Goal: Transaction & Acquisition: Purchase product/service

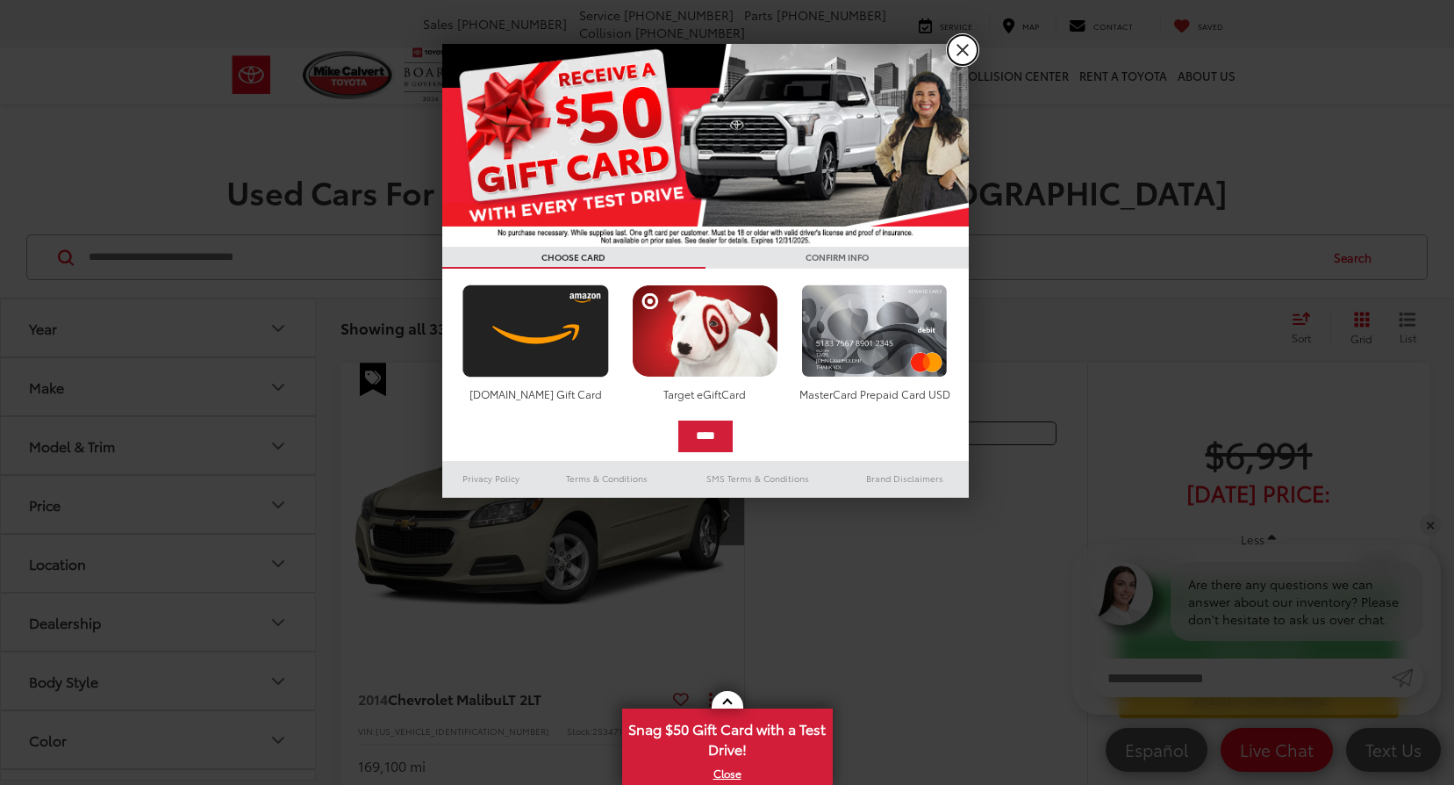
click at [958, 56] on link "X" at bounding box center [963, 50] width 30 height 30
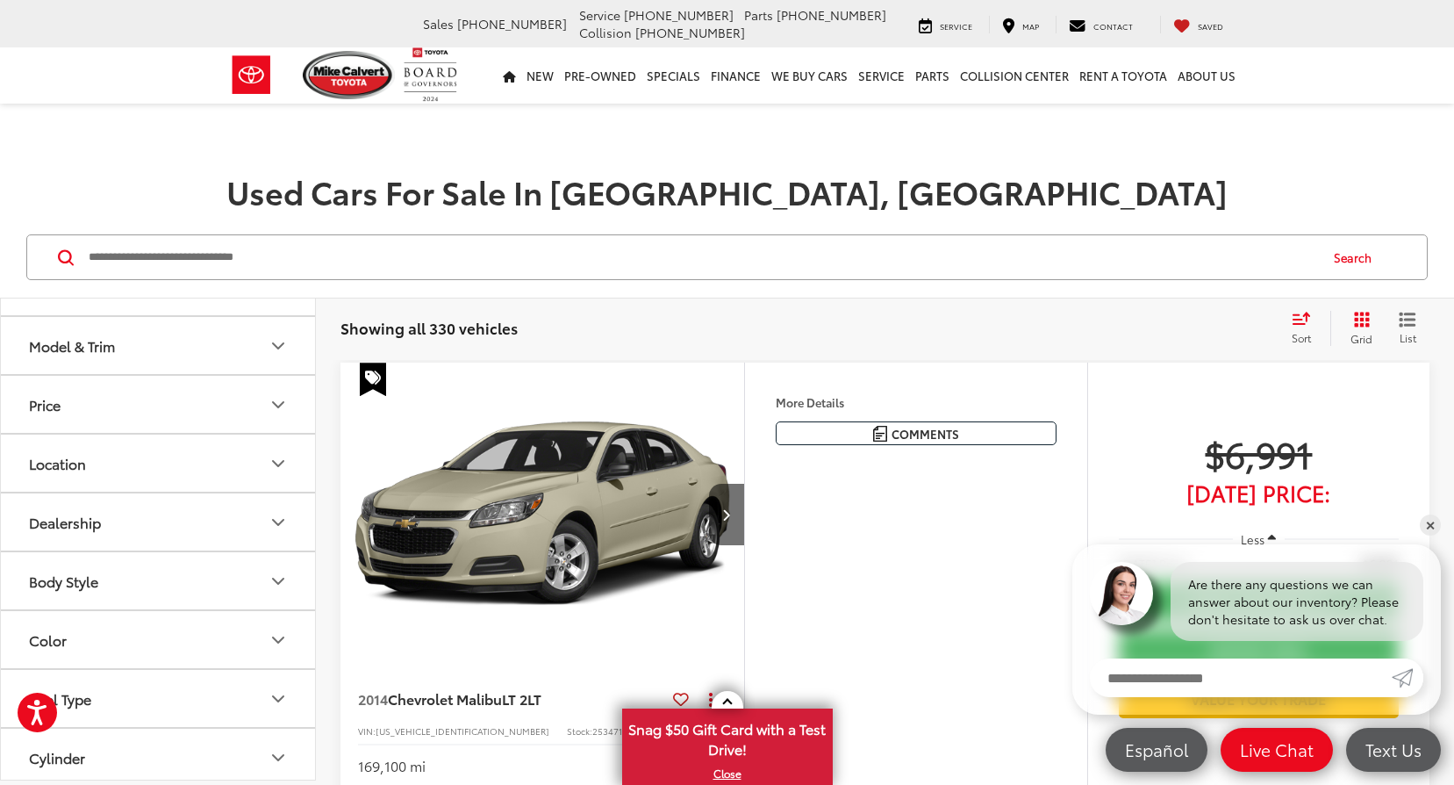
scroll to position [111, 0]
click at [281, 570] on icon "Body Style" at bounding box center [278, 569] width 11 height 5
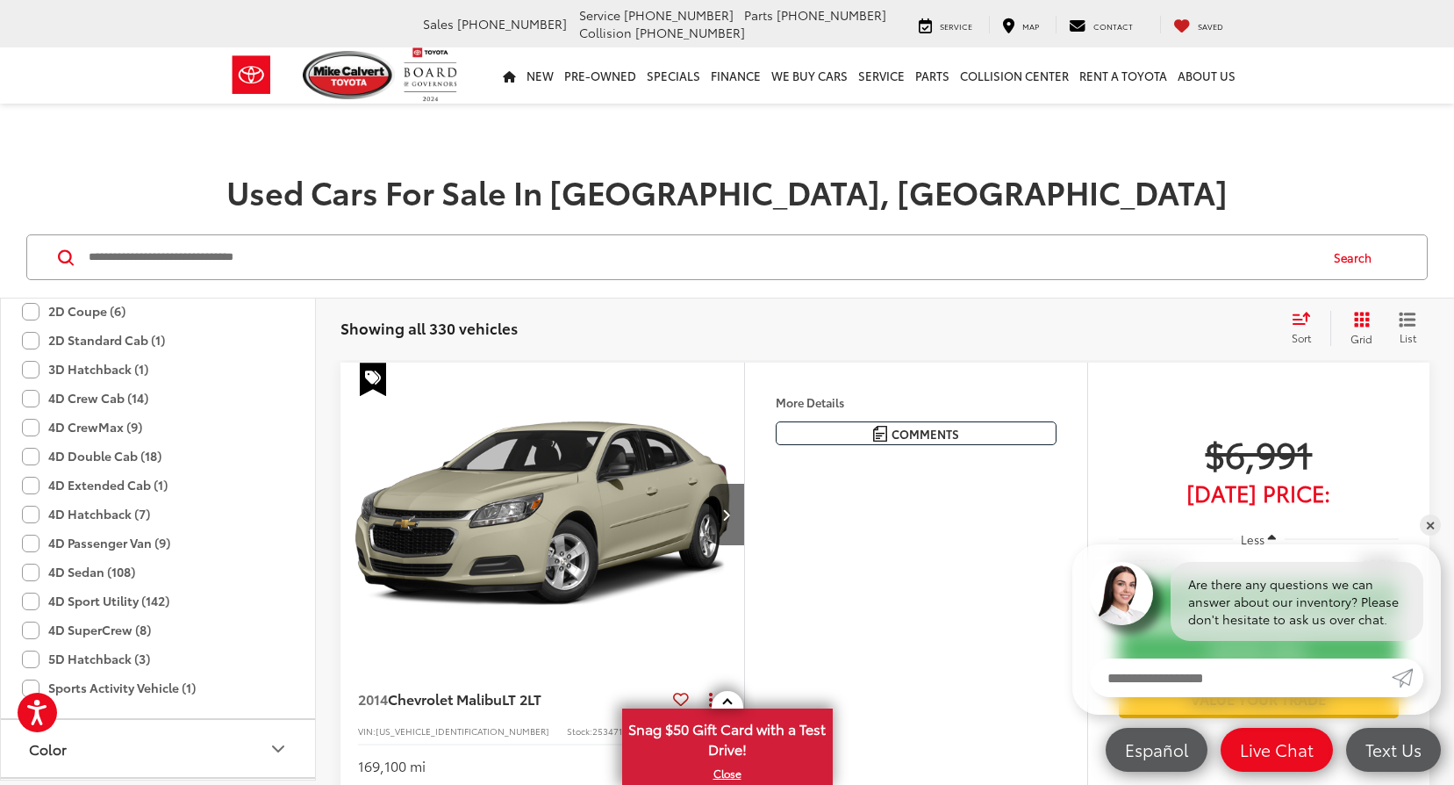
scroll to position [444, 0]
click at [32, 601] on label "4D Sport Utility (142)" at bounding box center [95, 598] width 147 height 29
click at [32, 572] on label "4D Sedan (108)" at bounding box center [78, 569] width 113 height 29
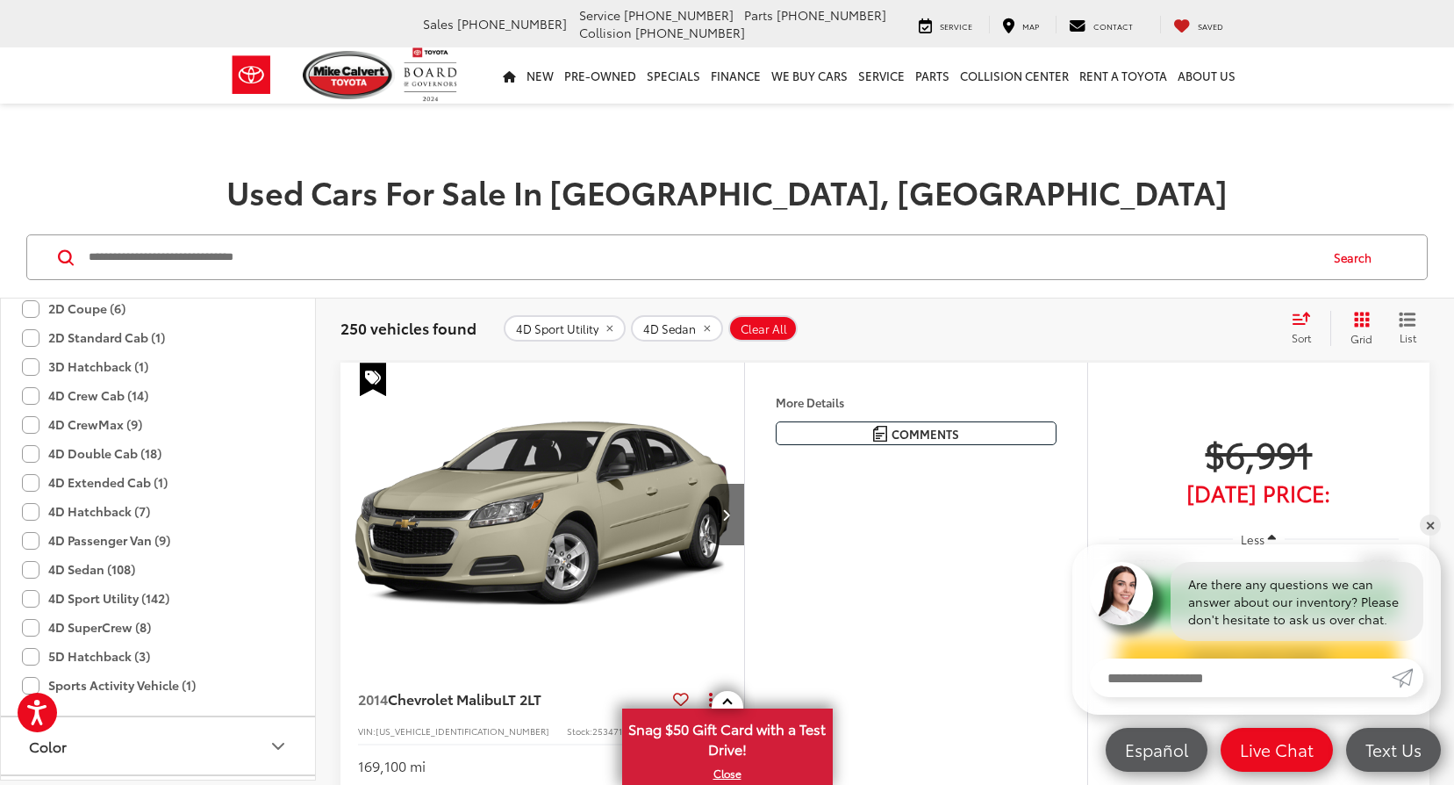
click at [378, 178] on h1 "Used Cars For Sale In Houston, TX" at bounding box center [727, 191] width 1454 height 35
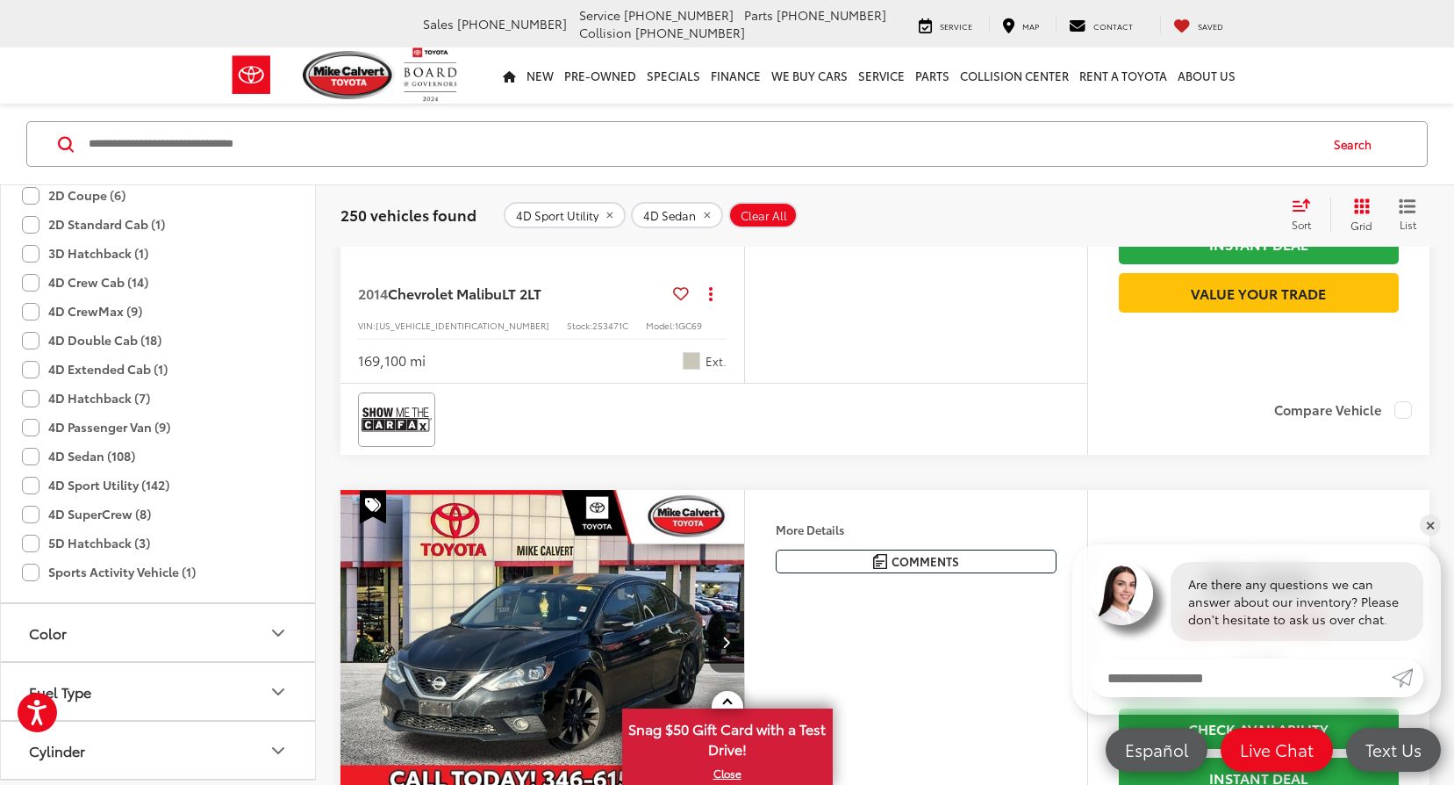
scroll to position [425, 0]
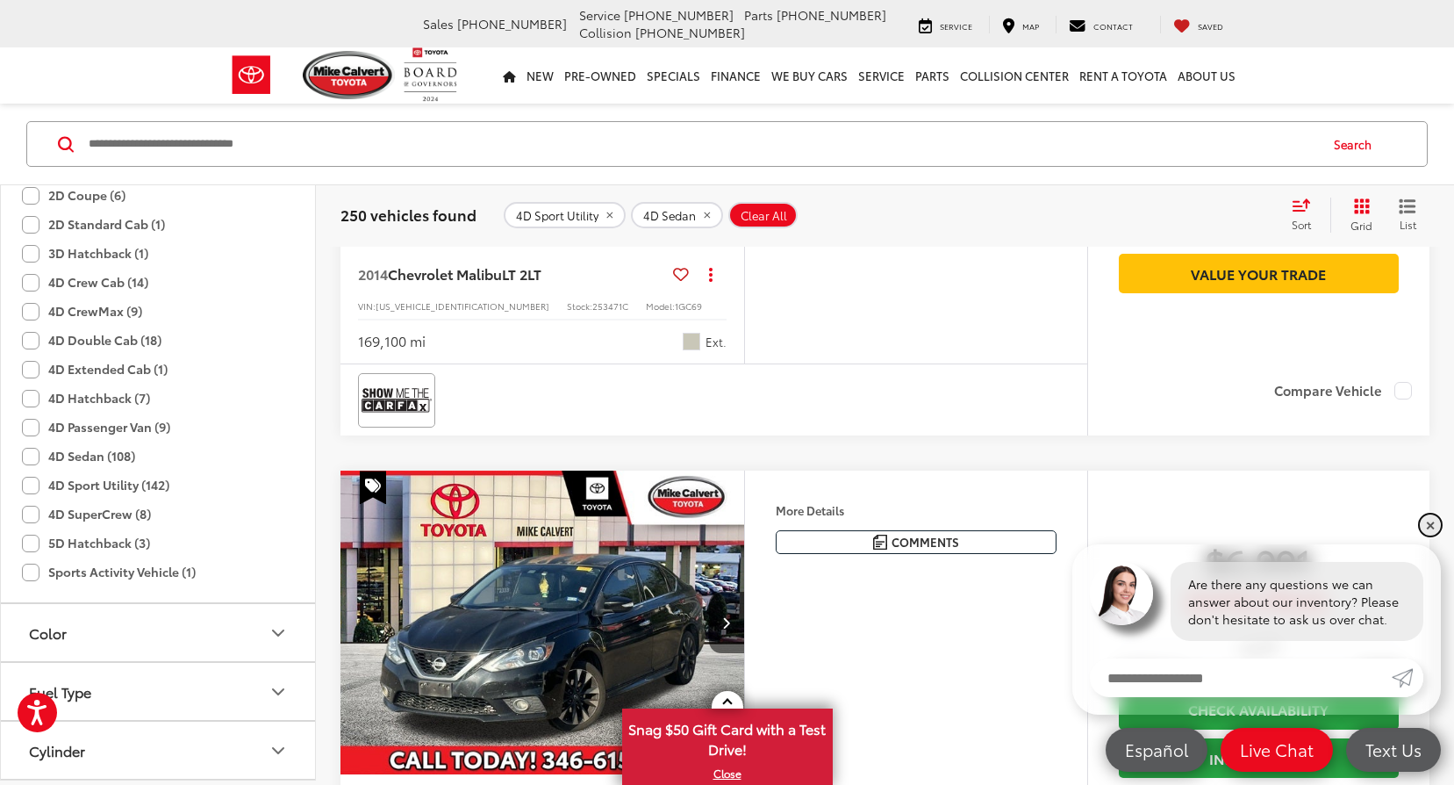
click at [1429, 525] on link "✕" at bounding box center [1430, 524] width 21 height 21
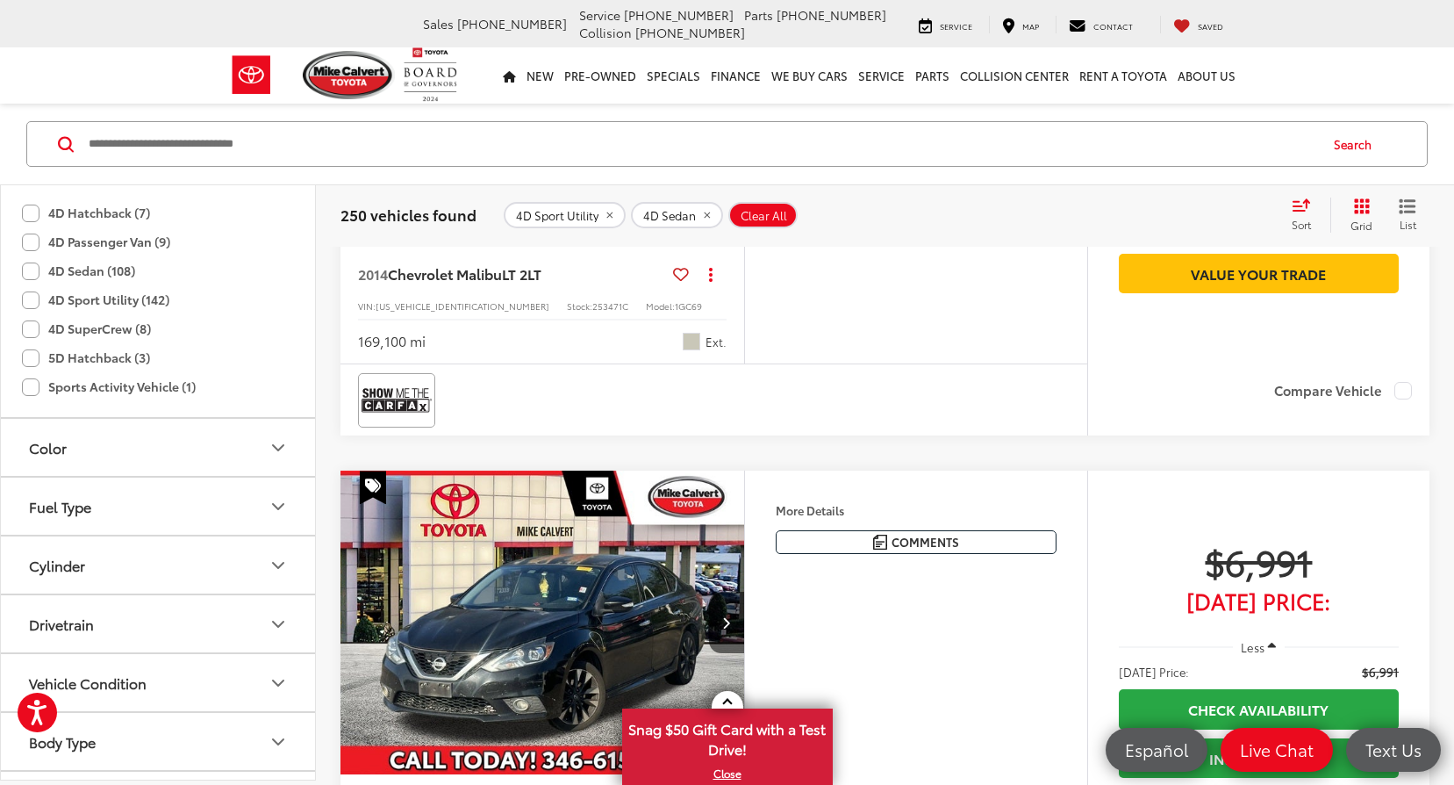
scroll to position [679, 0]
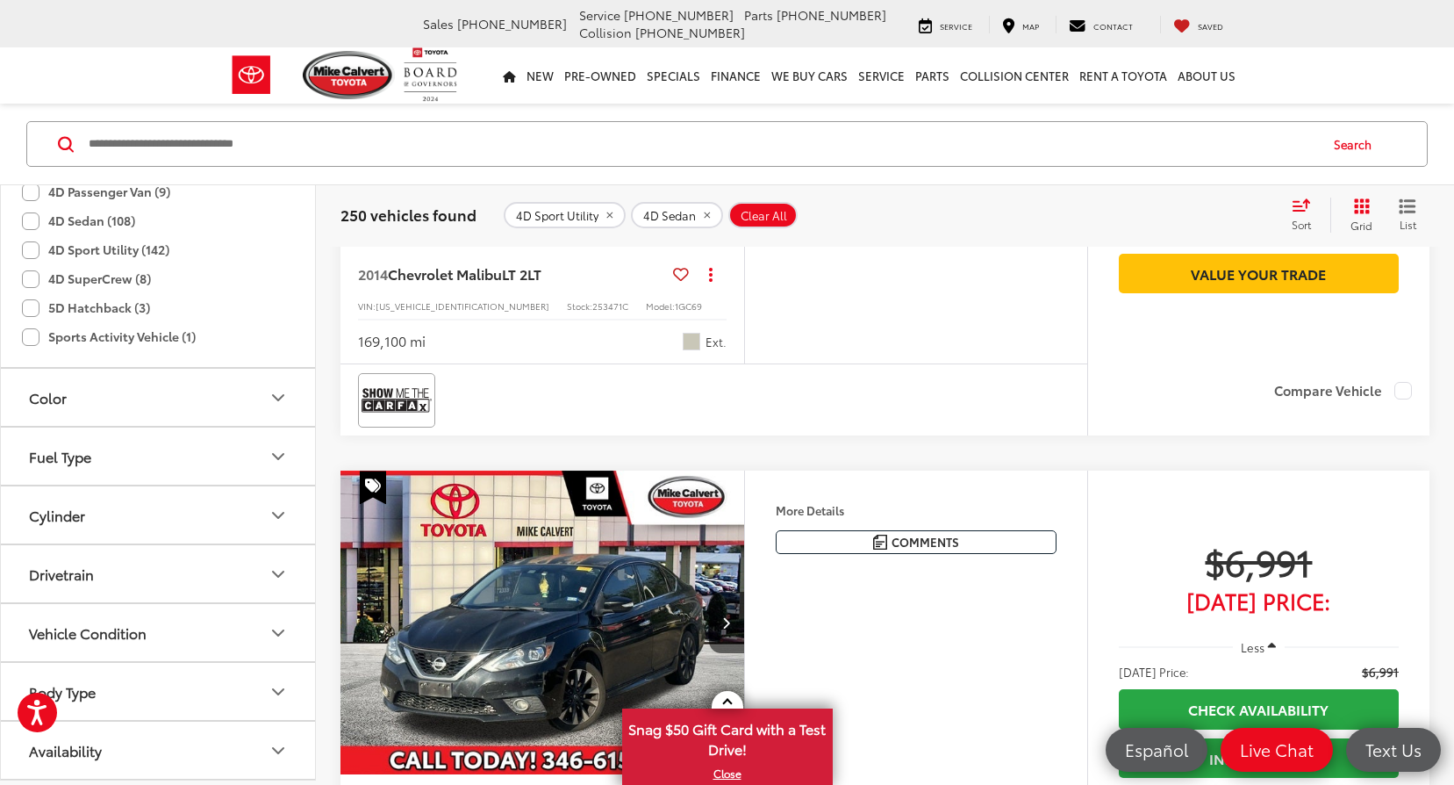
click at [266, 513] on button "Cylinder" at bounding box center [159, 514] width 316 height 57
drag, startPoint x: 32, startPoint y: 620, endPoint x: 34, endPoint y: 639, distance: 19.4
click at [34, 623] on label "6 (48)" at bounding box center [51, 615] width 59 height 29
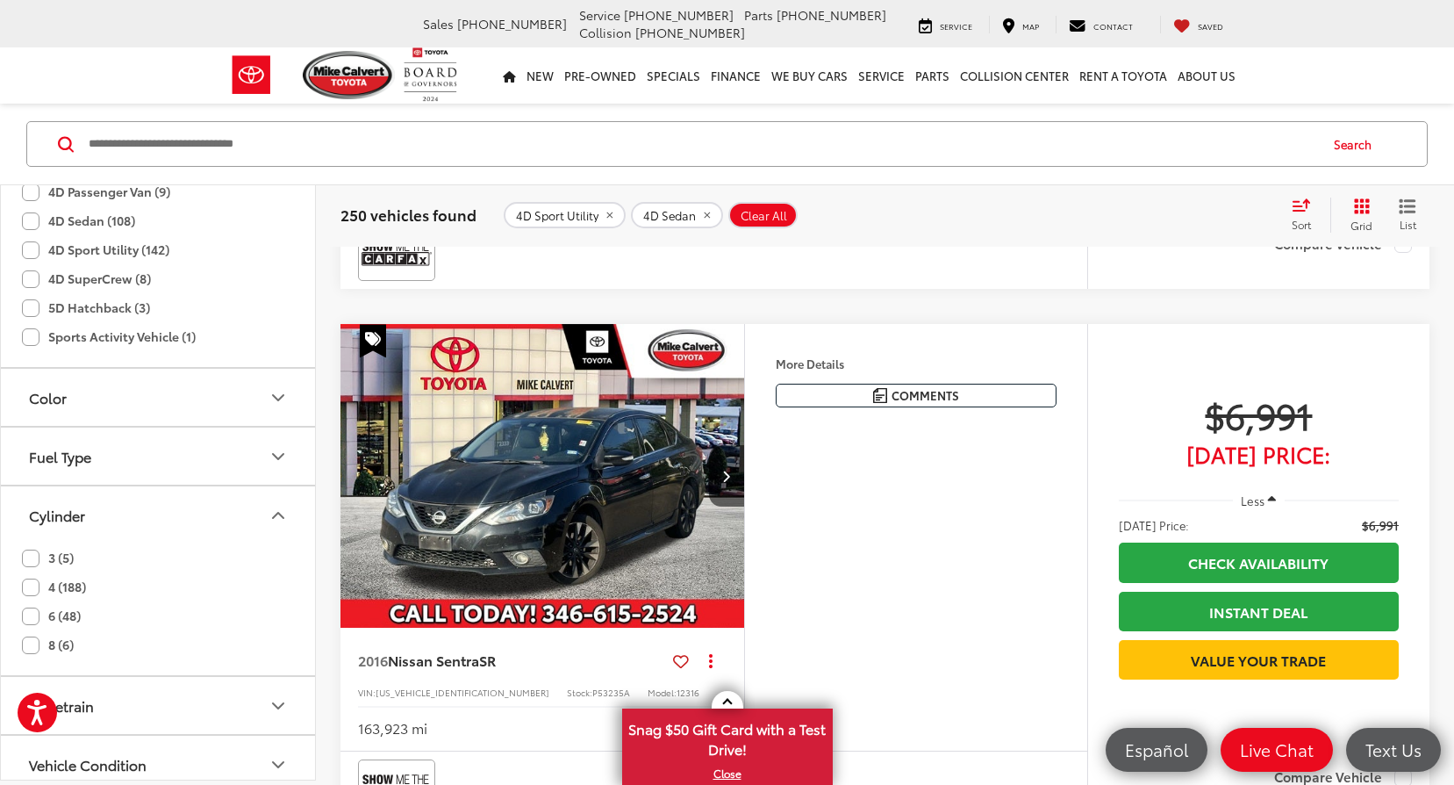
scroll to position [359, 0]
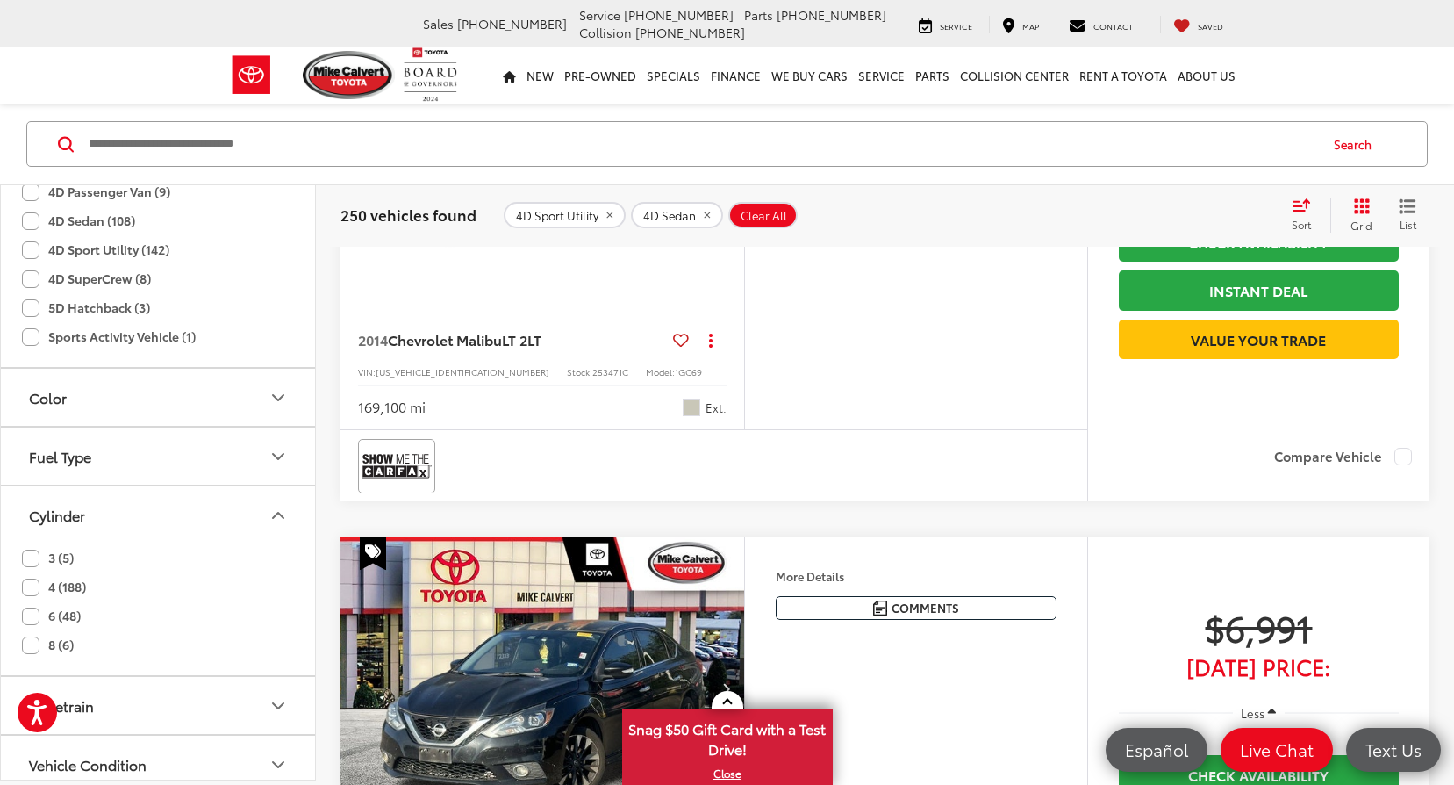
click at [34, 643] on label "8 (6)" at bounding box center [48, 644] width 52 height 29
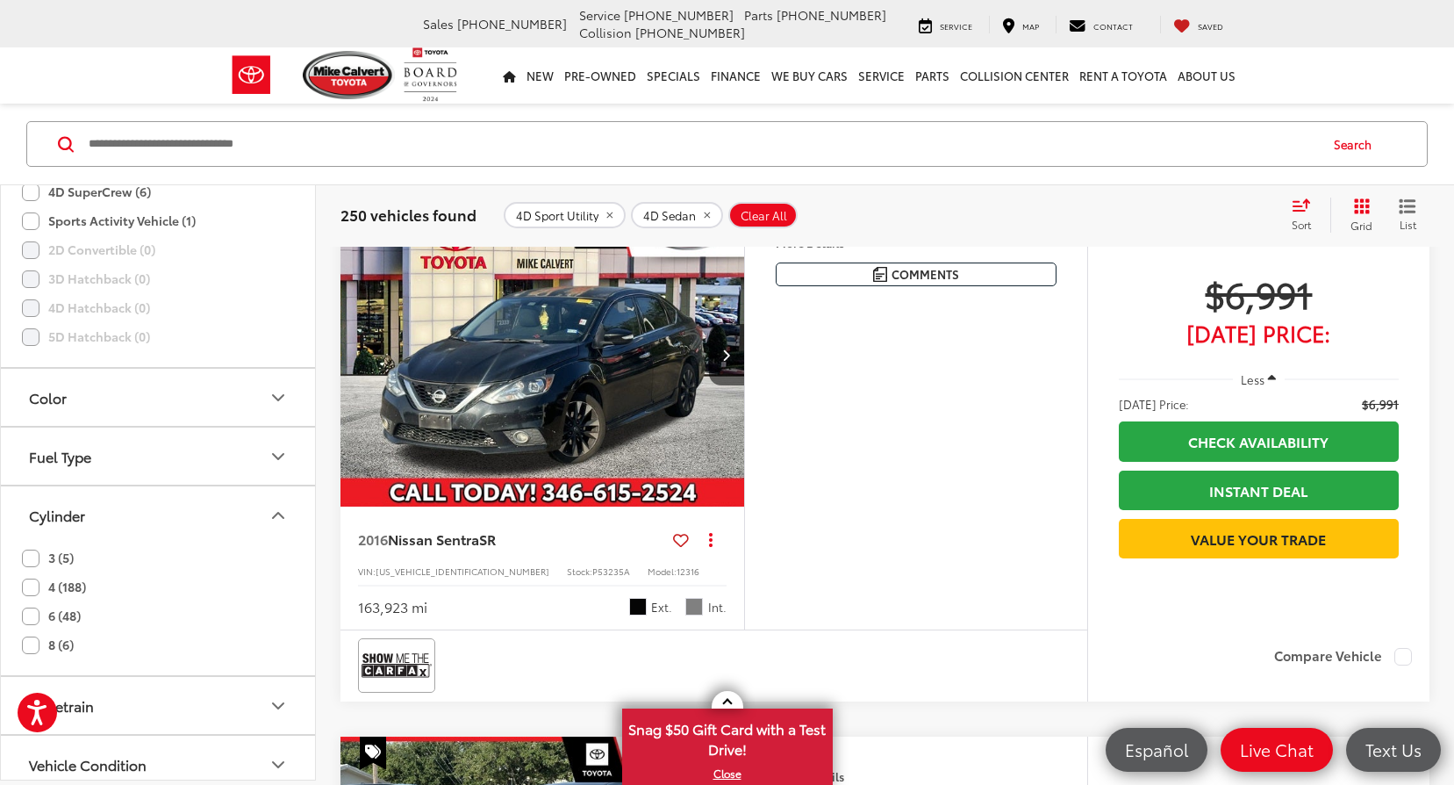
scroll to position [592, 0]
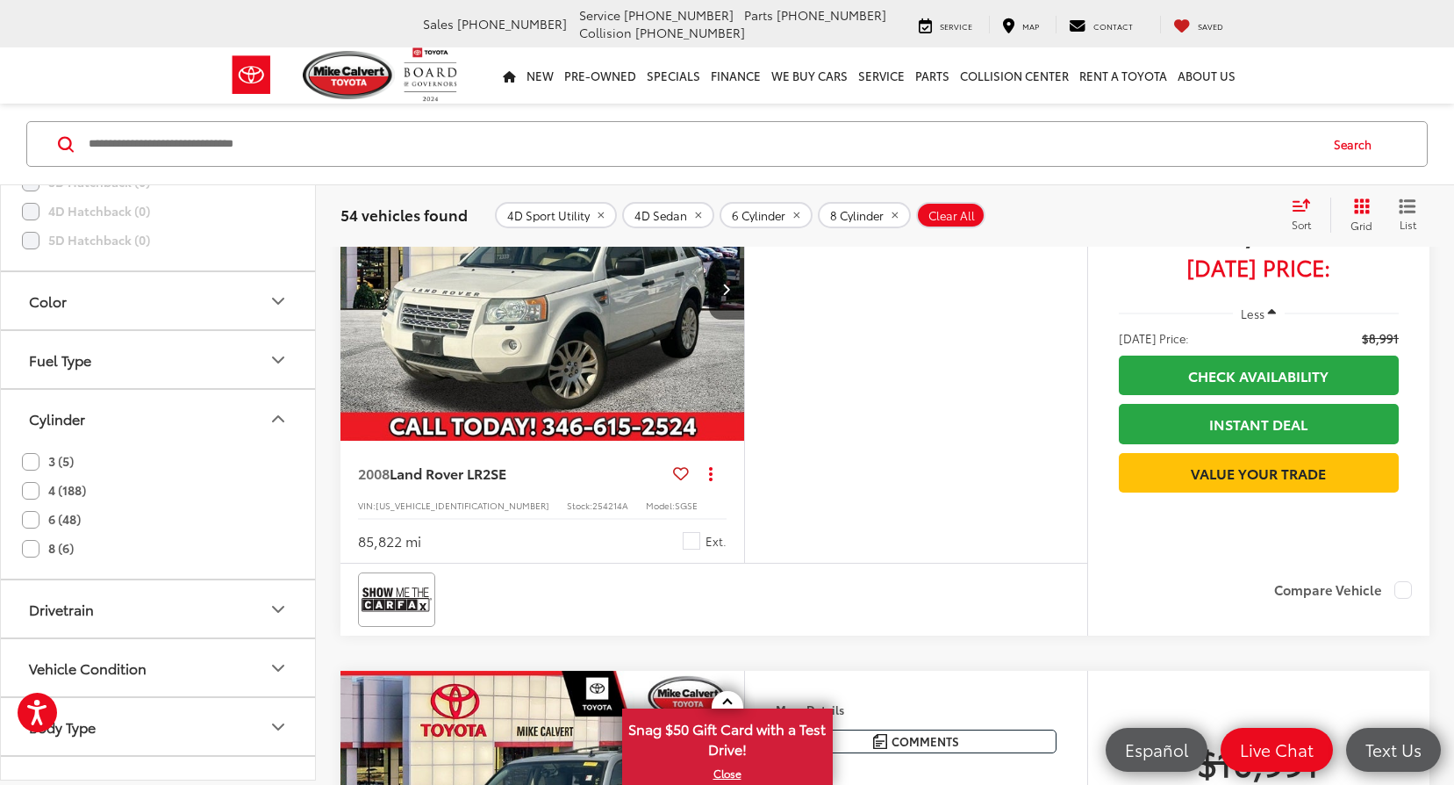
scroll to position [811, 0]
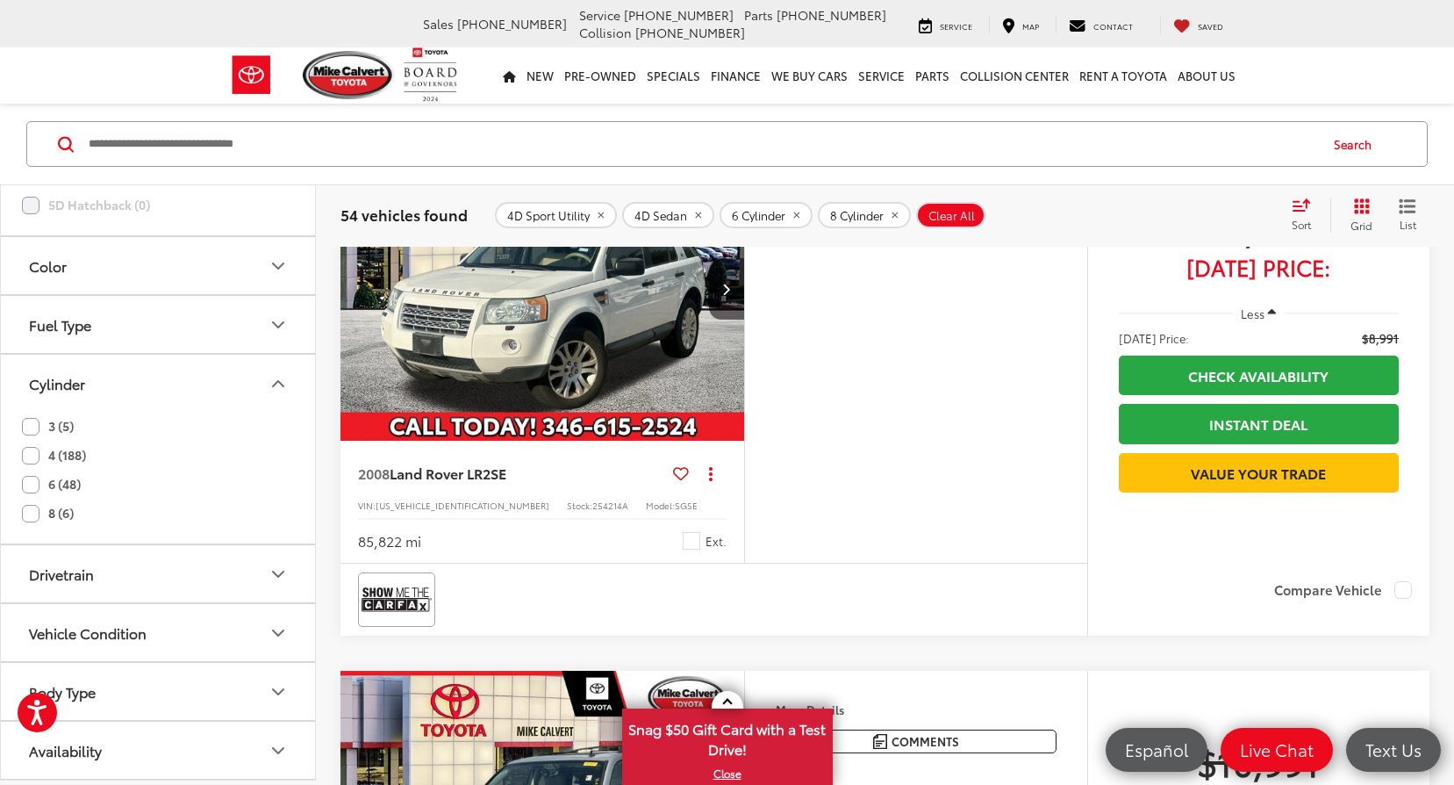
click at [305, 768] on button "Availability" at bounding box center [159, 749] width 316 height 57
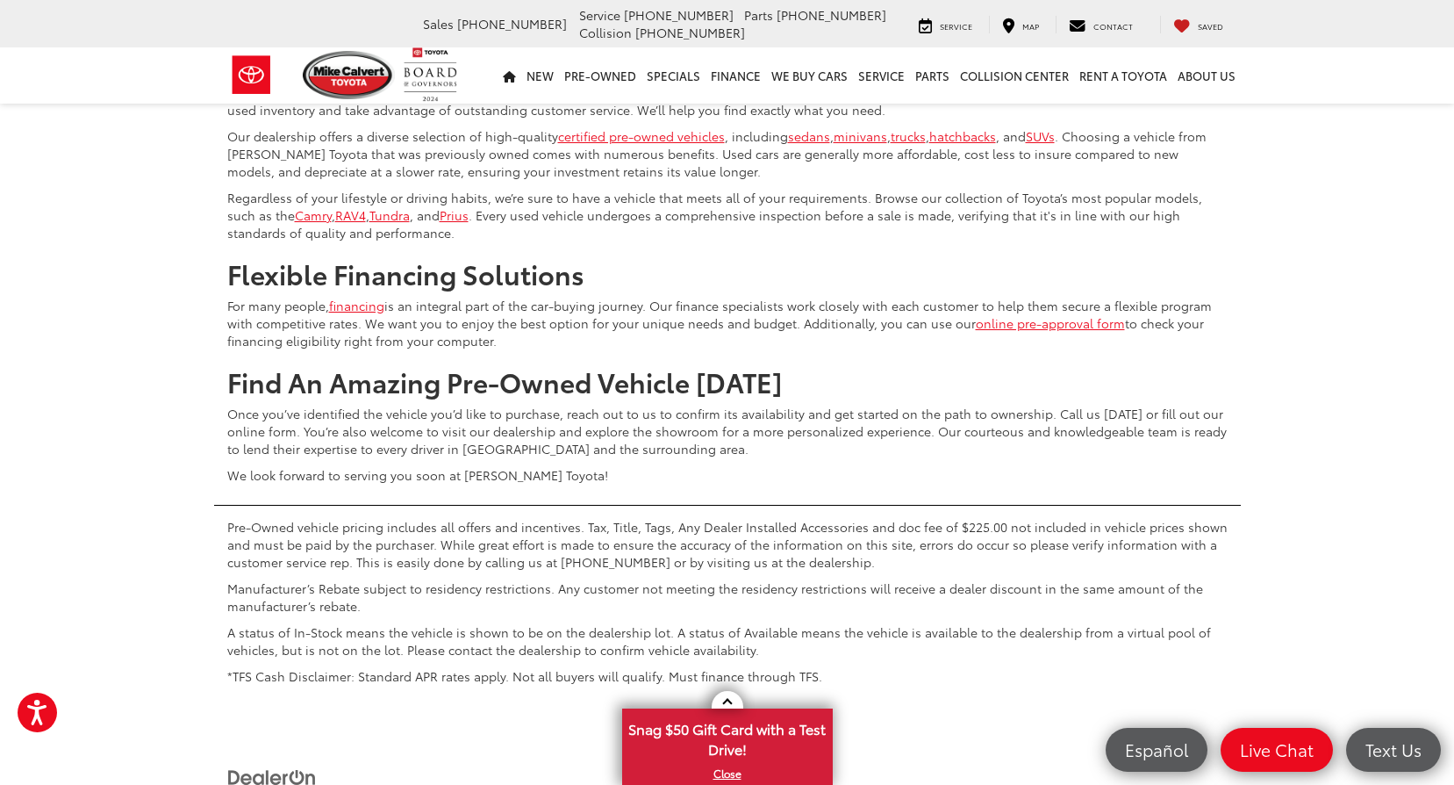
scroll to position [6870, 0]
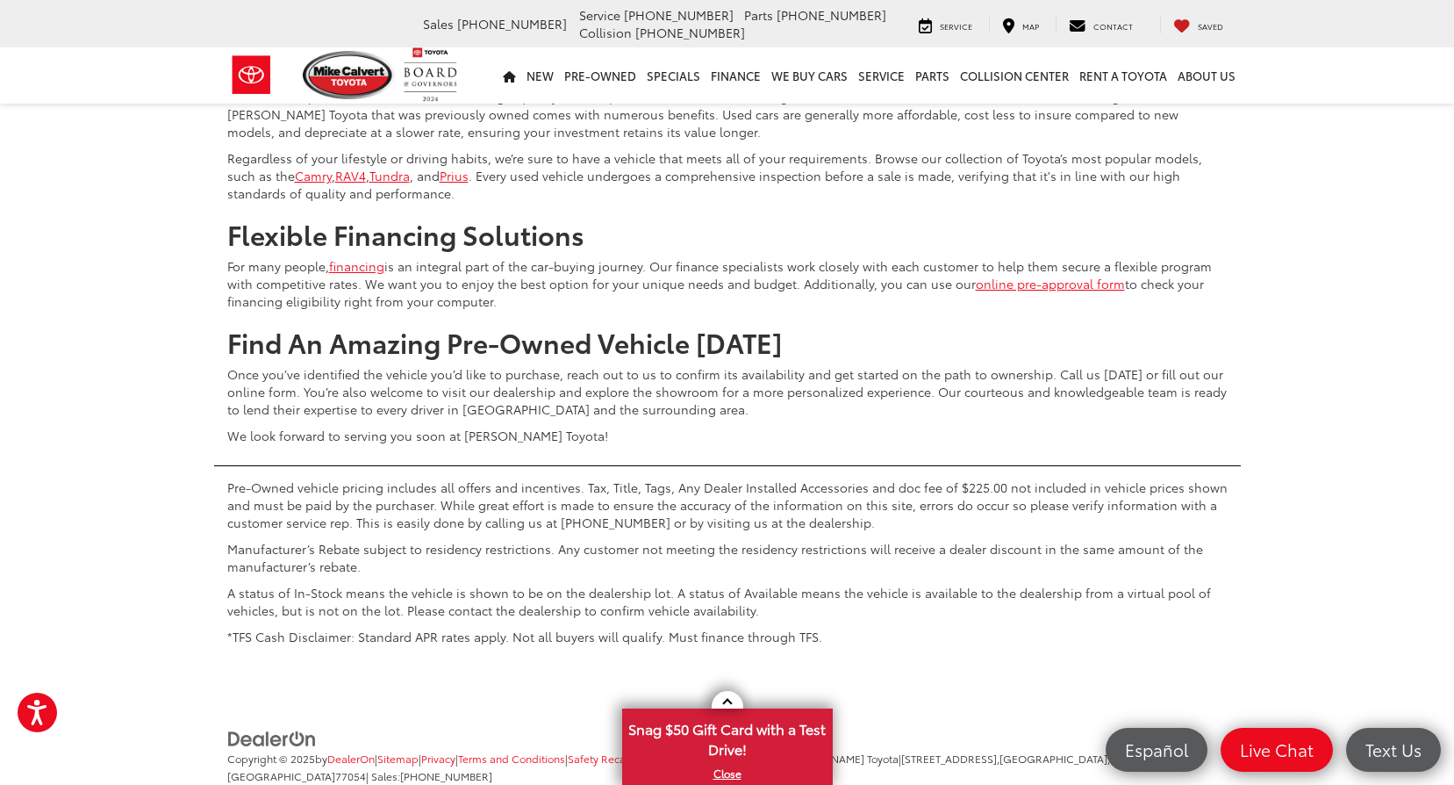
scroll to position [697, 0]
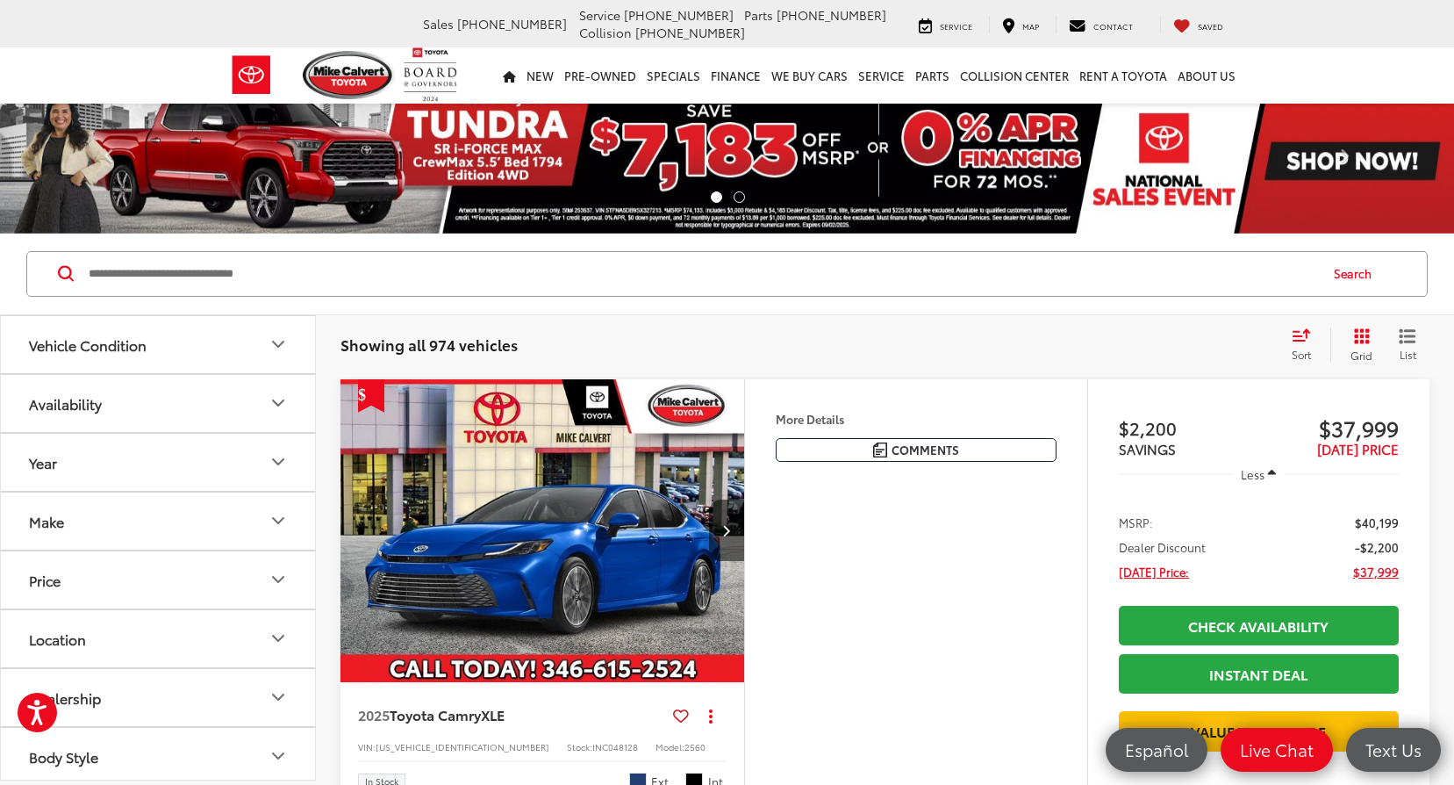
click at [1413, 334] on icon "List View" at bounding box center [1408, 336] width 18 height 16
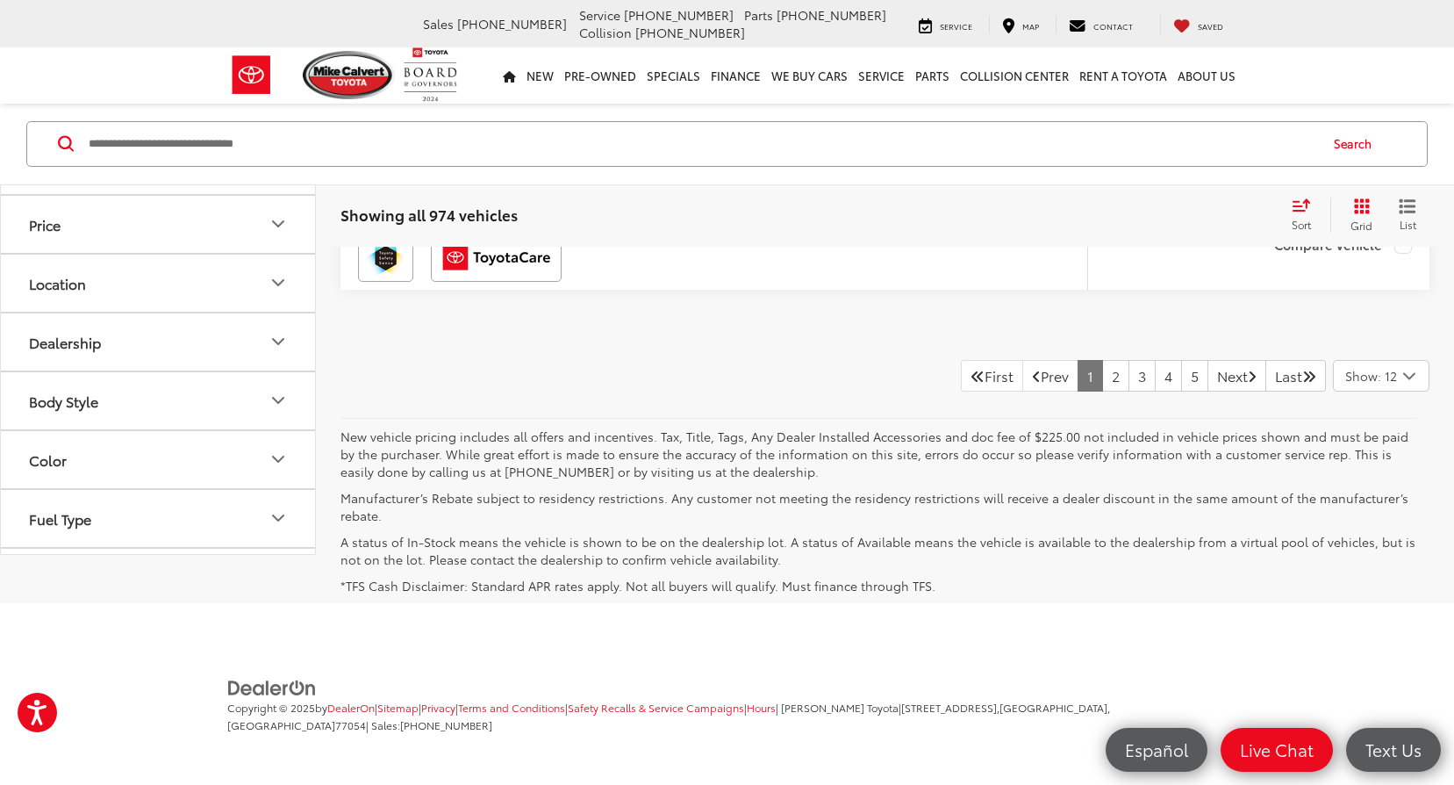
scroll to position [7272, 0]
click at [1102, 391] on link "2" at bounding box center [1115, 376] width 27 height 32
click at [1129, 375] on link "3" at bounding box center [1142, 377] width 27 height 32
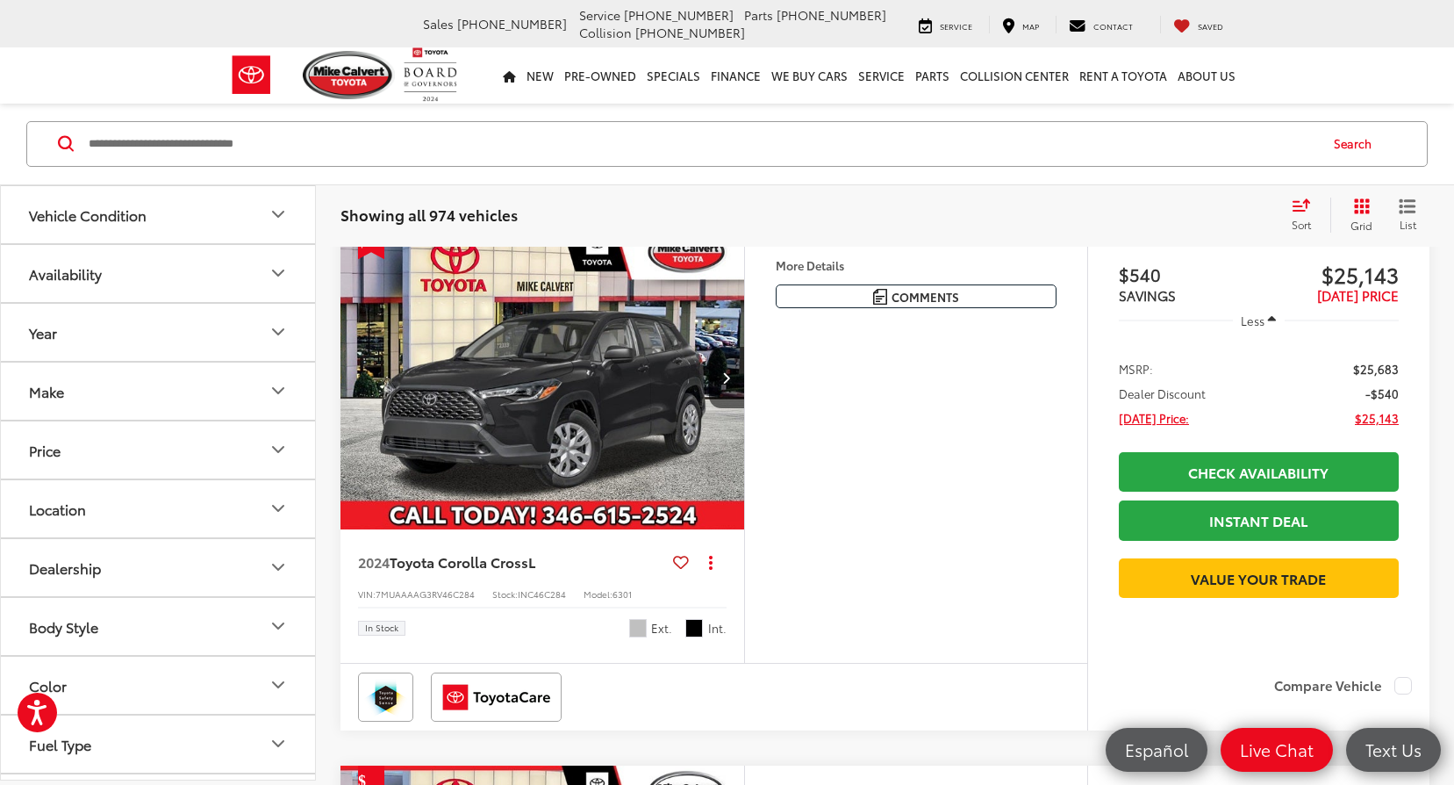
scroll to position [5716, 0]
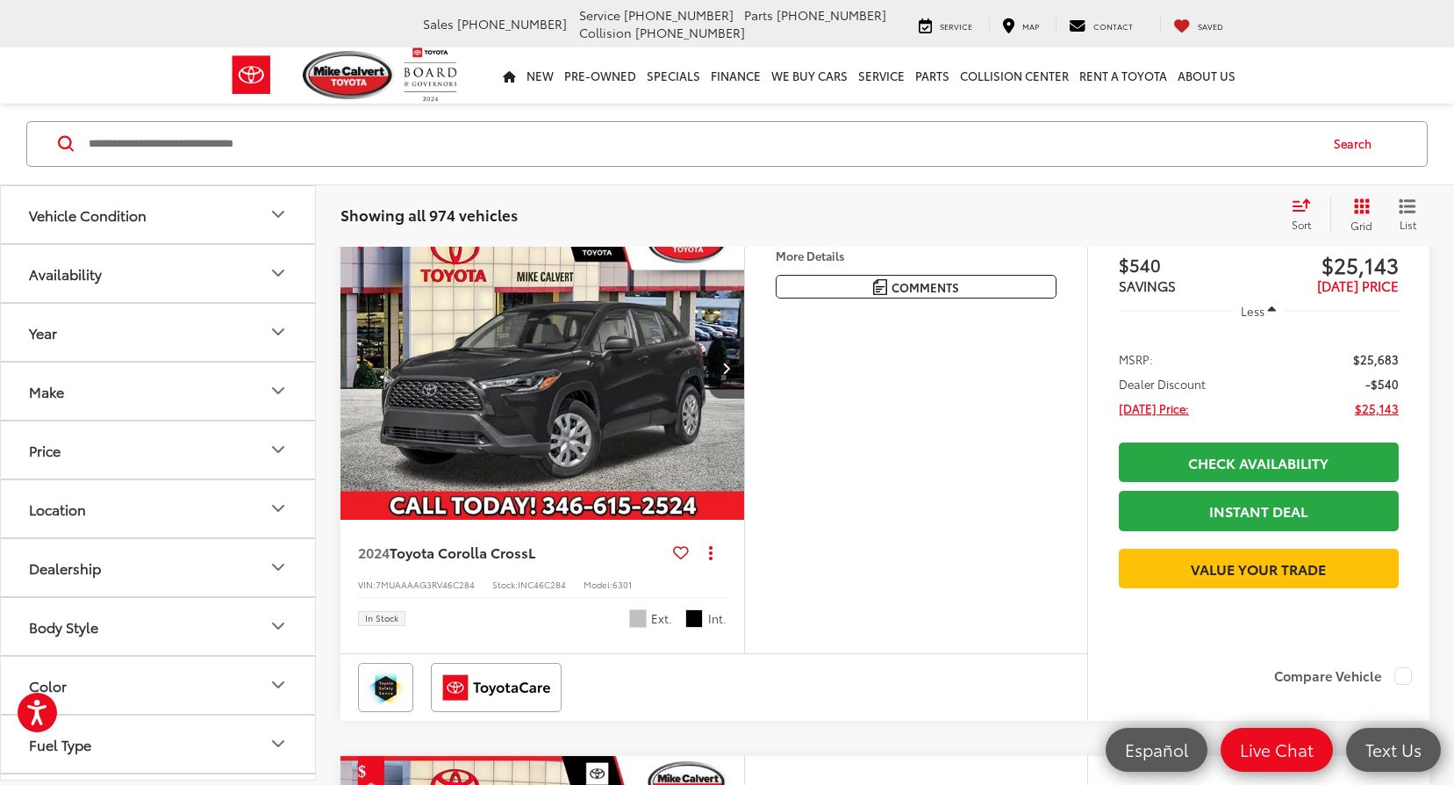
click at [280, 387] on icon "Make" at bounding box center [278, 391] width 21 height 21
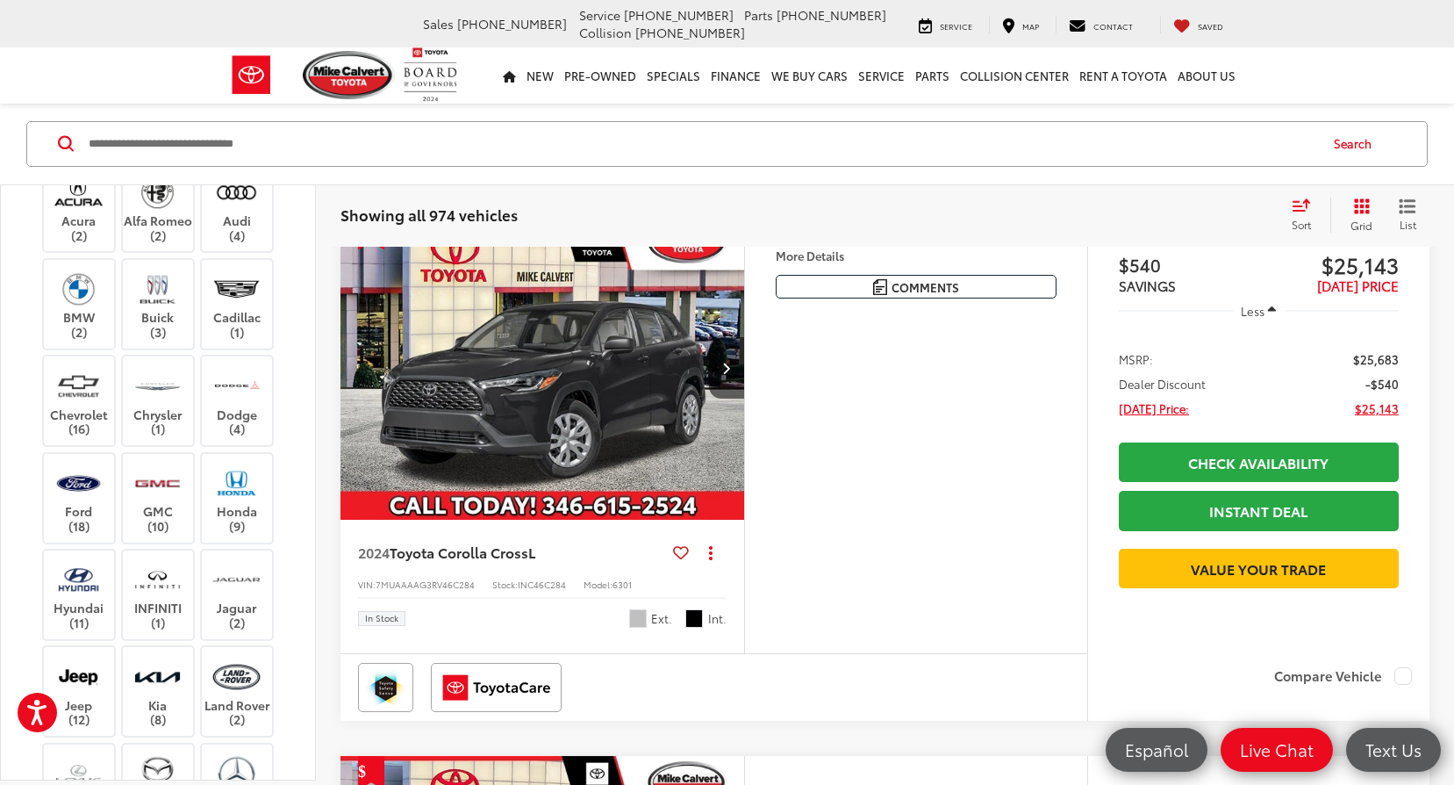
scroll to position [264, 0]
click at [653, 233] on div "Showing all 974 vehicles Clear All + 0 test Sort Price: High to Low Price: Low …" at bounding box center [885, 214] width 1138 height 63
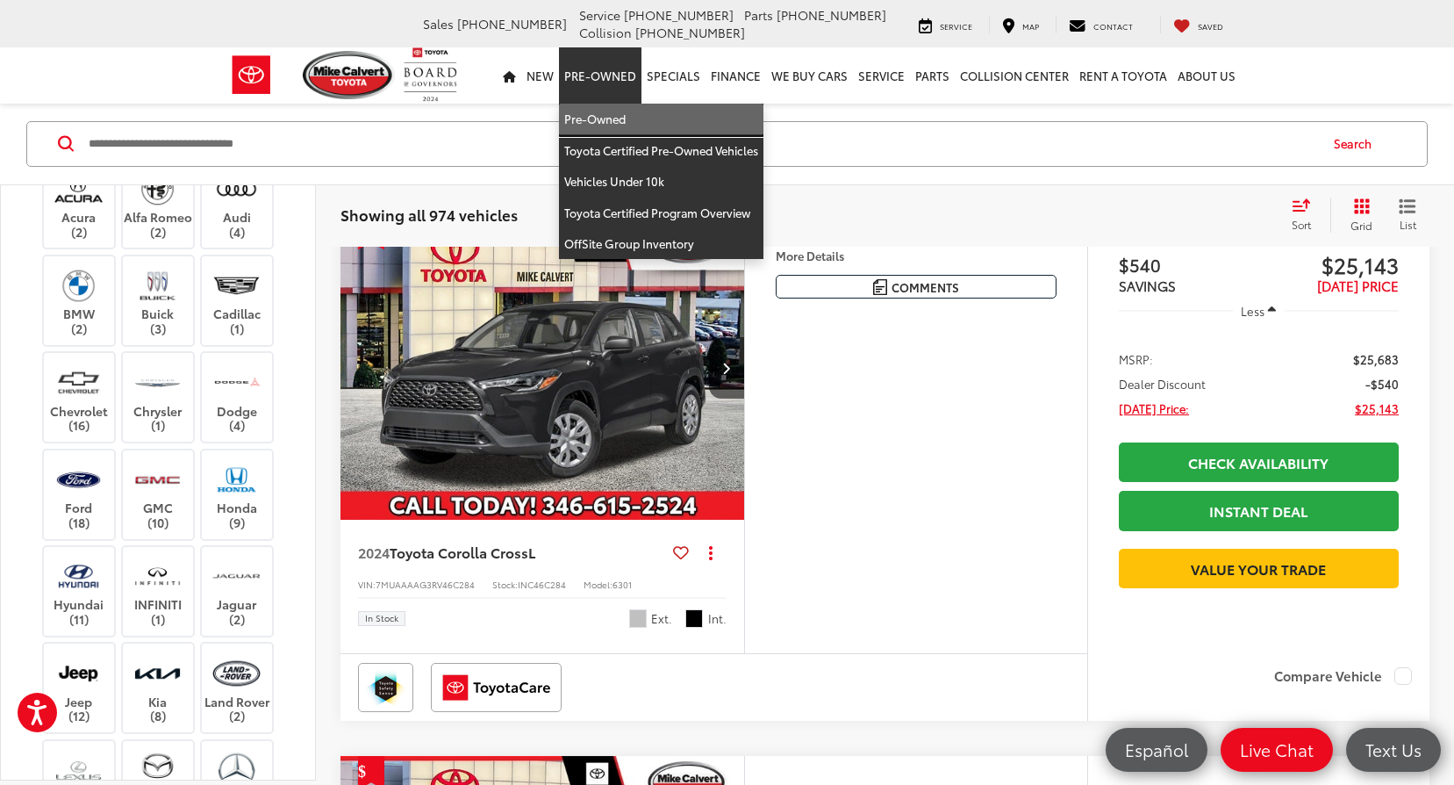
click at [607, 118] on link "Pre-Owned" at bounding box center [661, 120] width 205 height 32
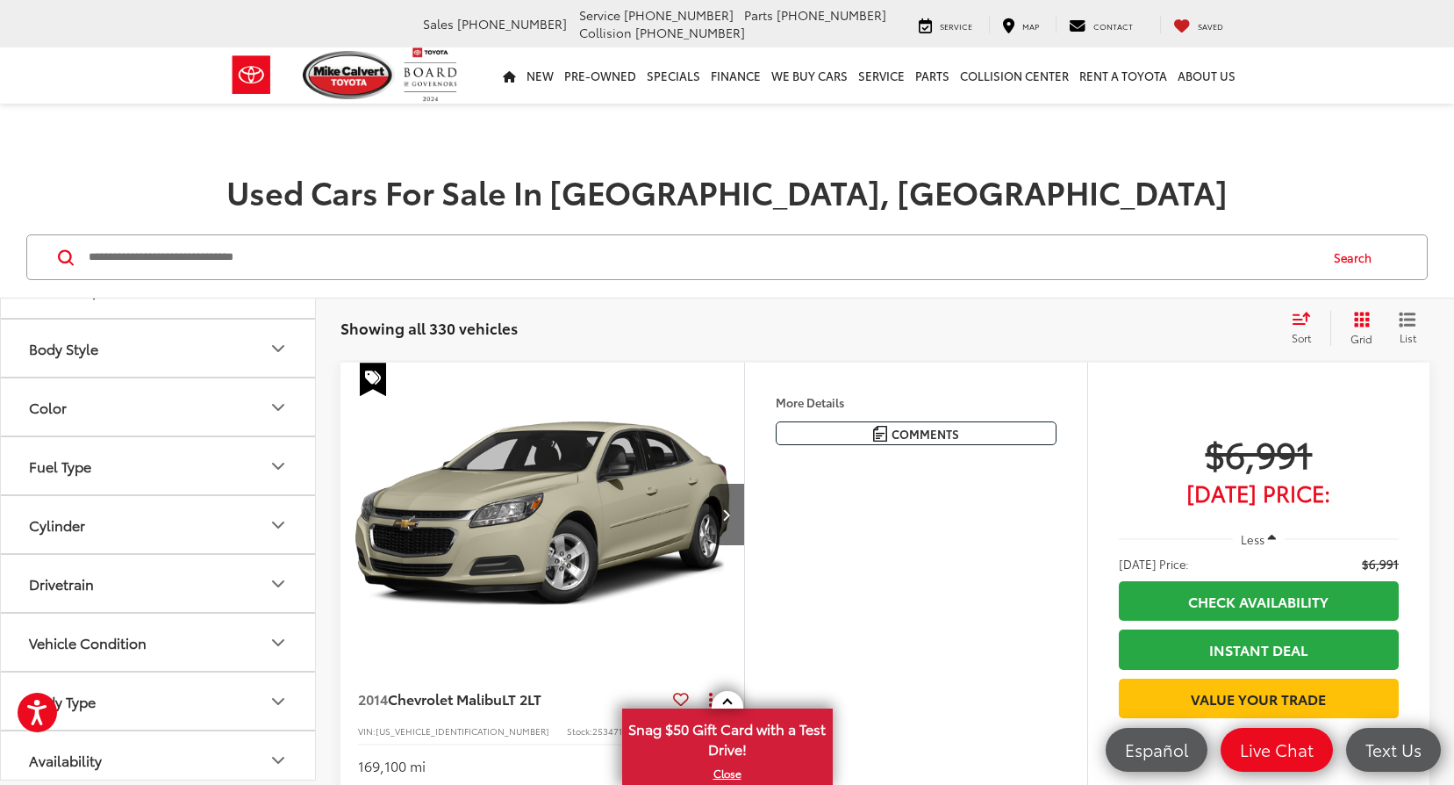
scroll to position [342, 0]
click at [278, 686] on icon "Body Type" at bounding box center [278, 691] width 21 height 21
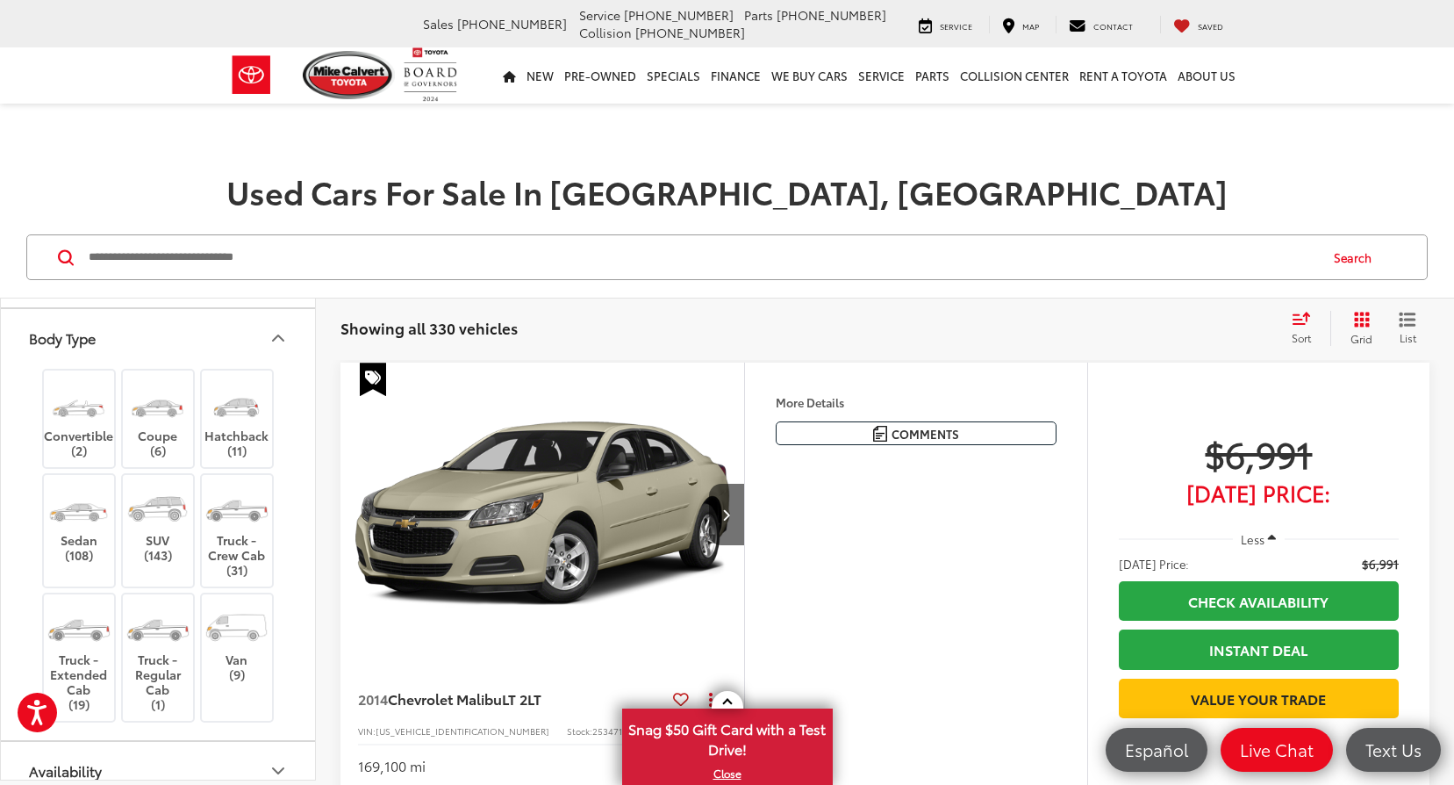
scroll to position [716, 0]
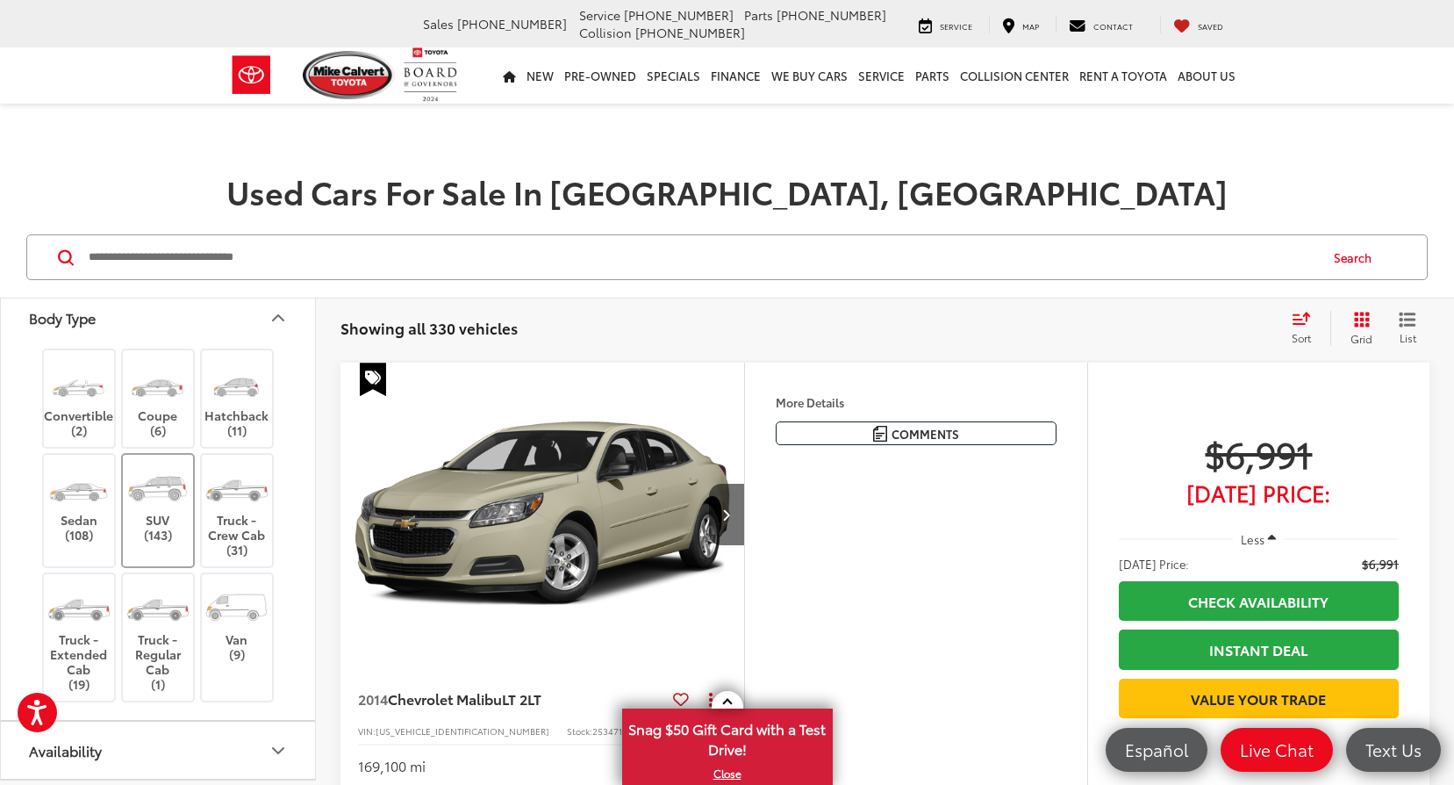
click at [160, 537] on label "SUV (143)" at bounding box center [158, 502] width 71 height 79
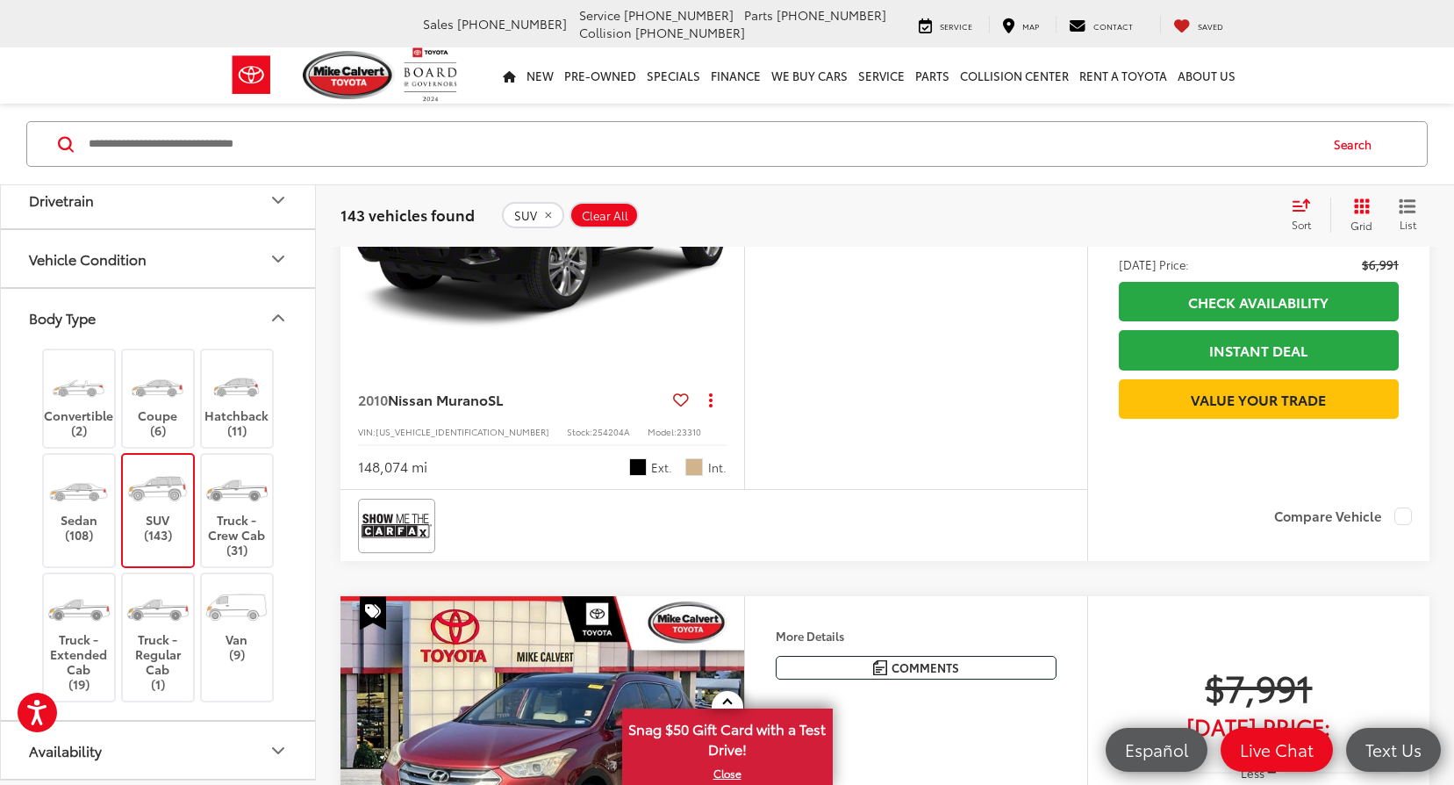
scroll to position [193, 0]
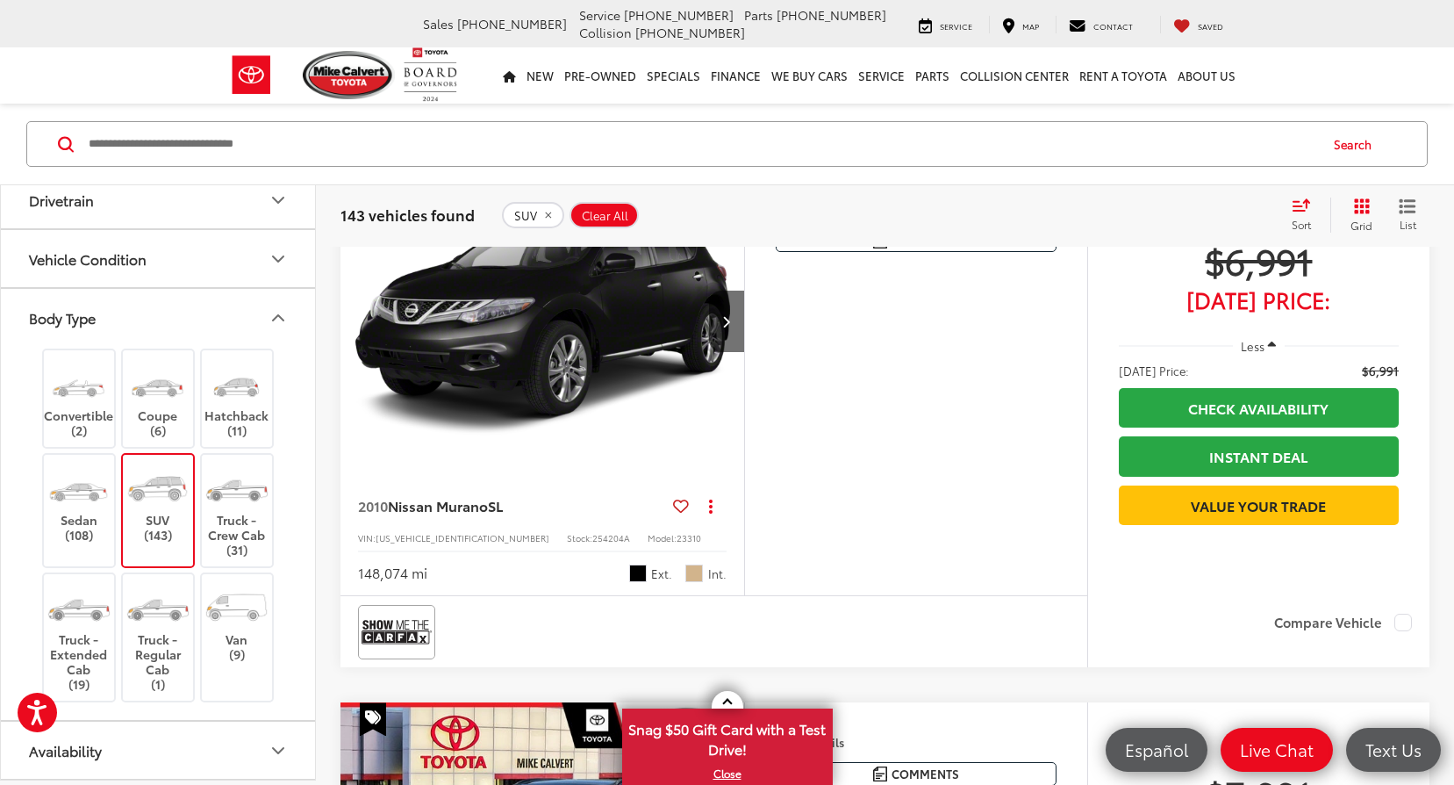
click at [1371, 207] on button "Grid" at bounding box center [1358, 214] width 55 height 35
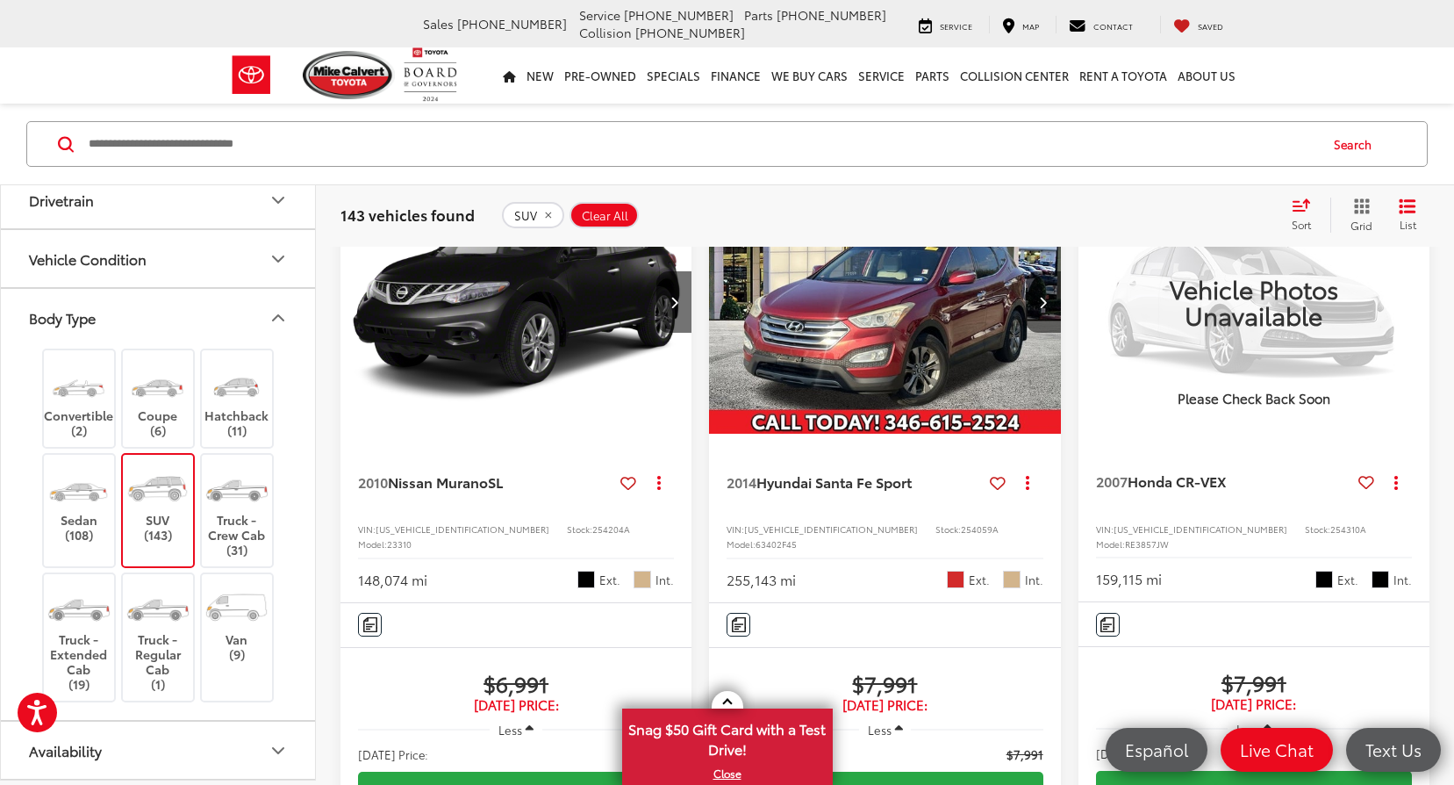
click at [1367, 206] on icon "Grid View" at bounding box center [1362, 206] width 16 height 16
click at [1304, 205] on icon "Select sort value" at bounding box center [1301, 204] width 19 height 13
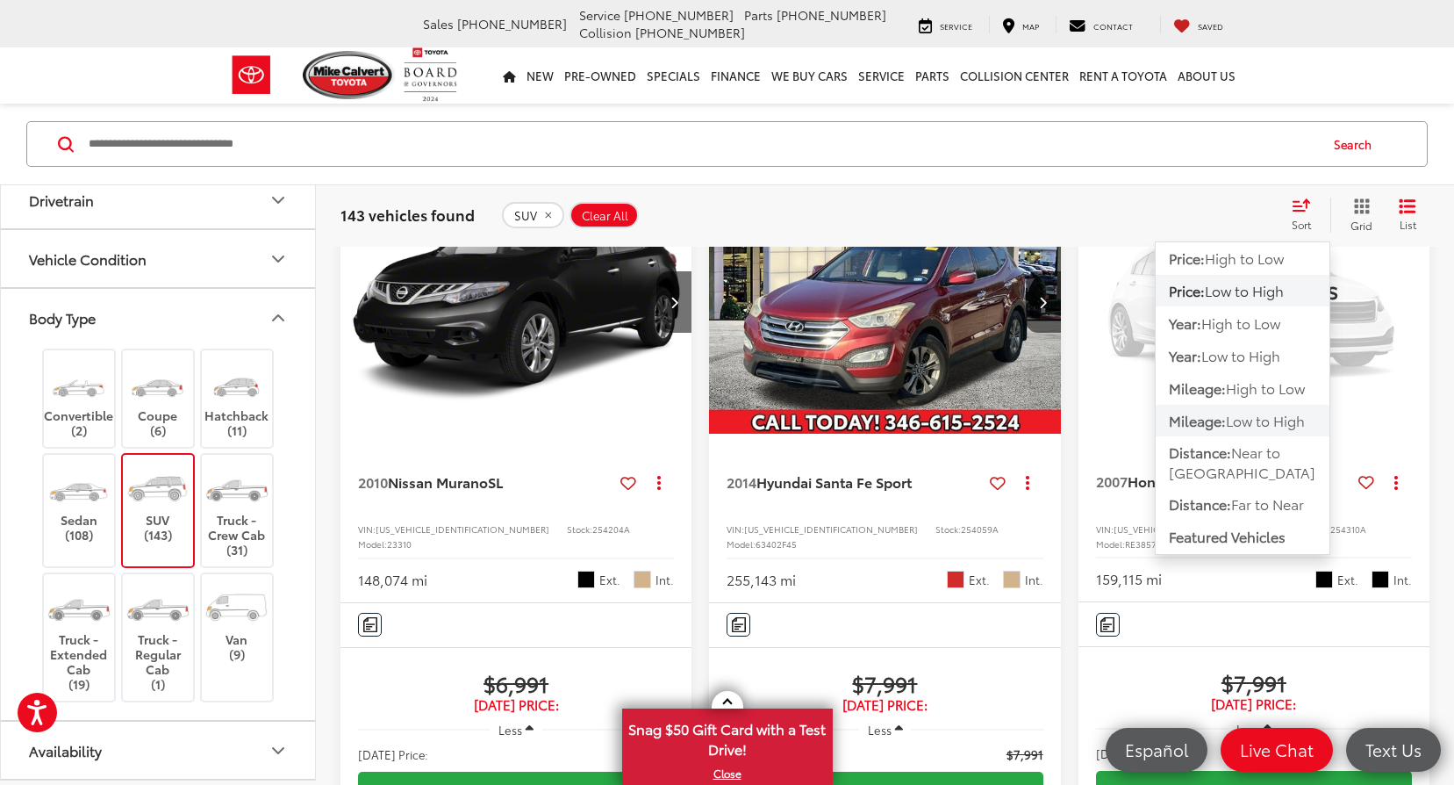
click at [1204, 420] on span "Mileage:" at bounding box center [1197, 420] width 57 height 20
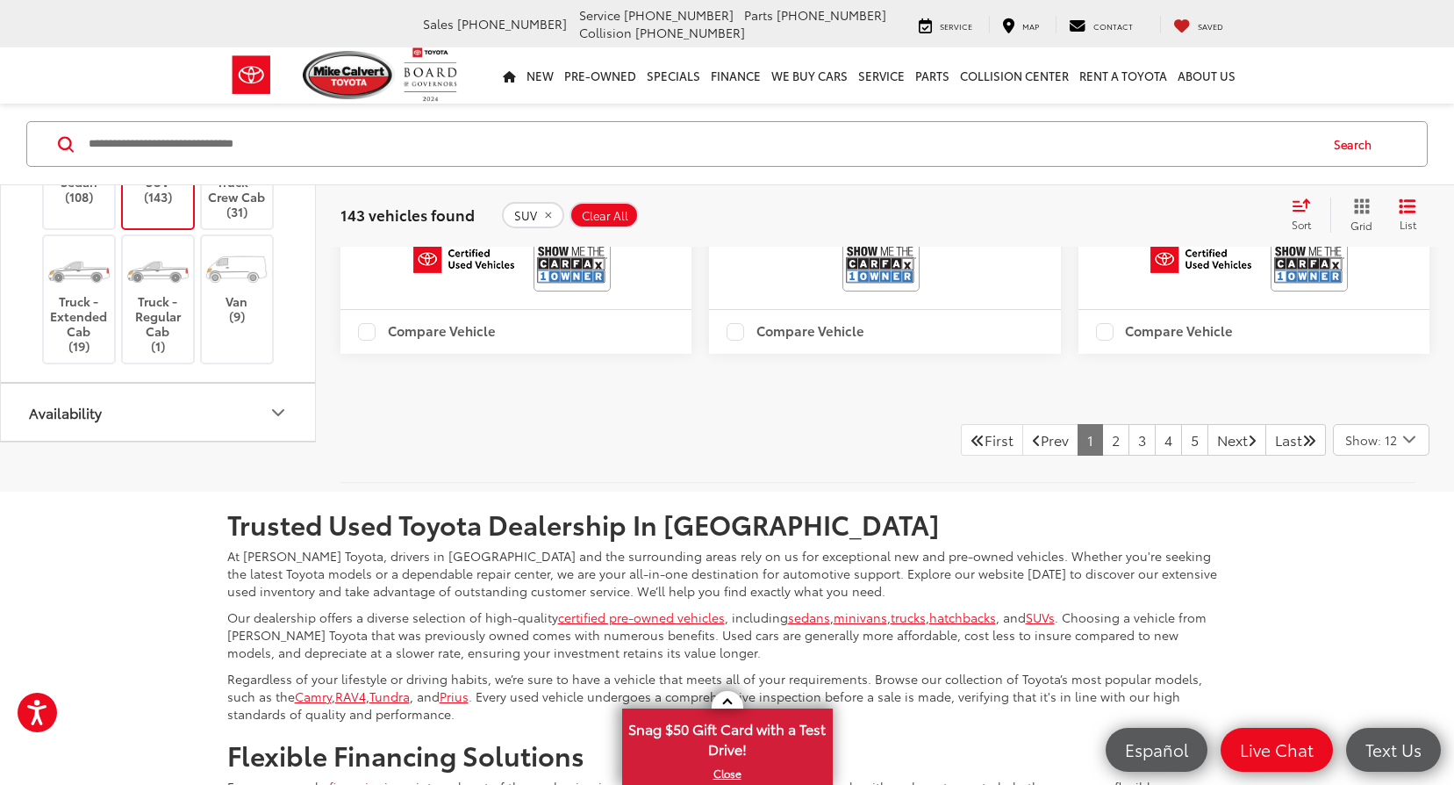
scroll to position [3842, 0]
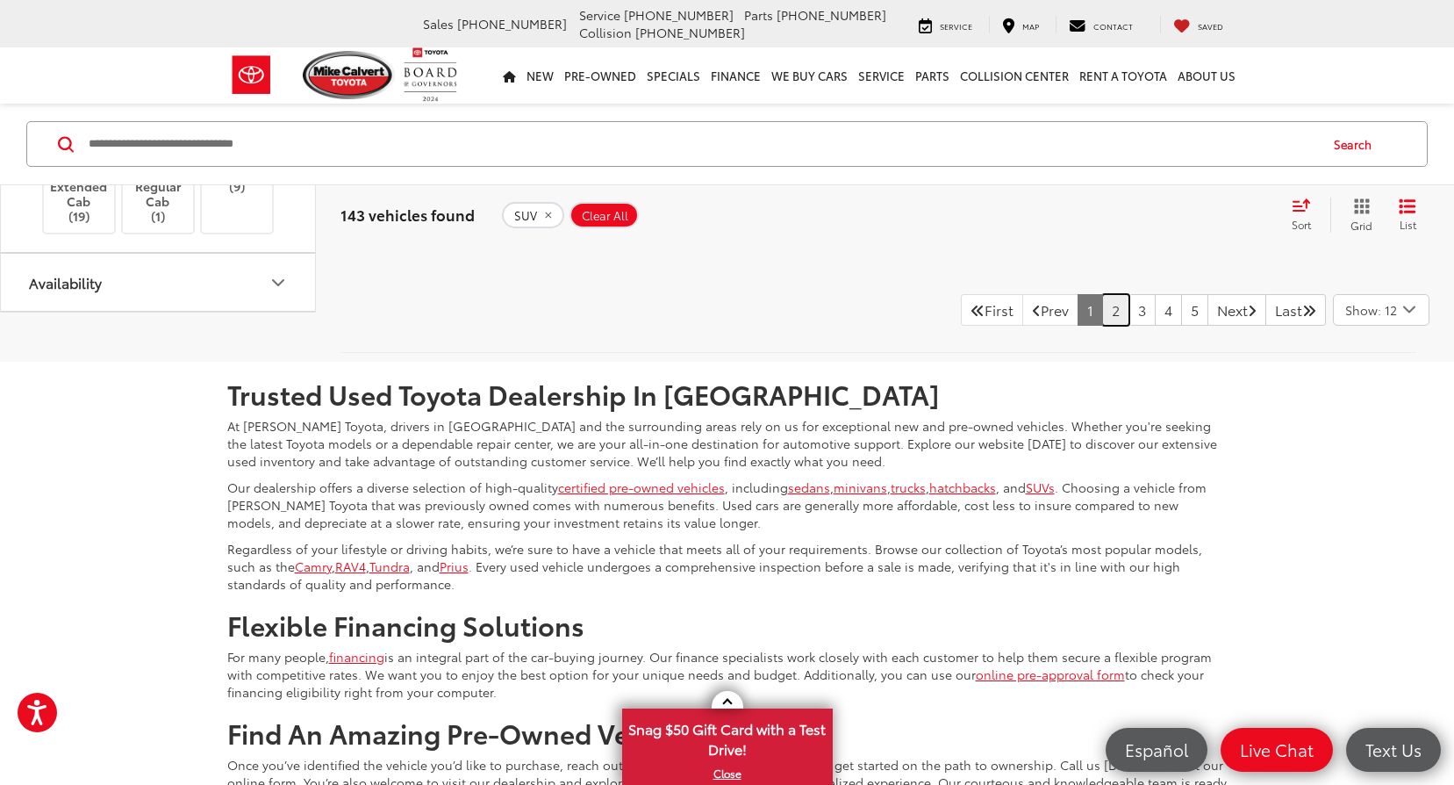
click at [1102, 326] on link "2" at bounding box center [1115, 310] width 27 height 32
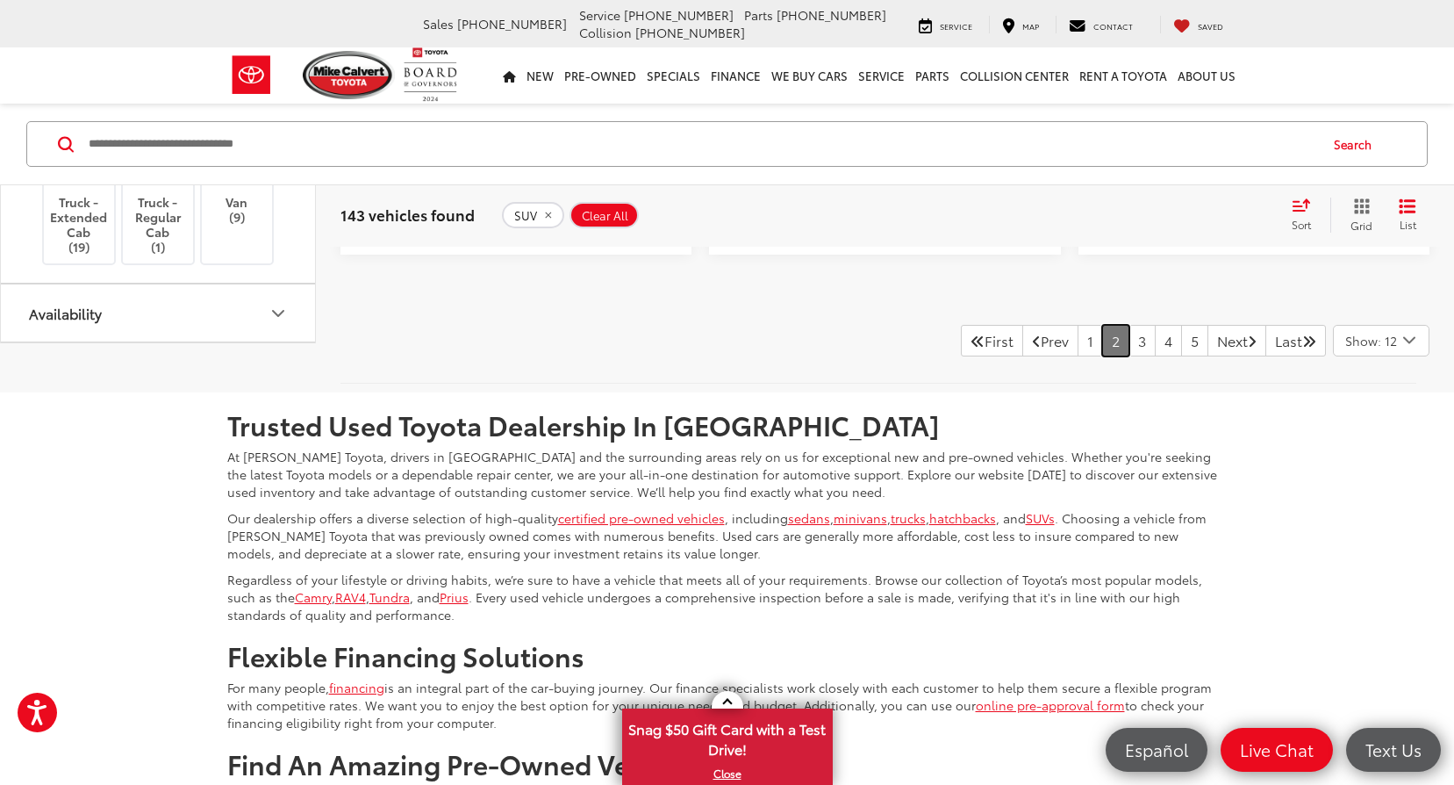
scroll to position [3823, 0]
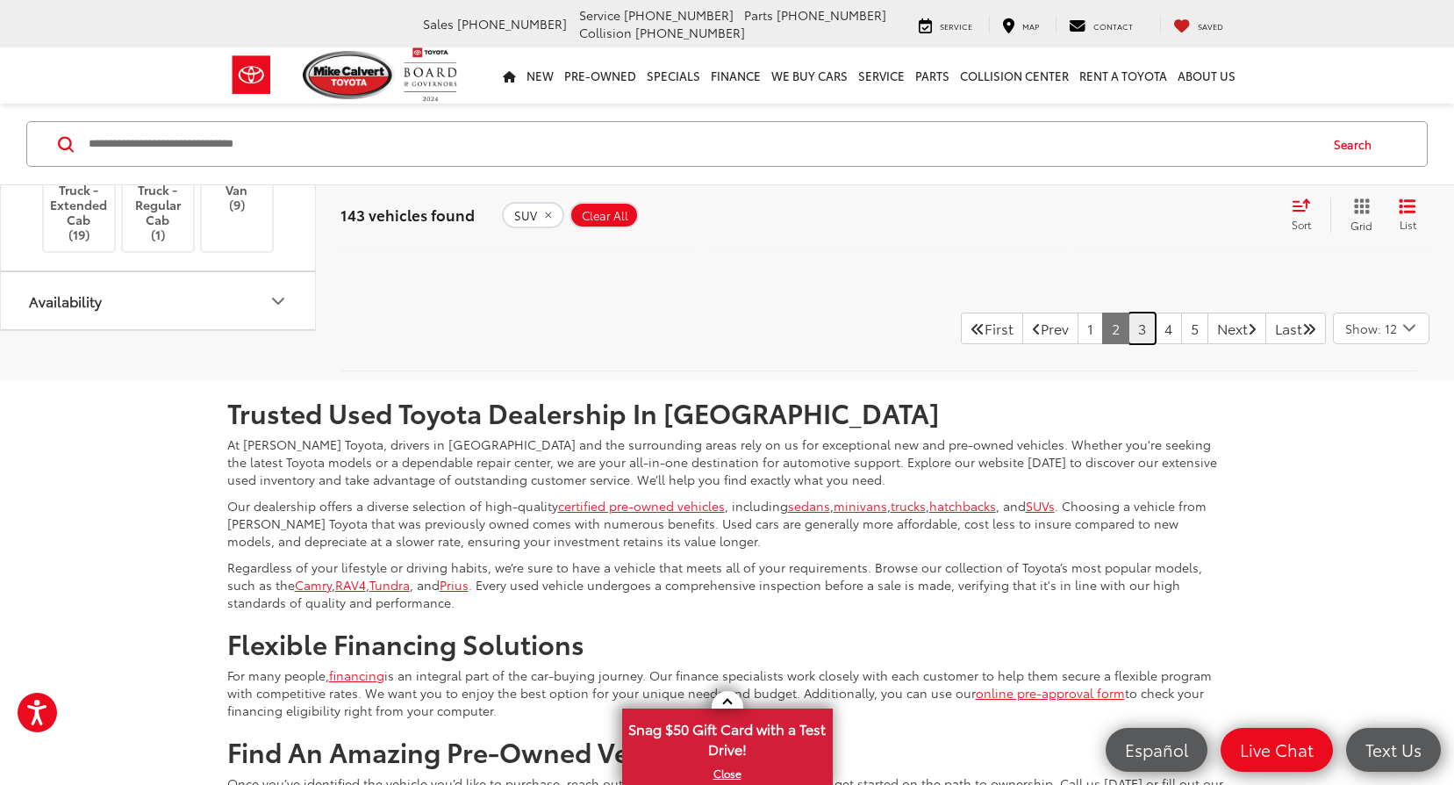
click at [1129, 344] on link "3" at bounding box center [1142, 328] width 27 height 32
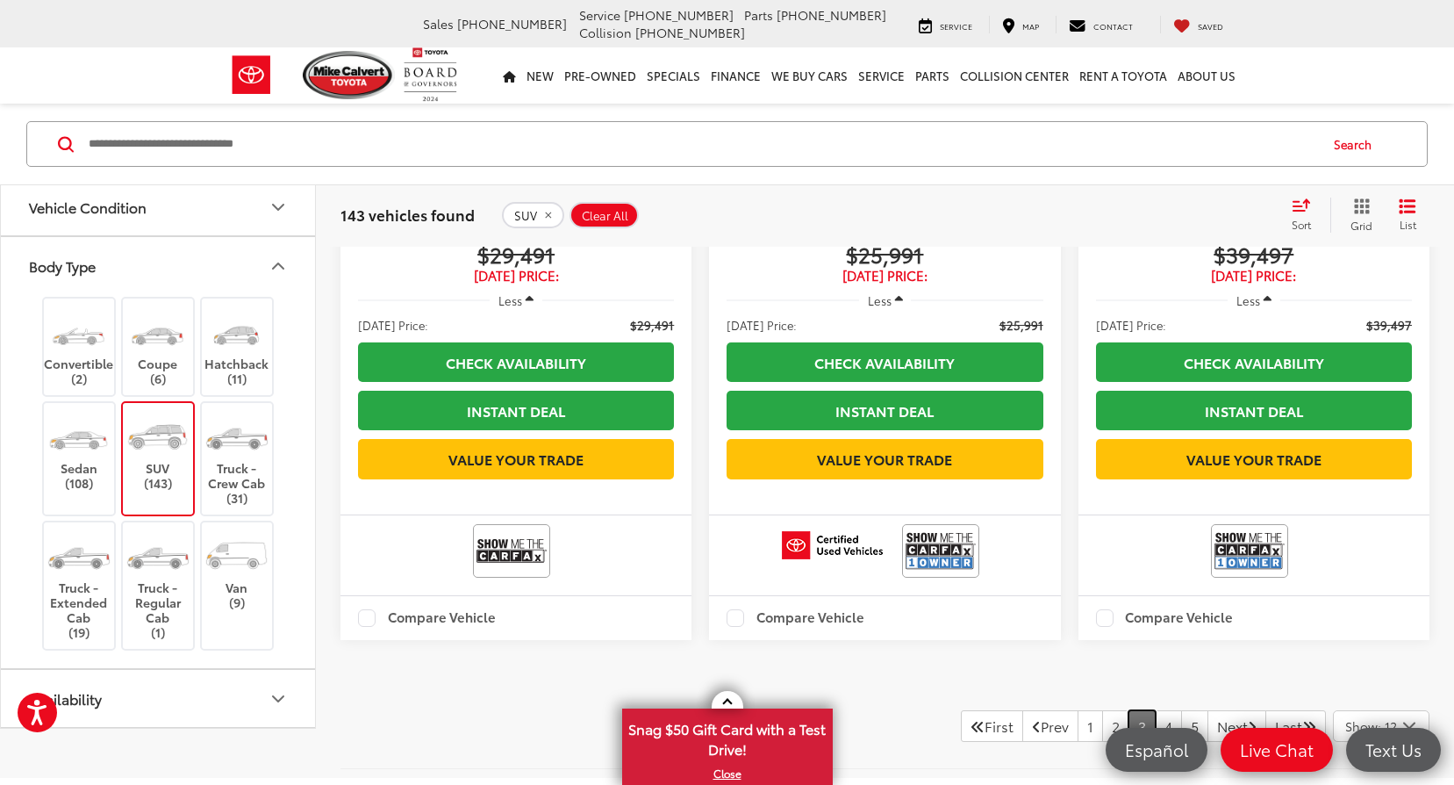
scroll to position [3432, 0]
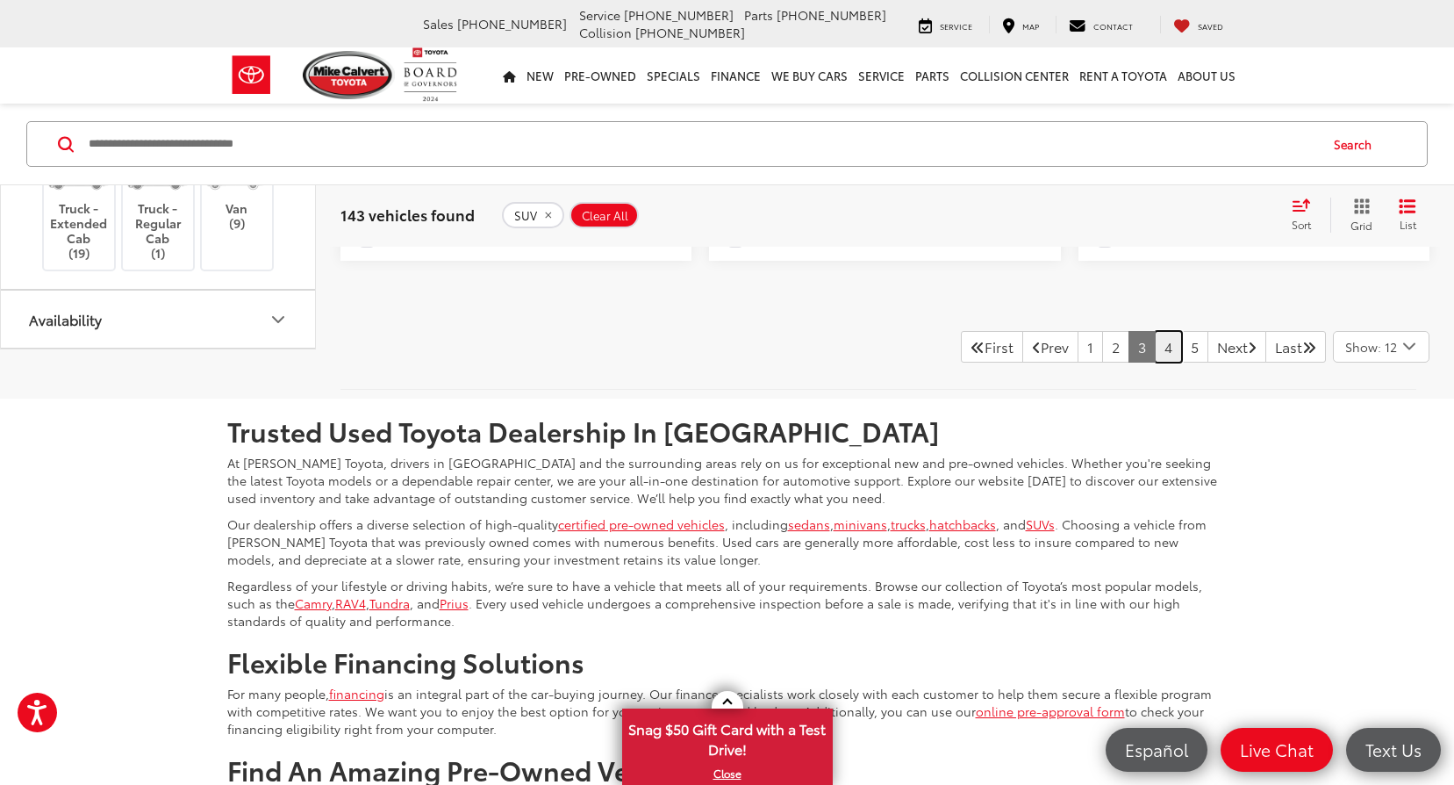
click at [1155, 362] on link "4" at bounding box center [1168, 347] width 27 height 32
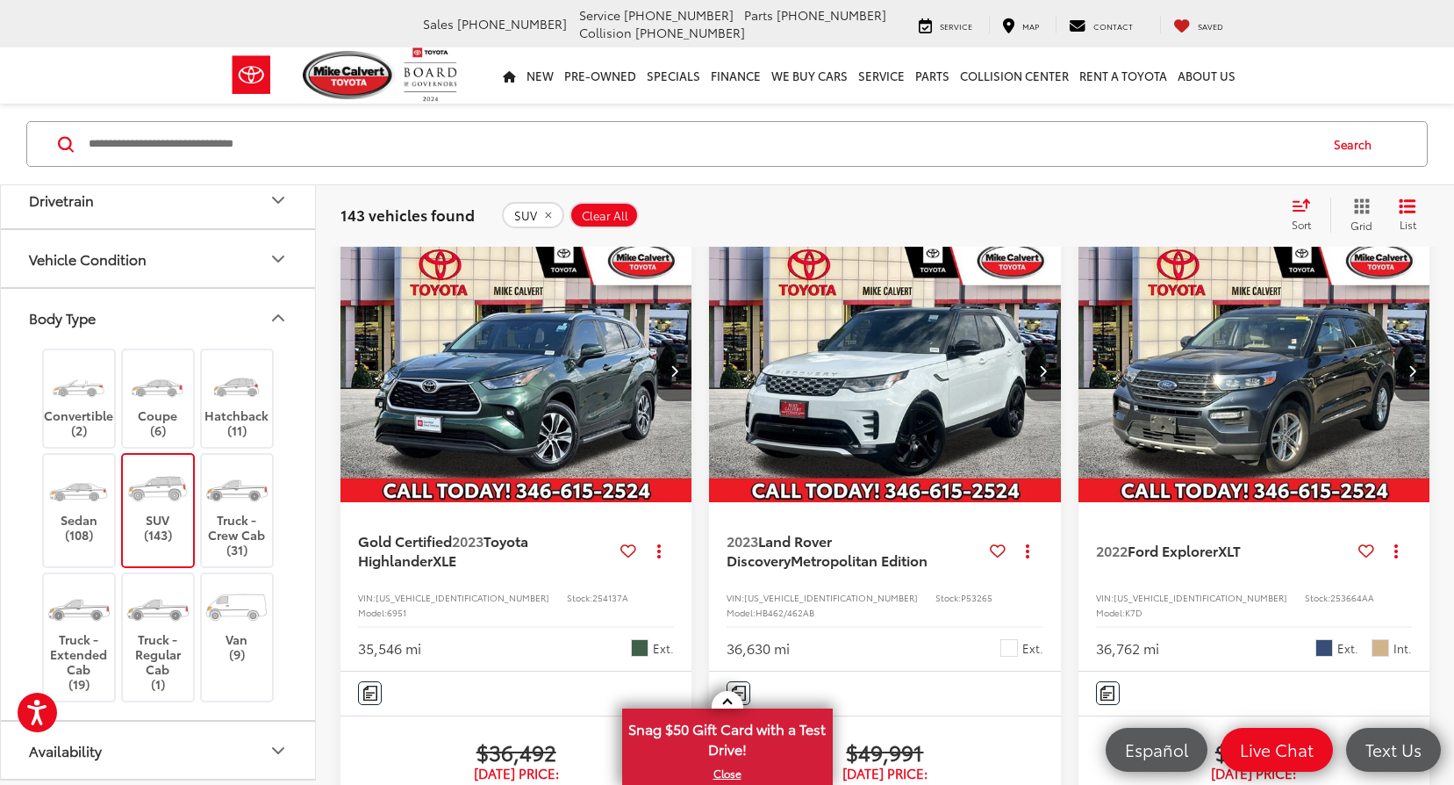
scroll to position [3071, 0]
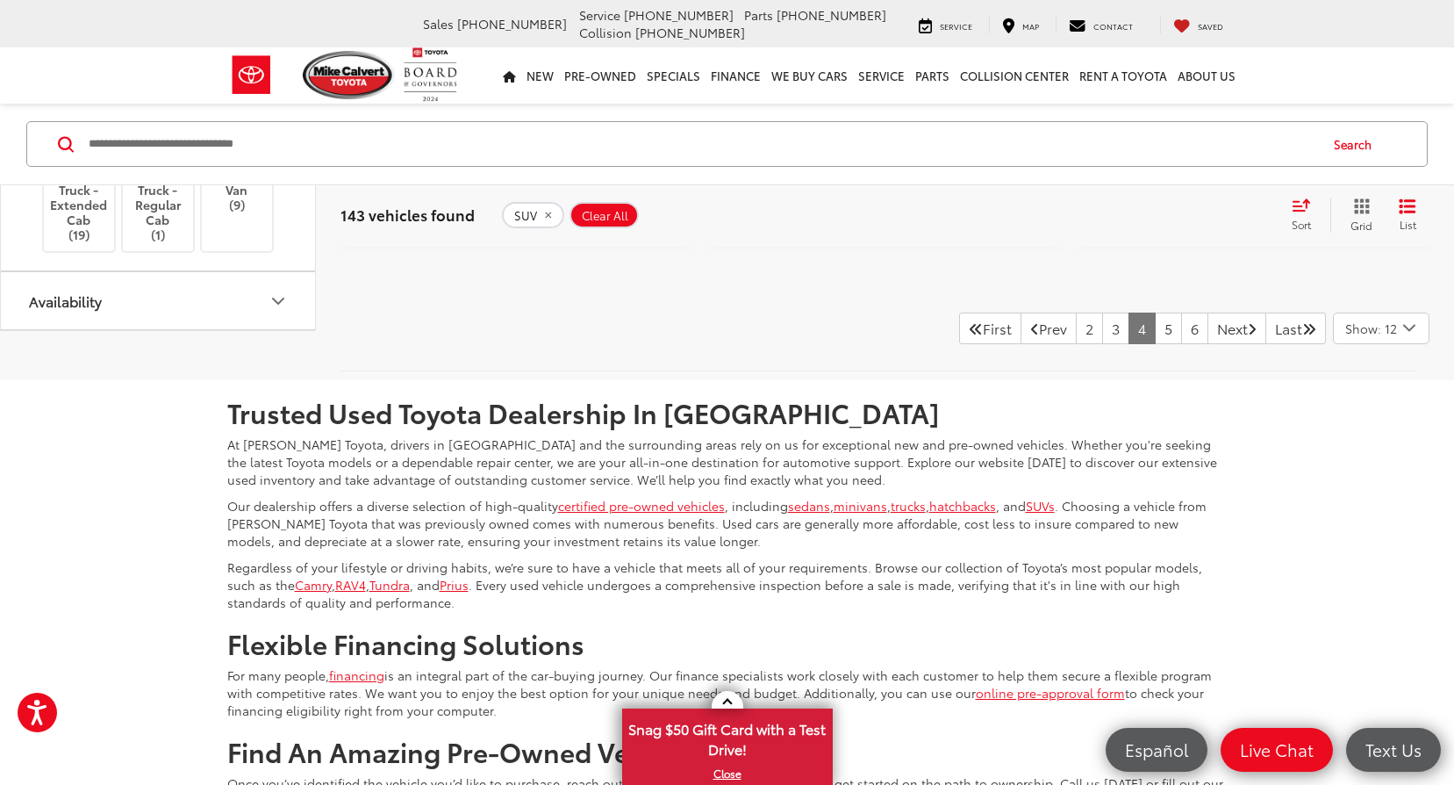
scroll to position [3854, 0]
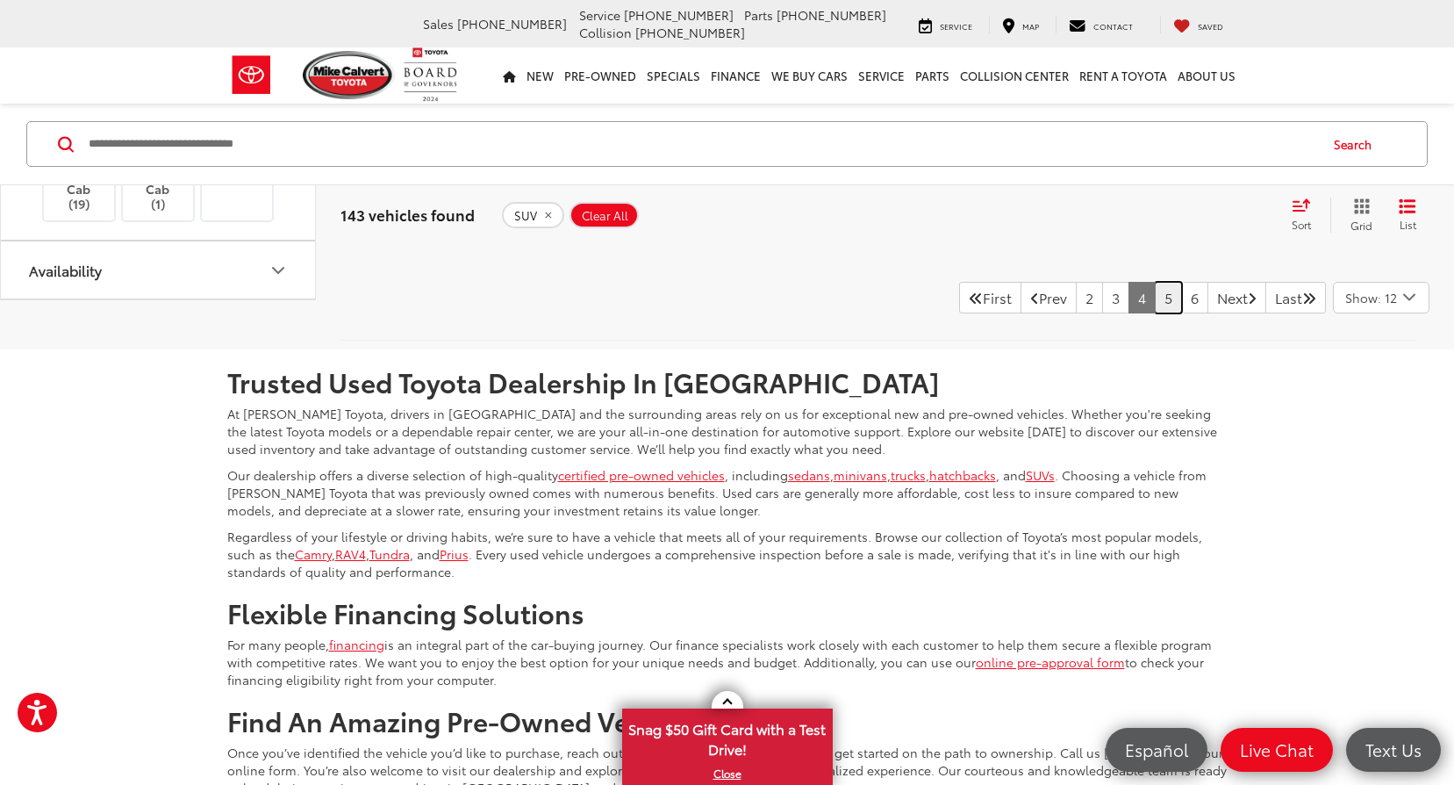
click at [1155, 313] on link "5" at bounding box center [1168, 298] width 27 height 32
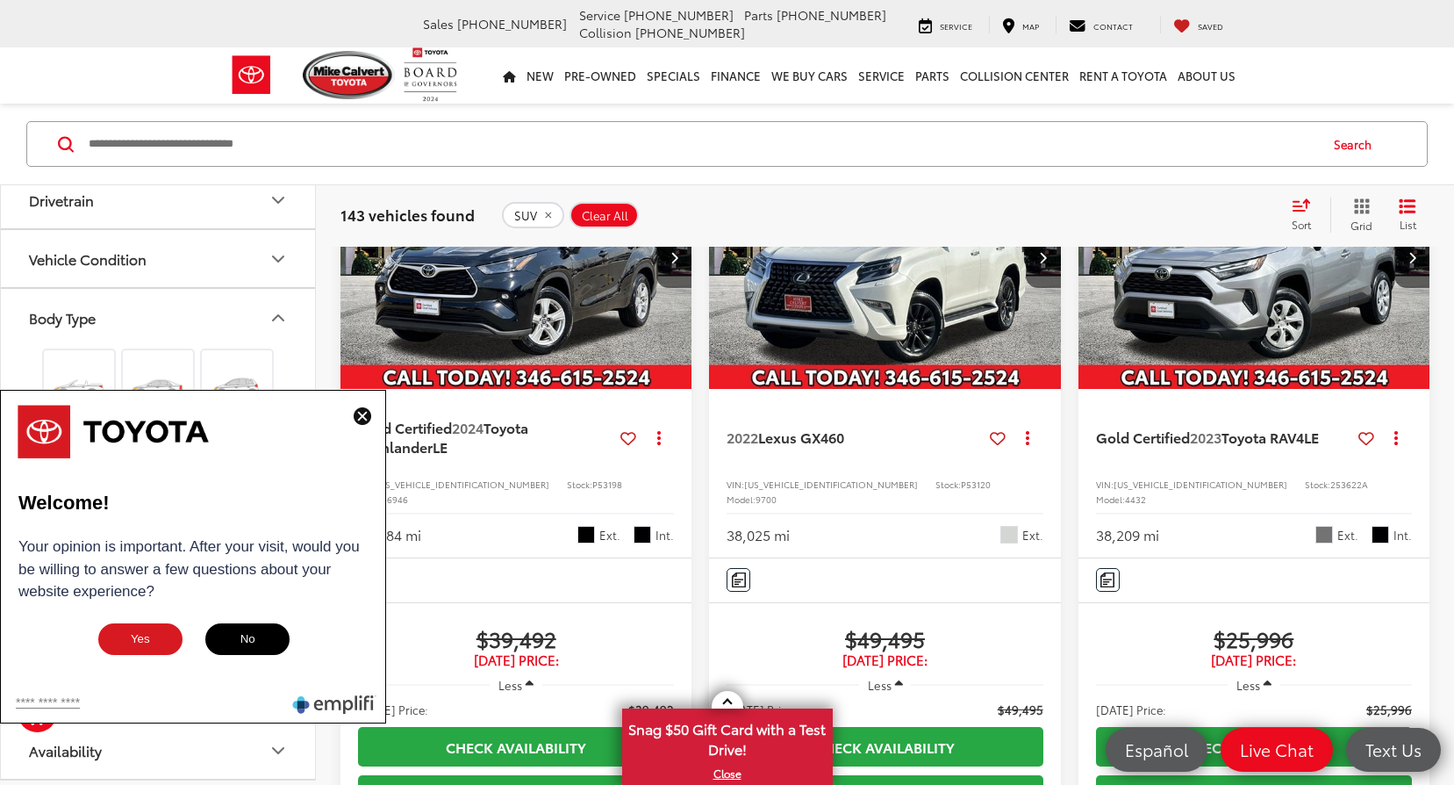
scroll to position [299, 0]
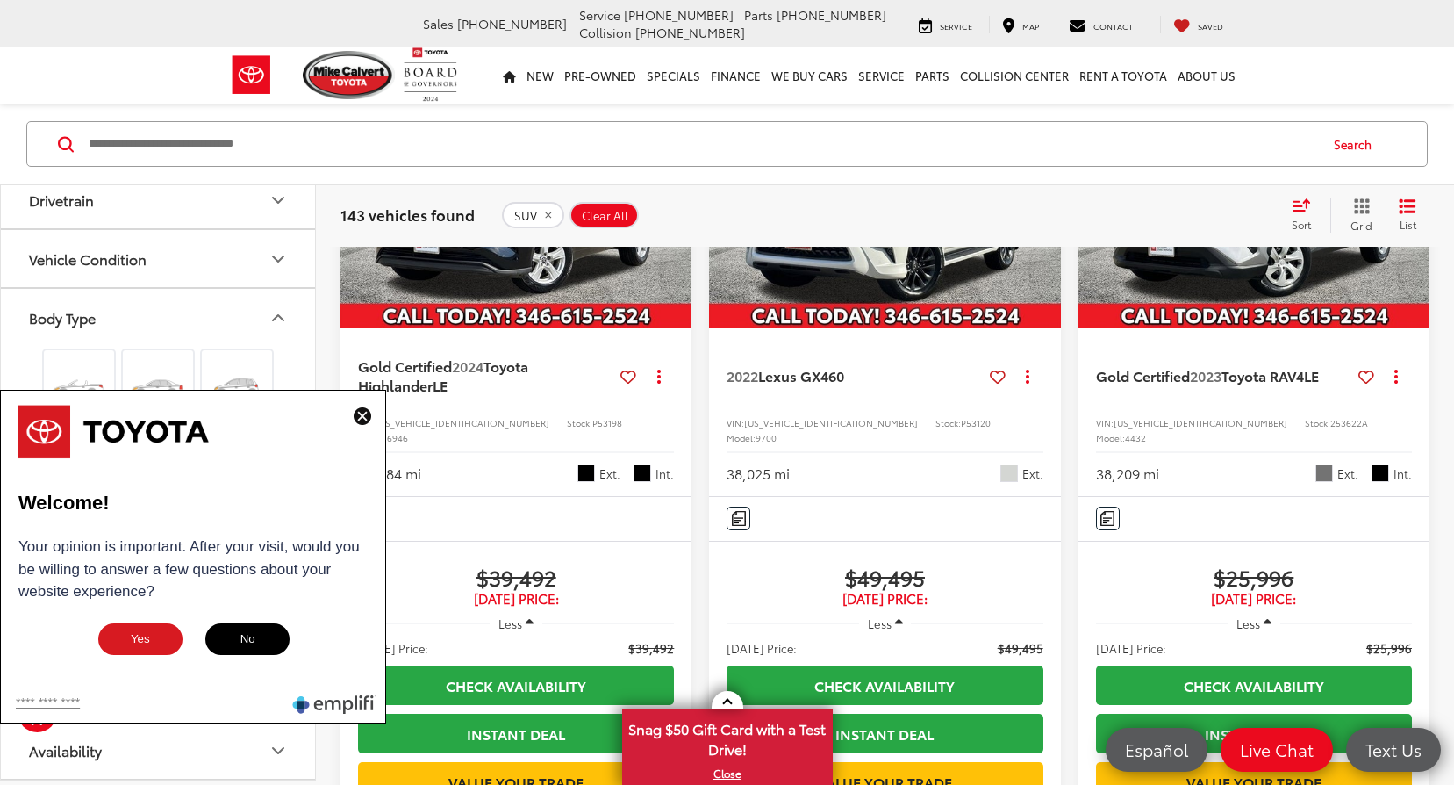
click at [260, 634] on button "No" at bounding box center [248, 638] width 88 height 35
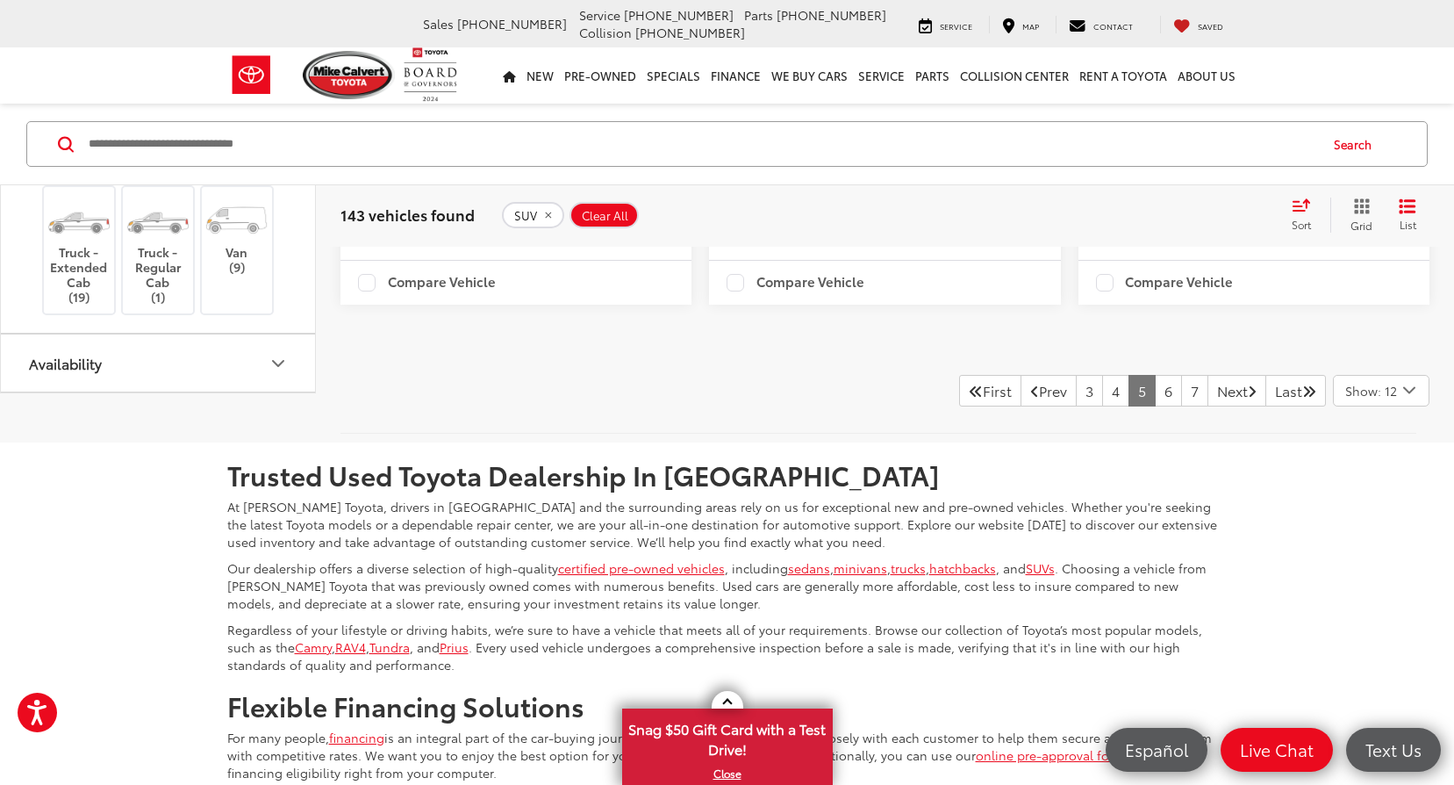
scroll to position [3779, 0]
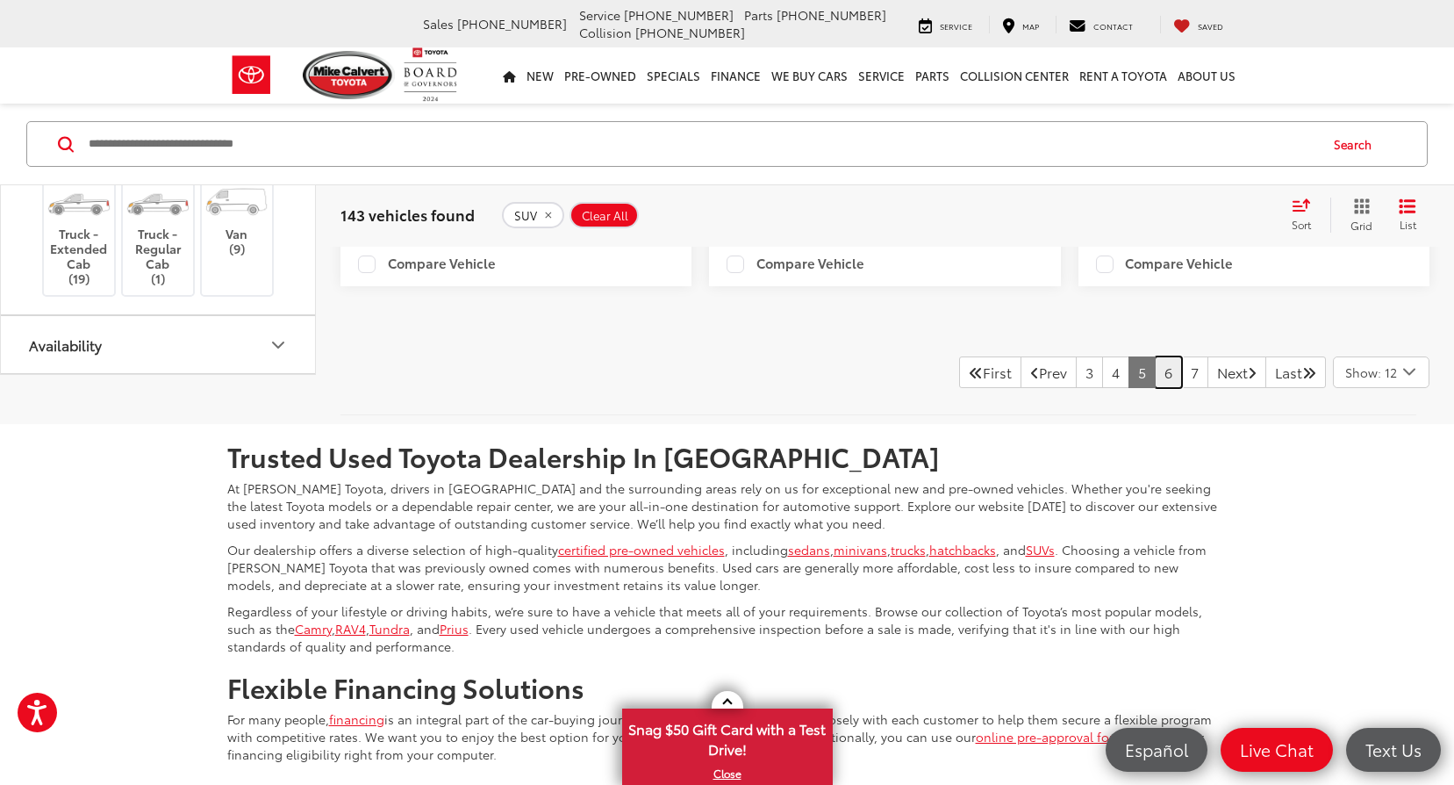
click at [1155, 388] on link "6" at bounding box center [1168, 372] width 27 height 32
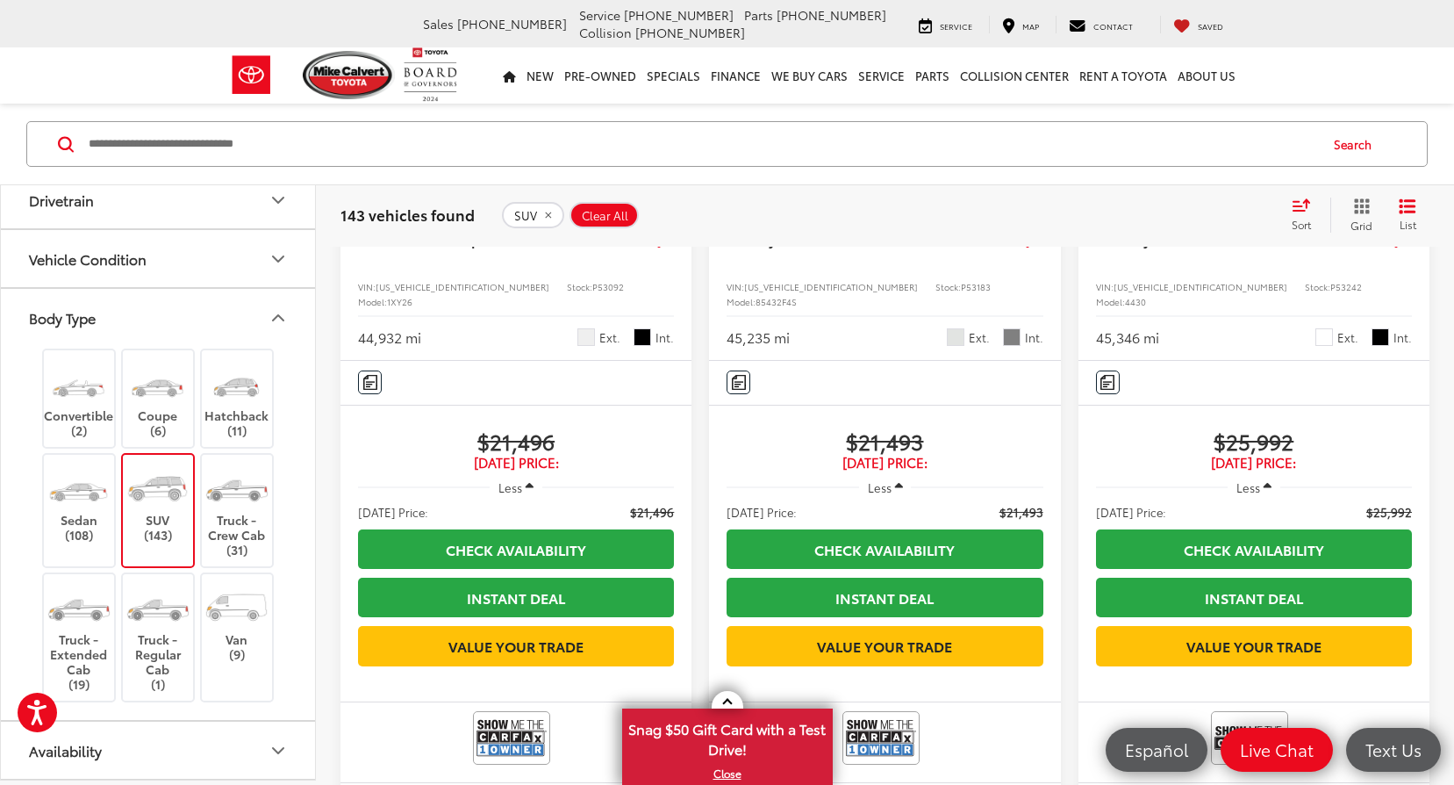
scroll to position [3792, 0]
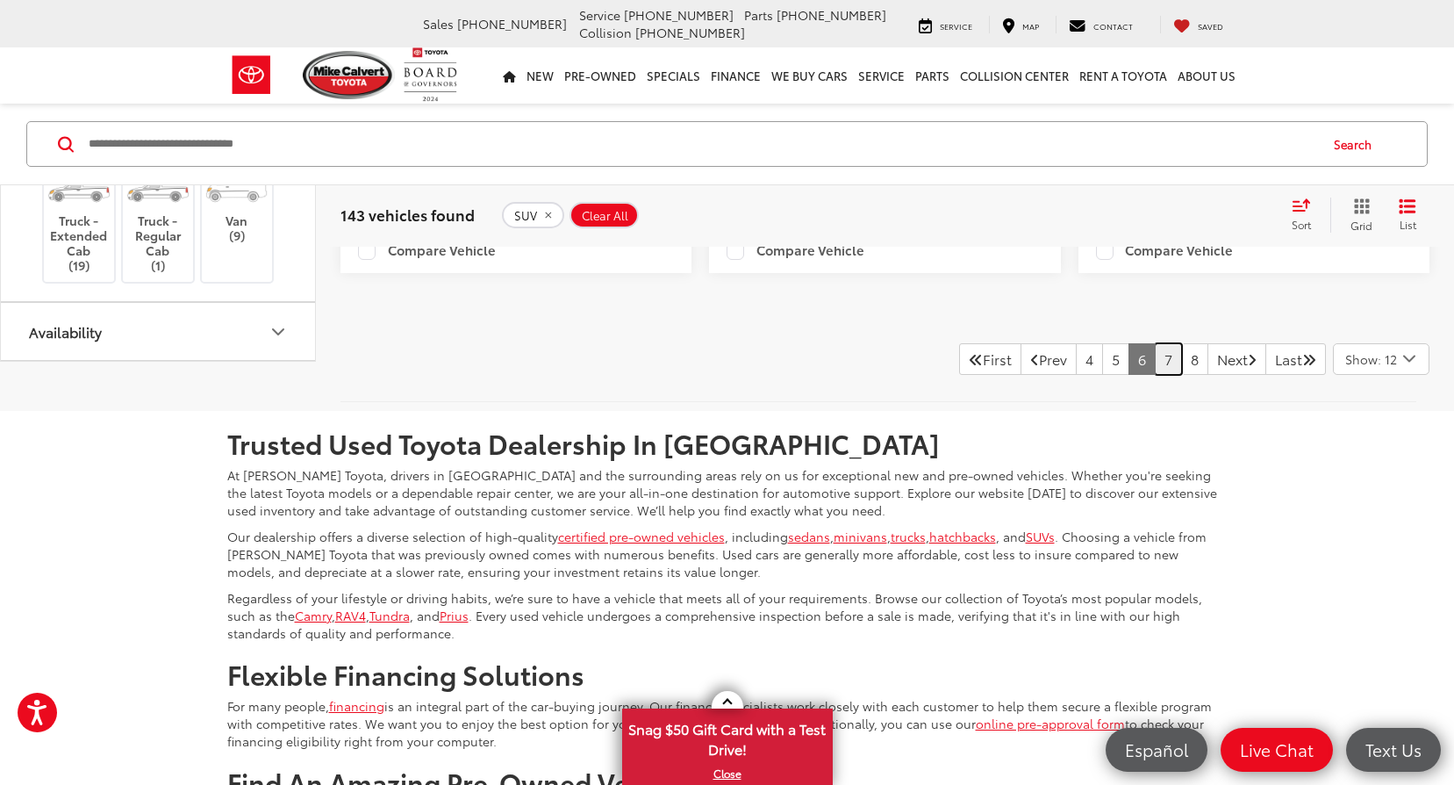
click at [1155, 375] on link "7" at bounding box center [1168, 359] width 27 height 32
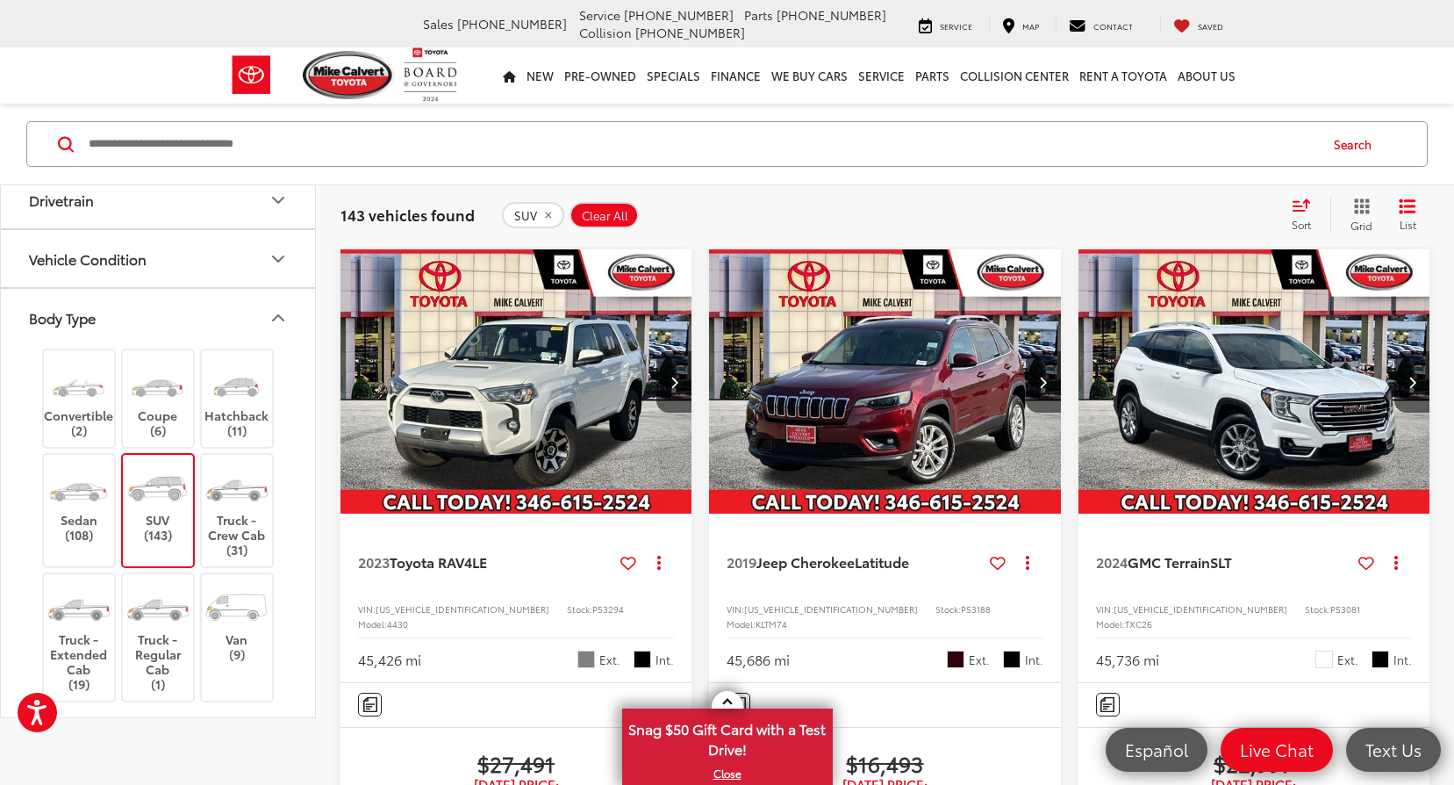
scroll to position [716, 0]
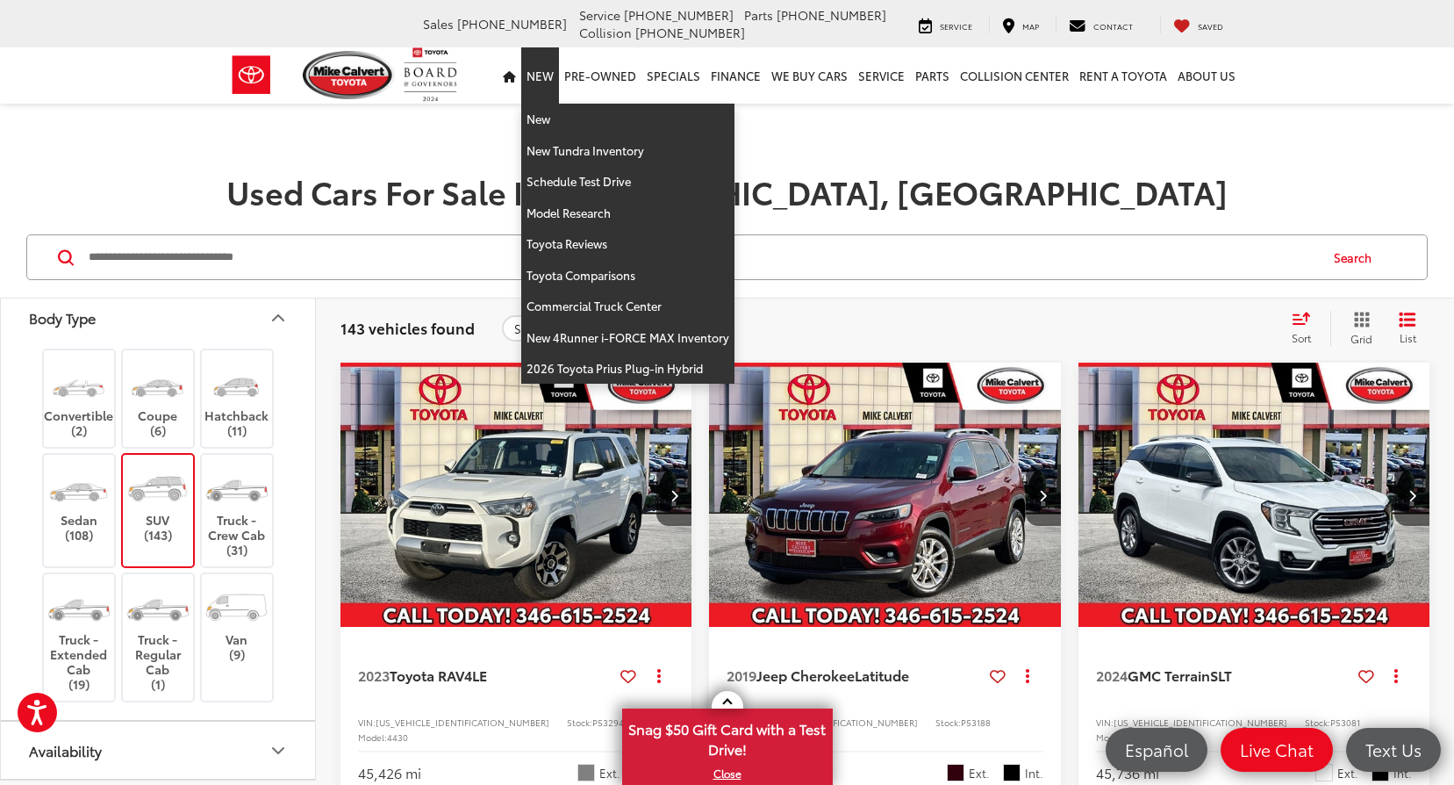
click at [542, 72] on link "New" at bounding box center [540, 75] width 38 height 56
click at [550, 116] on link "New" at bounding box center [627, 120] width 213 height 32
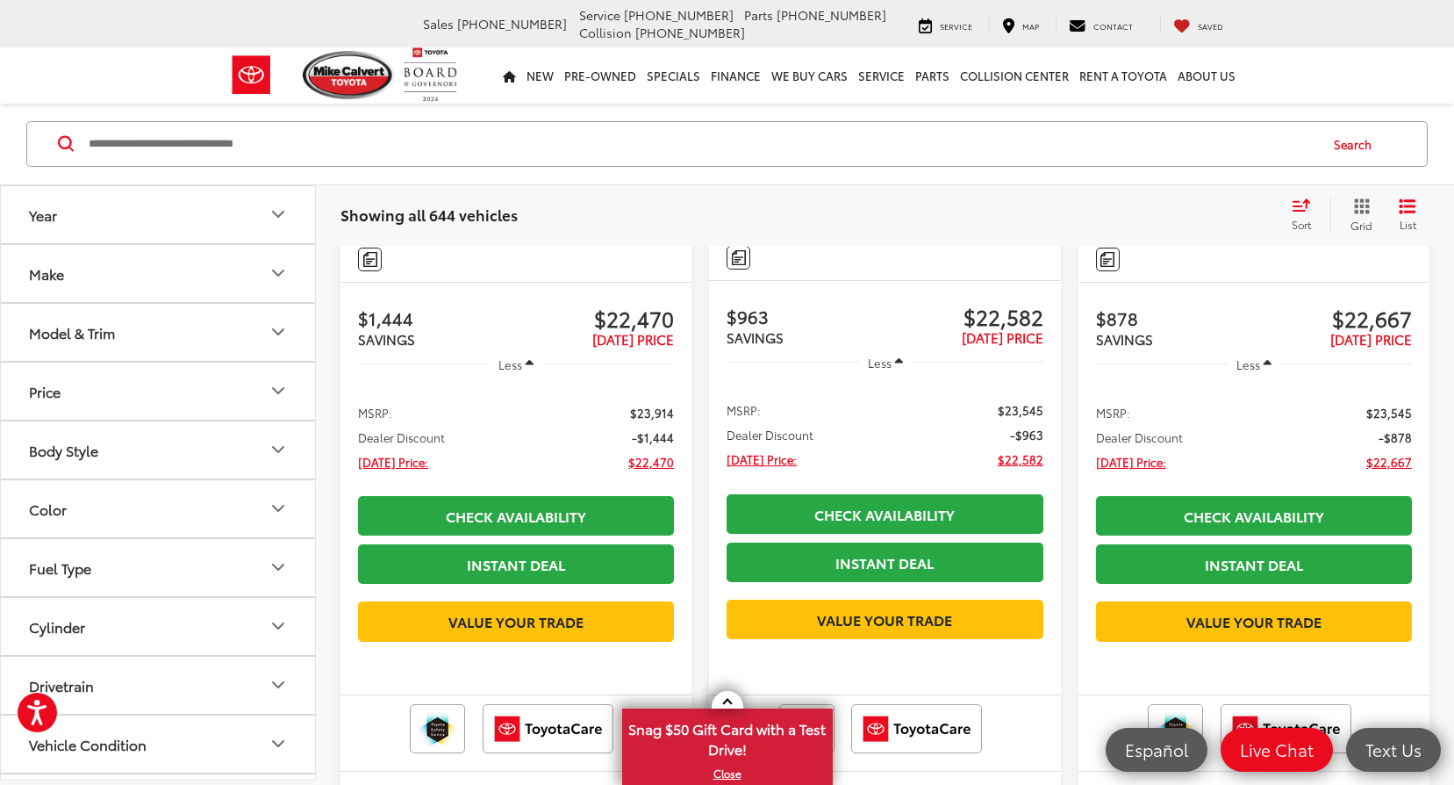
click at [274, 445] on icon "Body Style" at bounding box center [278, 450] width 21 height 21
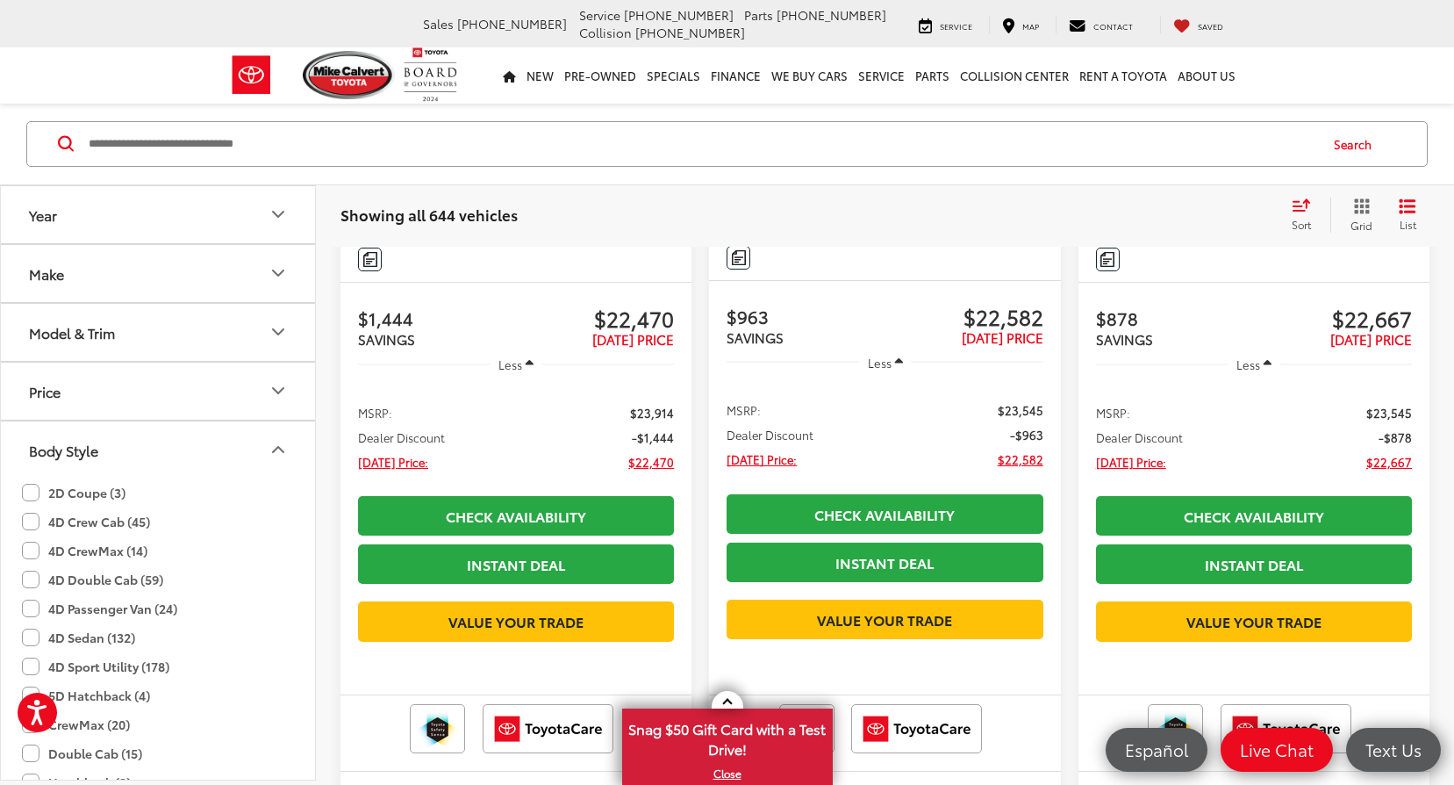
click at [31, 665] on label "4D Sport Utility (178)" at bounding box center [95, 666] width 147 height 29
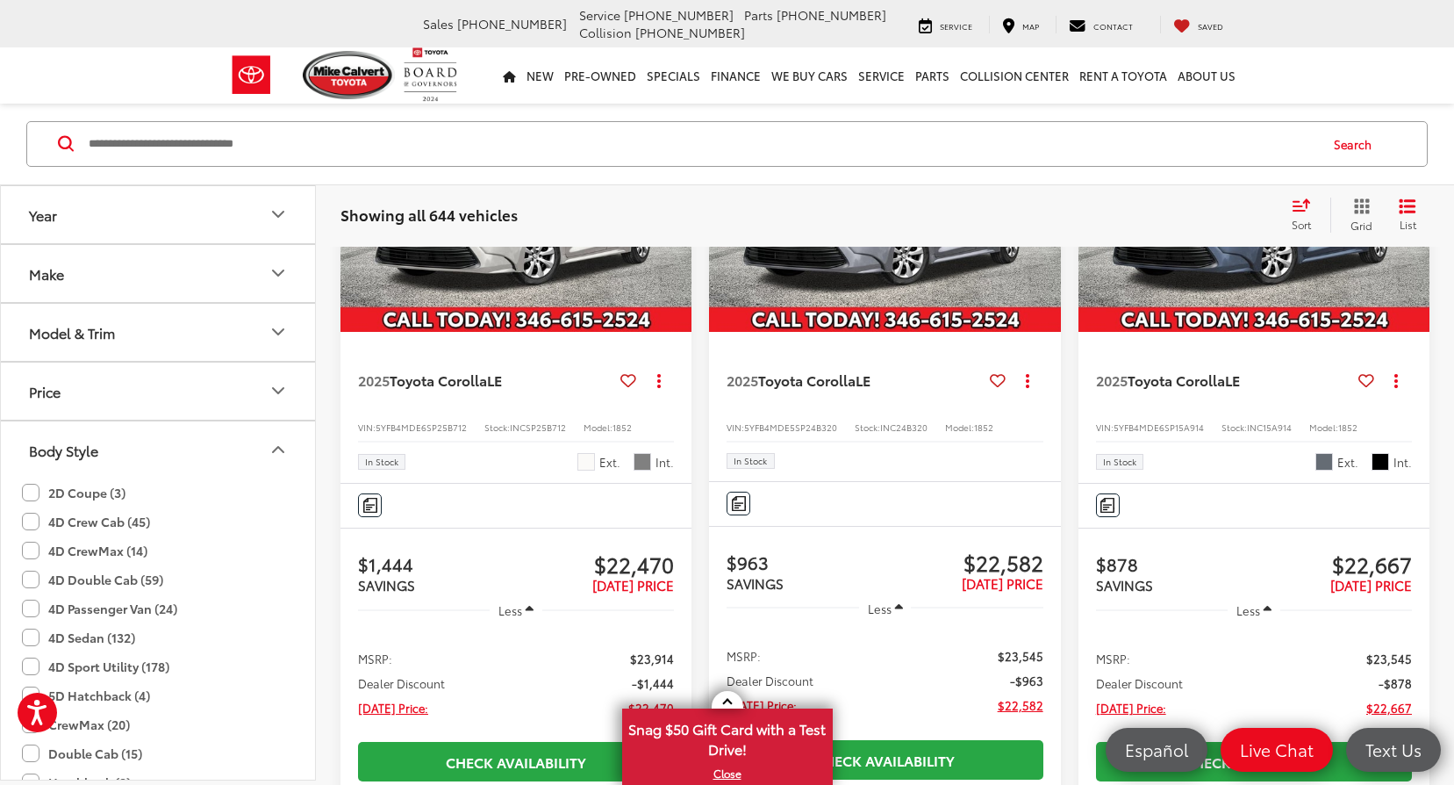
scroll to position [259, 0]
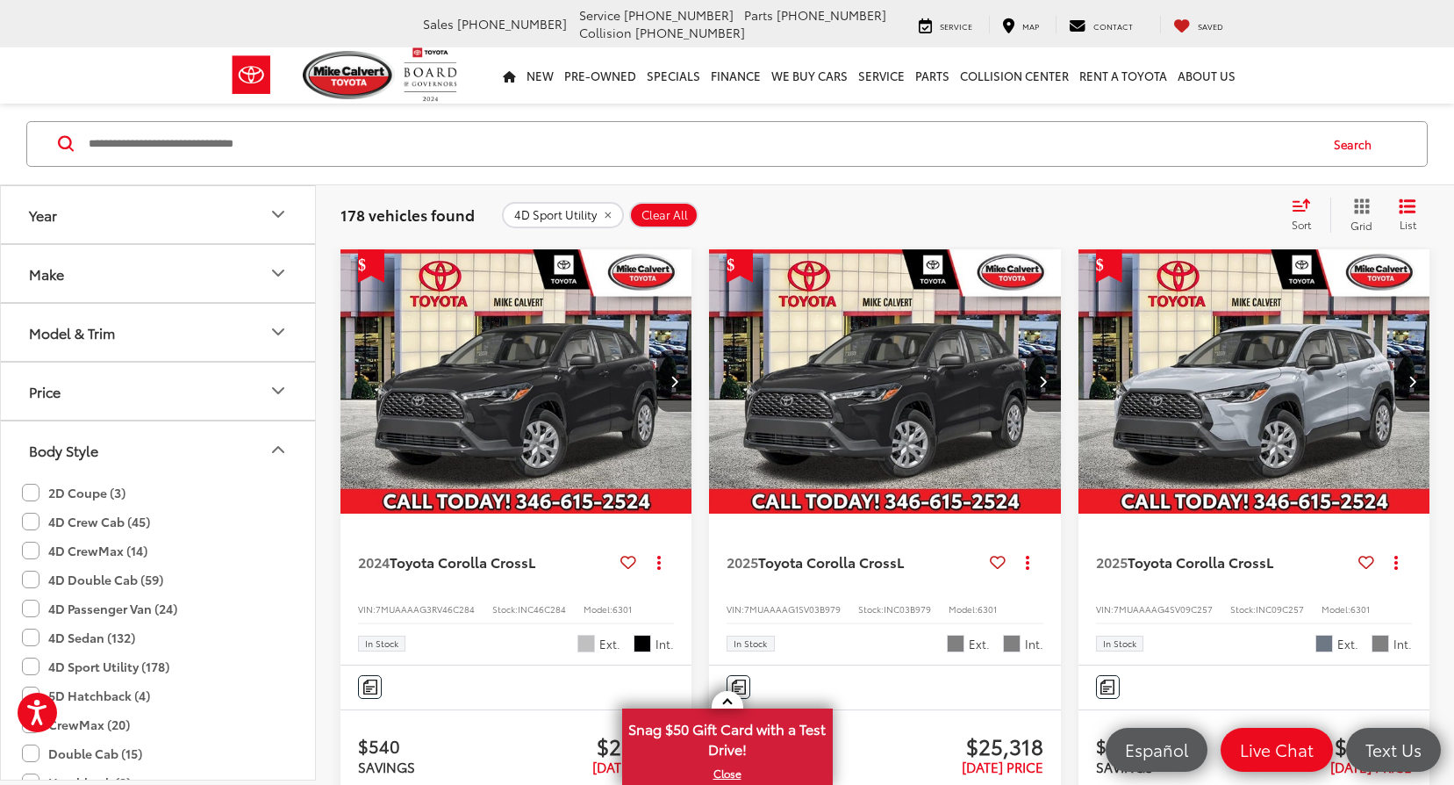
click at [272, 269] on icon "Make" at bounding box center [278, 273] width 21 height 21
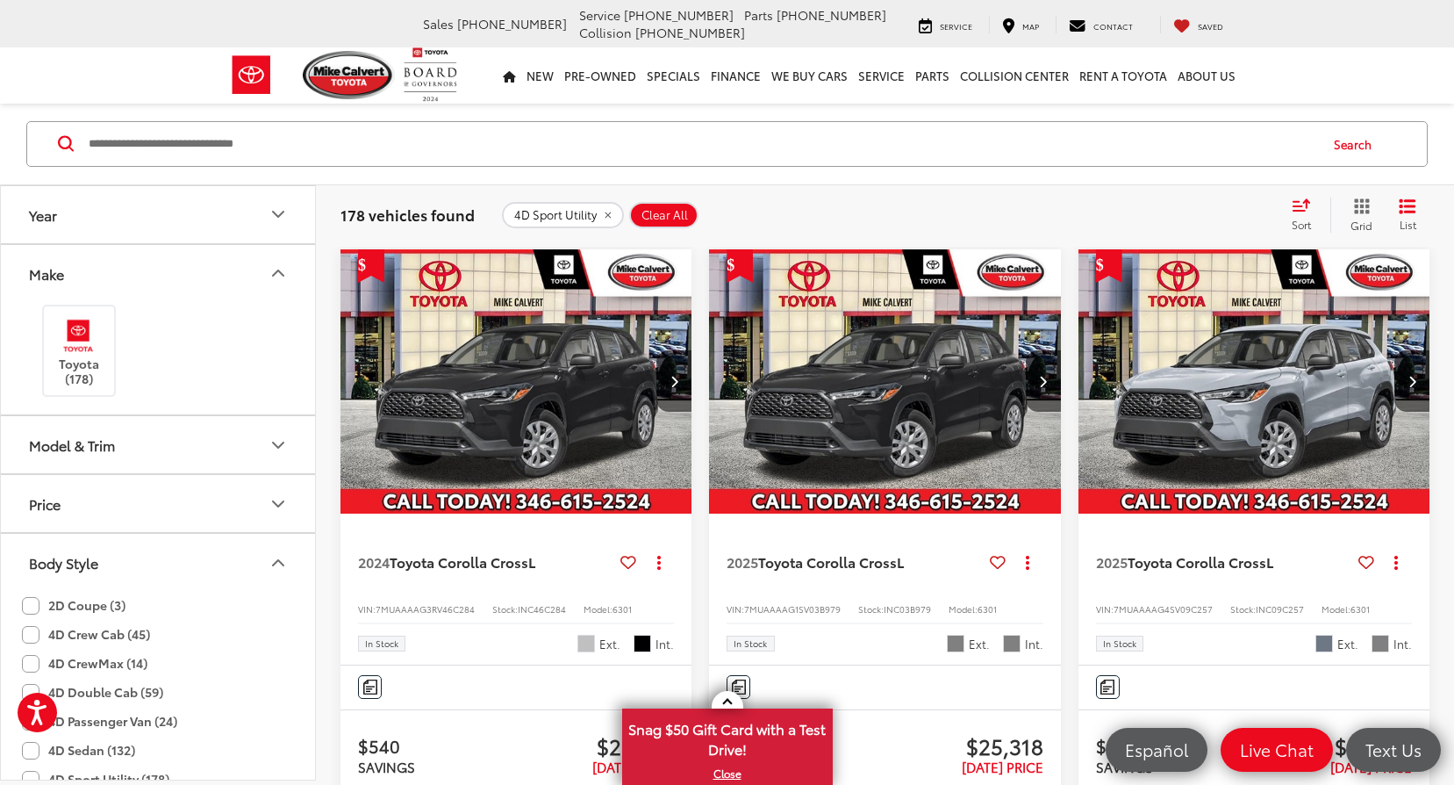
click at [283, 276] on icon "Make" at bounding box center [278, 273] width 11 height 5
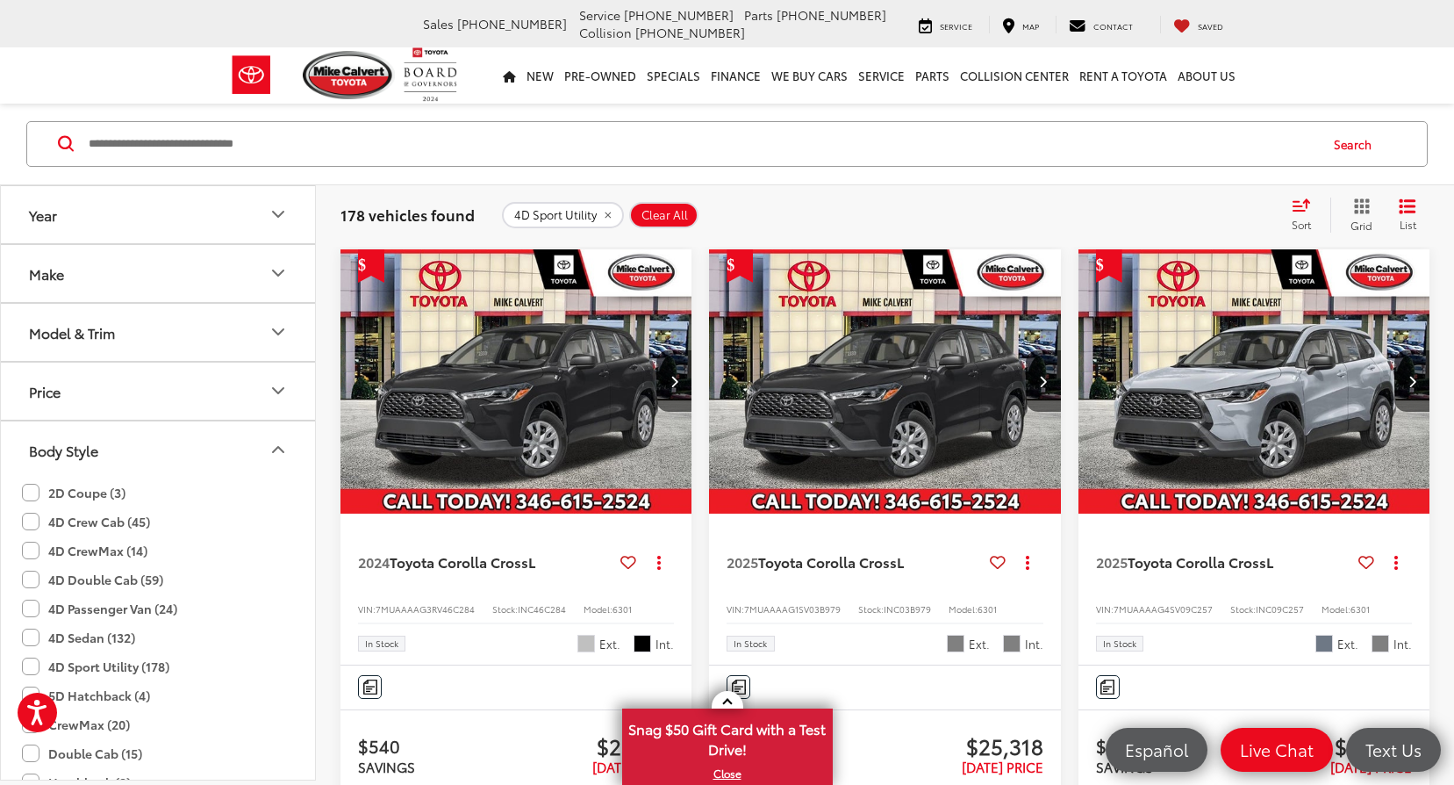
click at [284, 330] on icon "Model & Trim" at bounding box center [278, 332] width 21 height 21
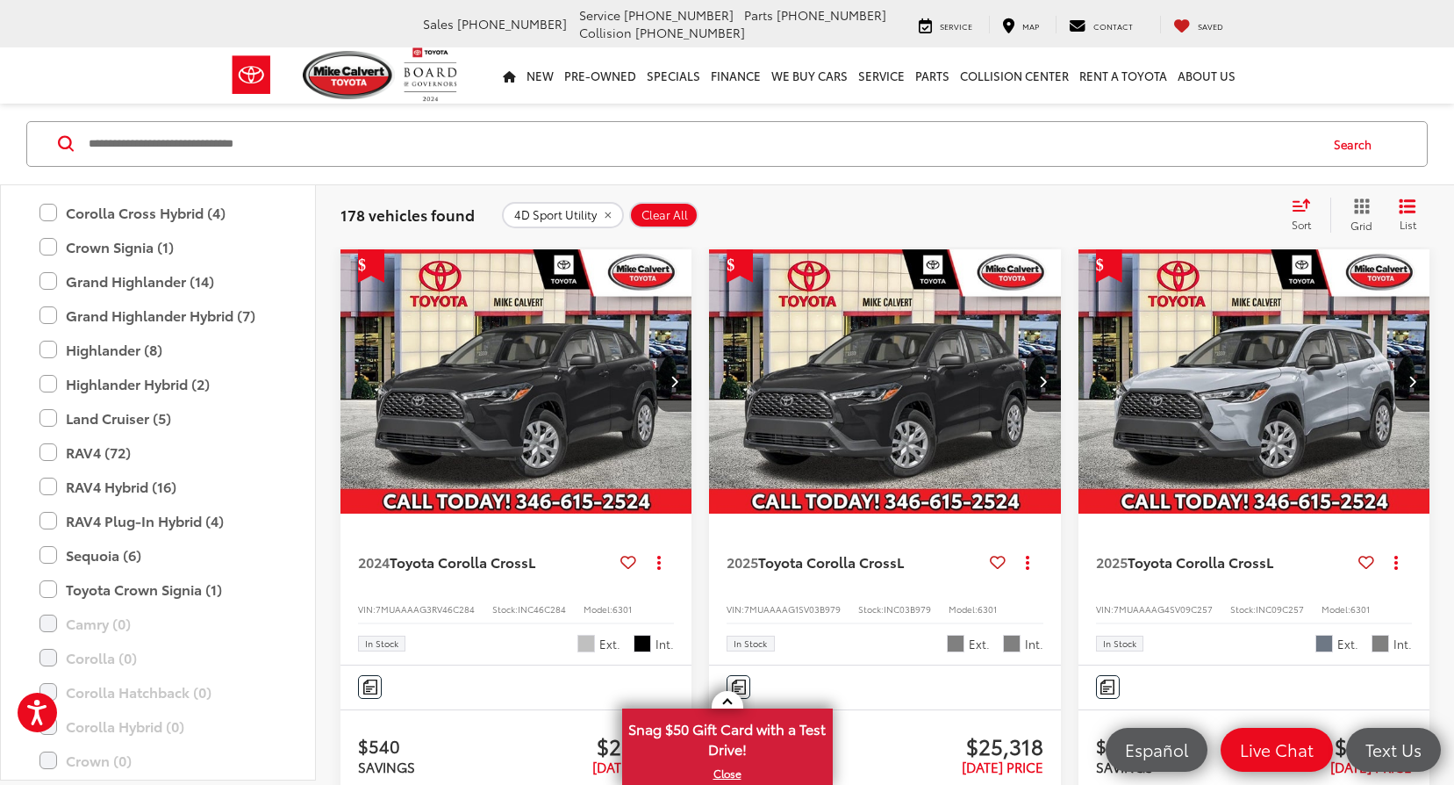
scroll to position [365, 0]
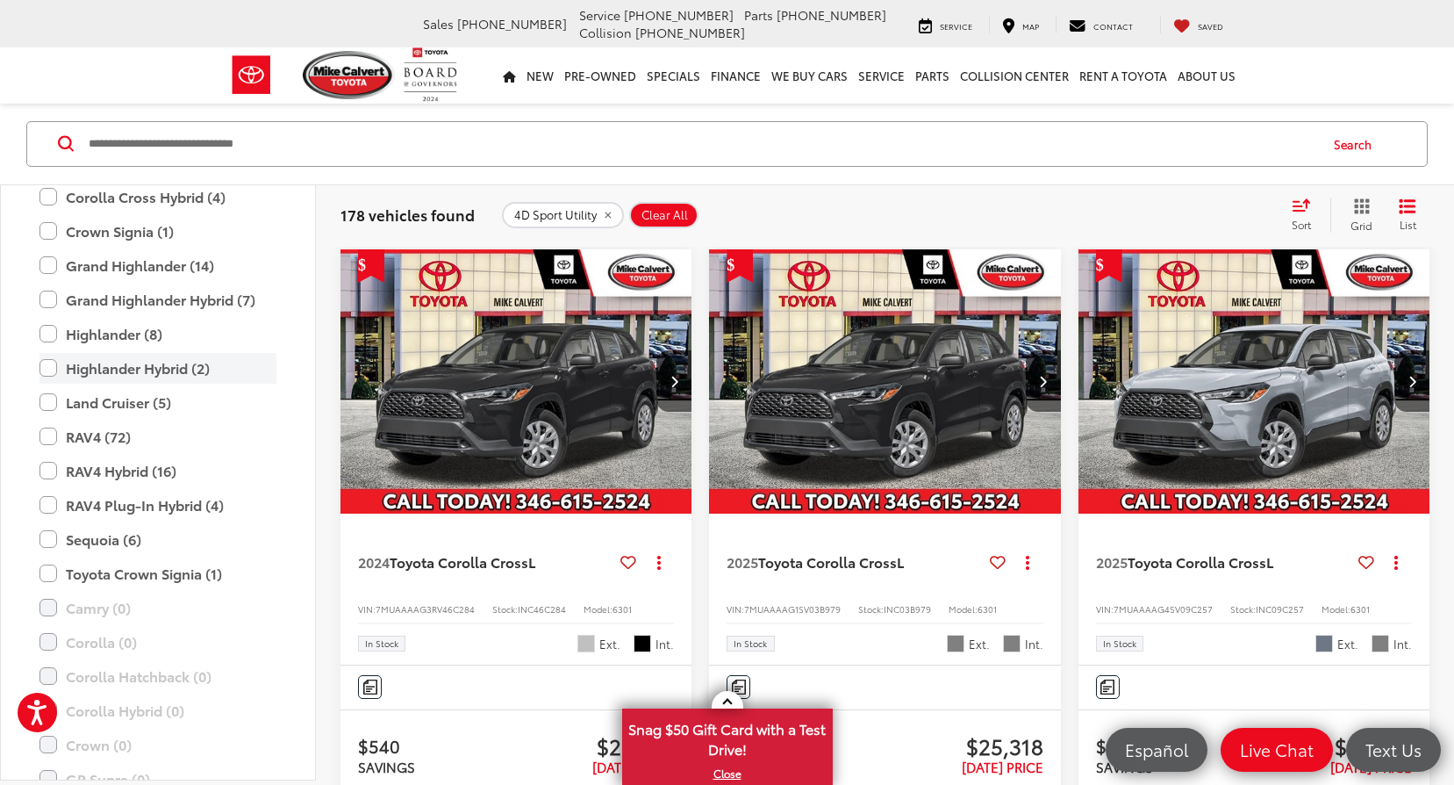
click at [47, 368] on label "Highlander Hybrid (2)" at bounding box center [157, 368] width 237 height 31
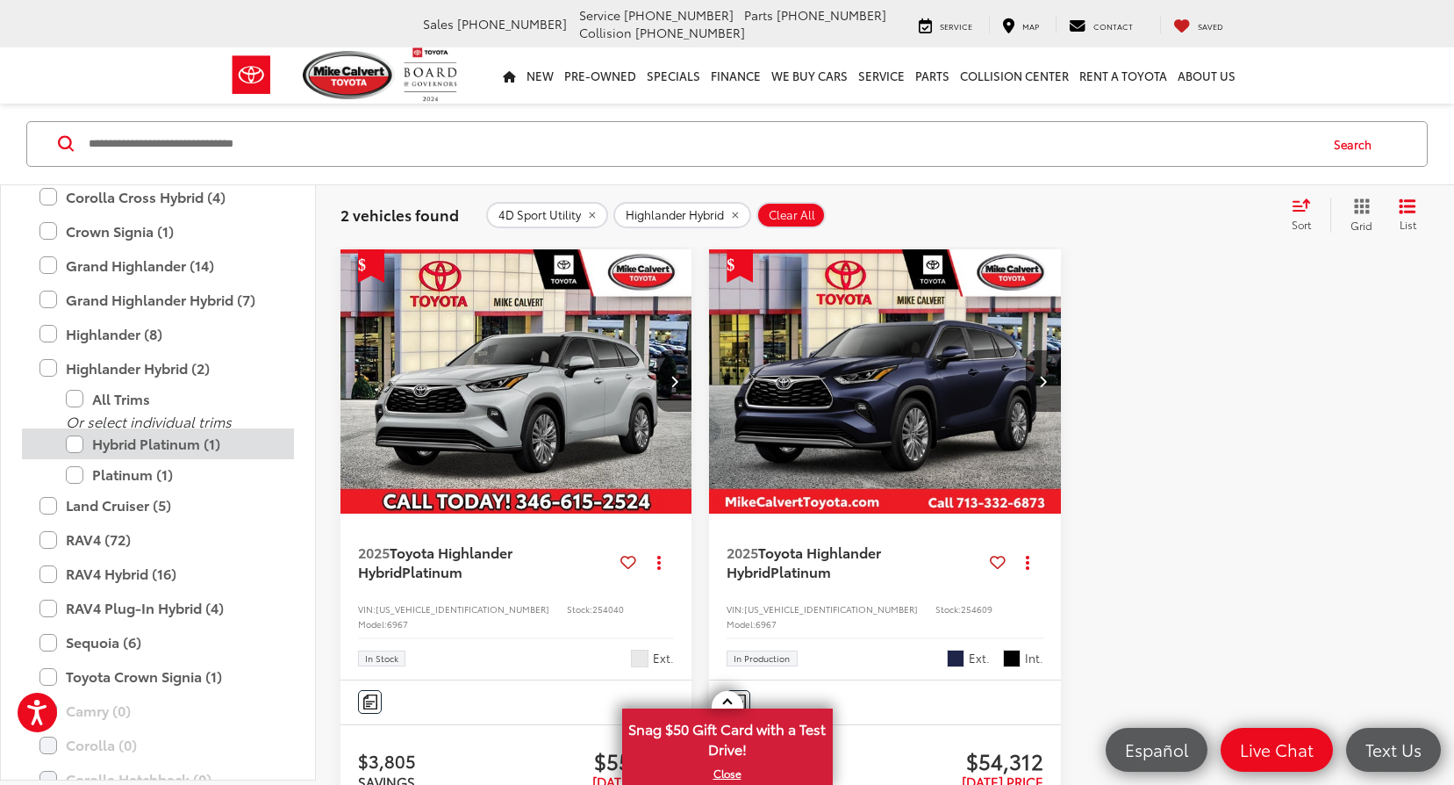
click at [73, 441] on label "Hybrid Platinum (1)" at bounding box center [171, 444] width 211 height 31
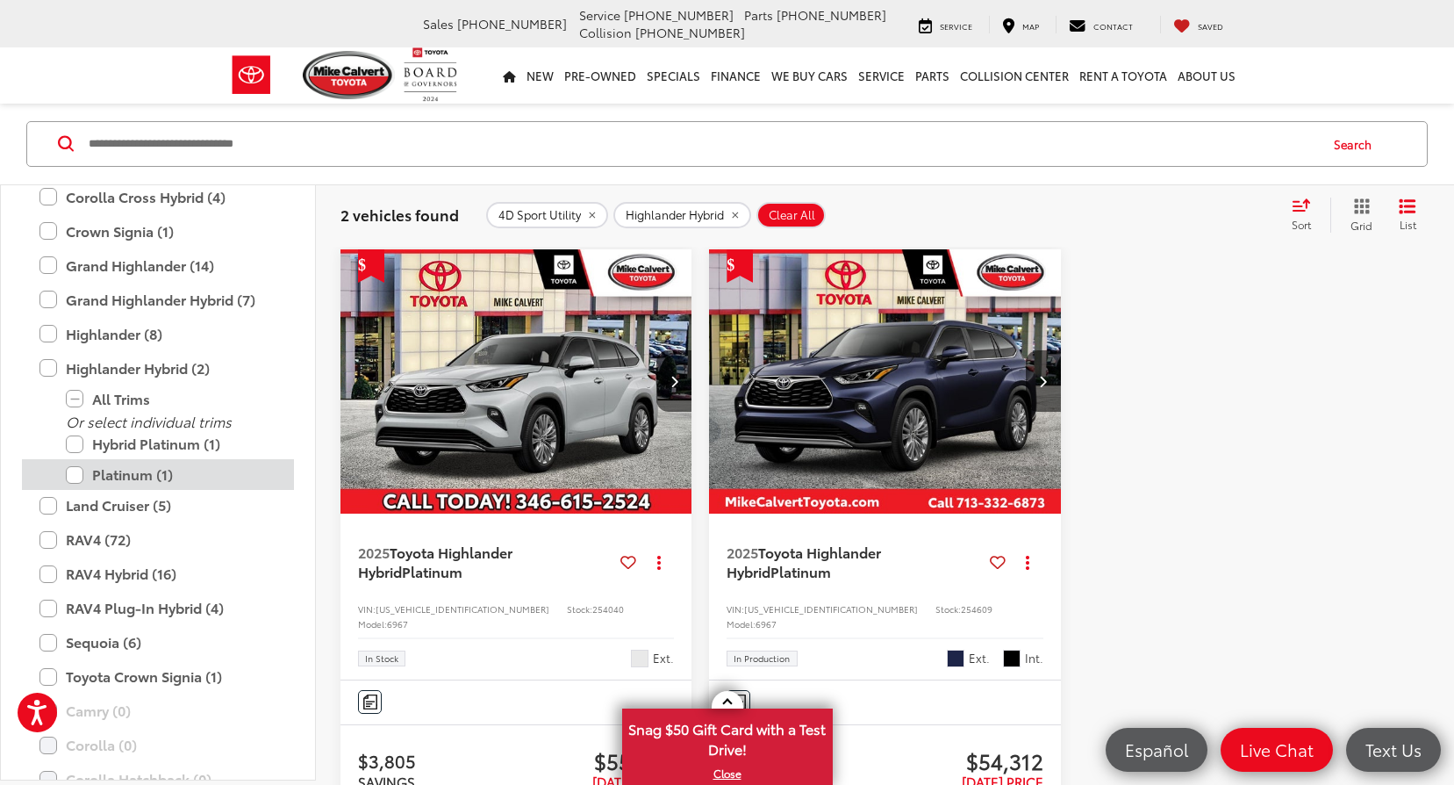
click at [72, 471] on label "Platinum (1)" at bounding box center [171, 475] width 211 height 31
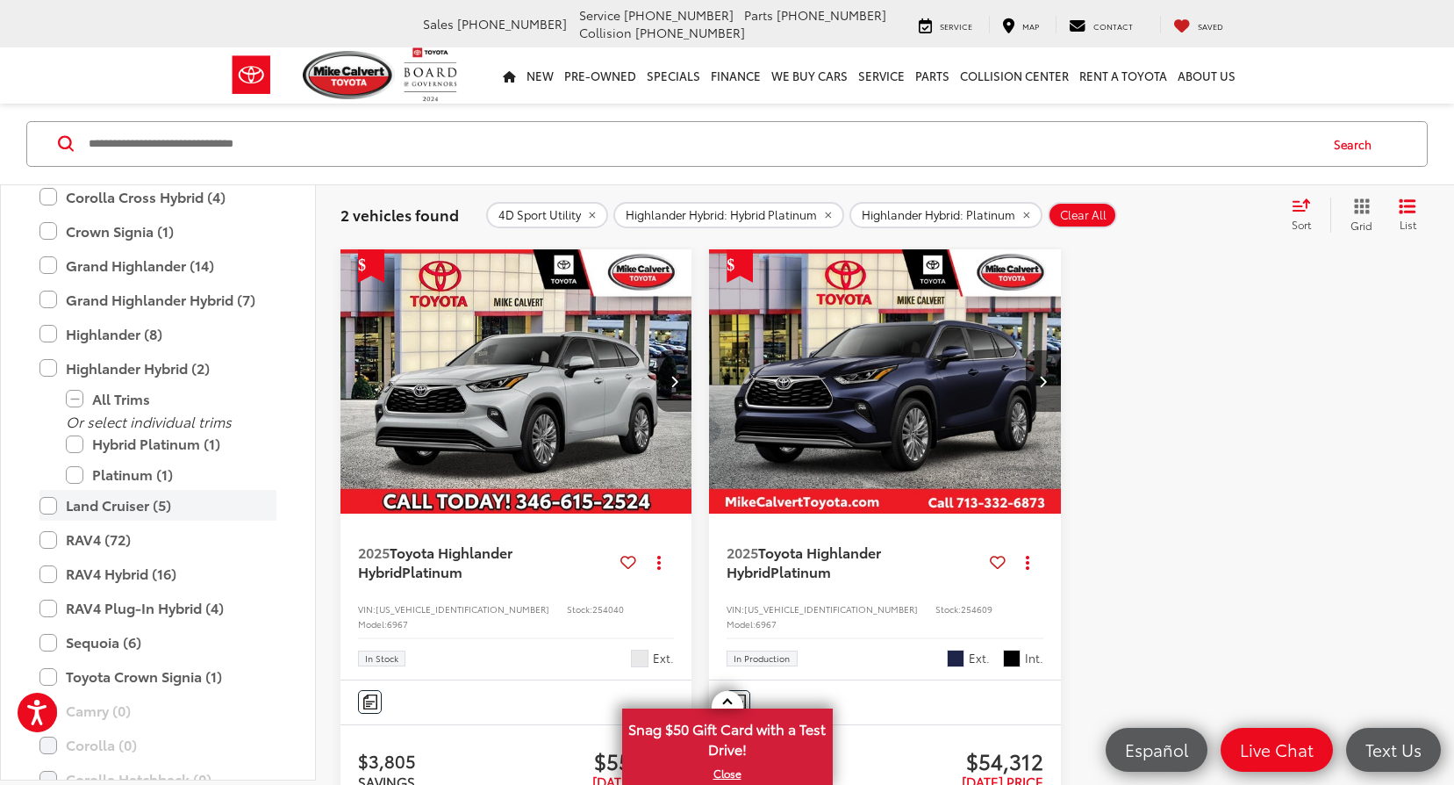
click at [51, 505] on label "Land Cruiser (5)" at bounding box center [157, 506] width 237 height 31
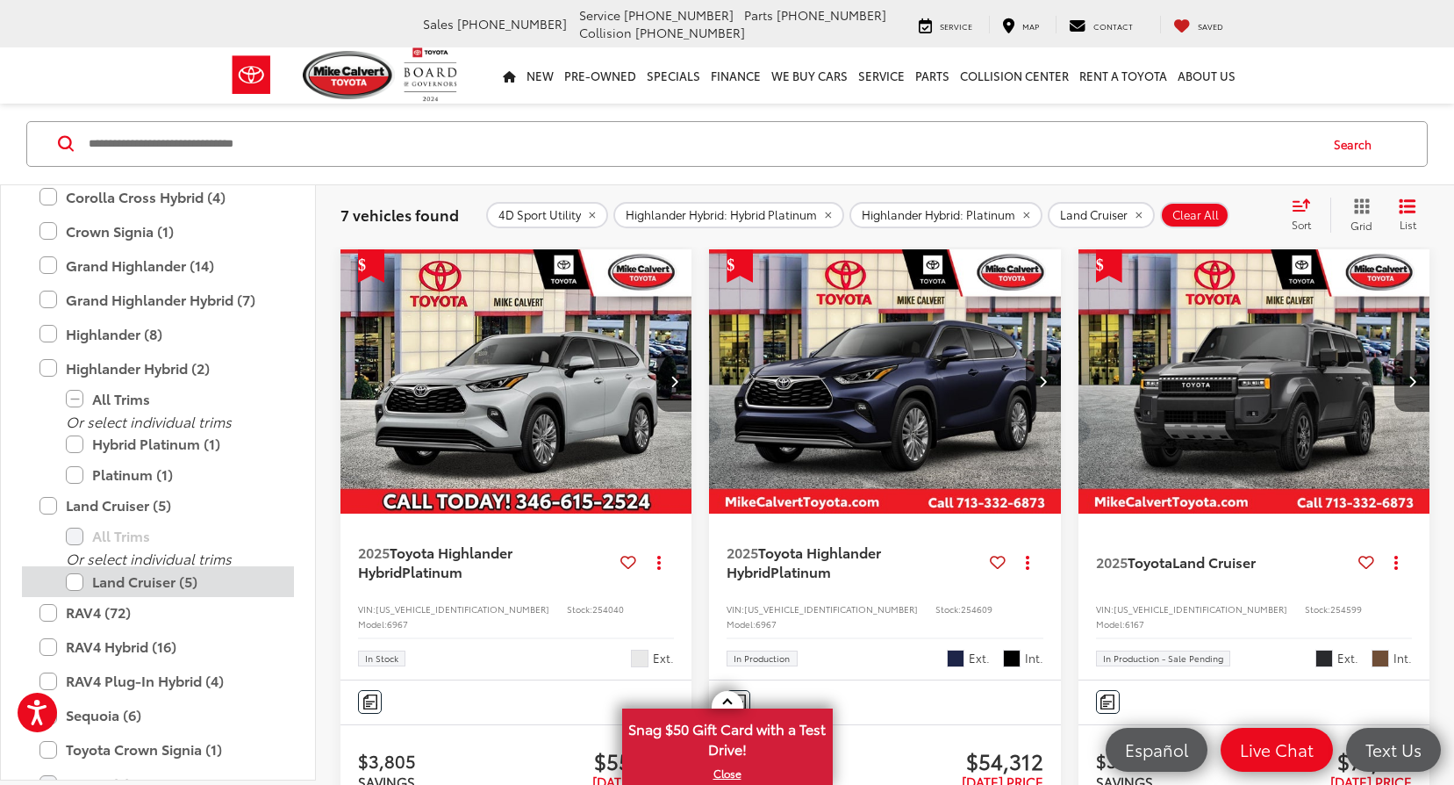
click at [72, 574] on label "Land Cruiser (5)" at bounding box center [171, 581] width 211 height 31
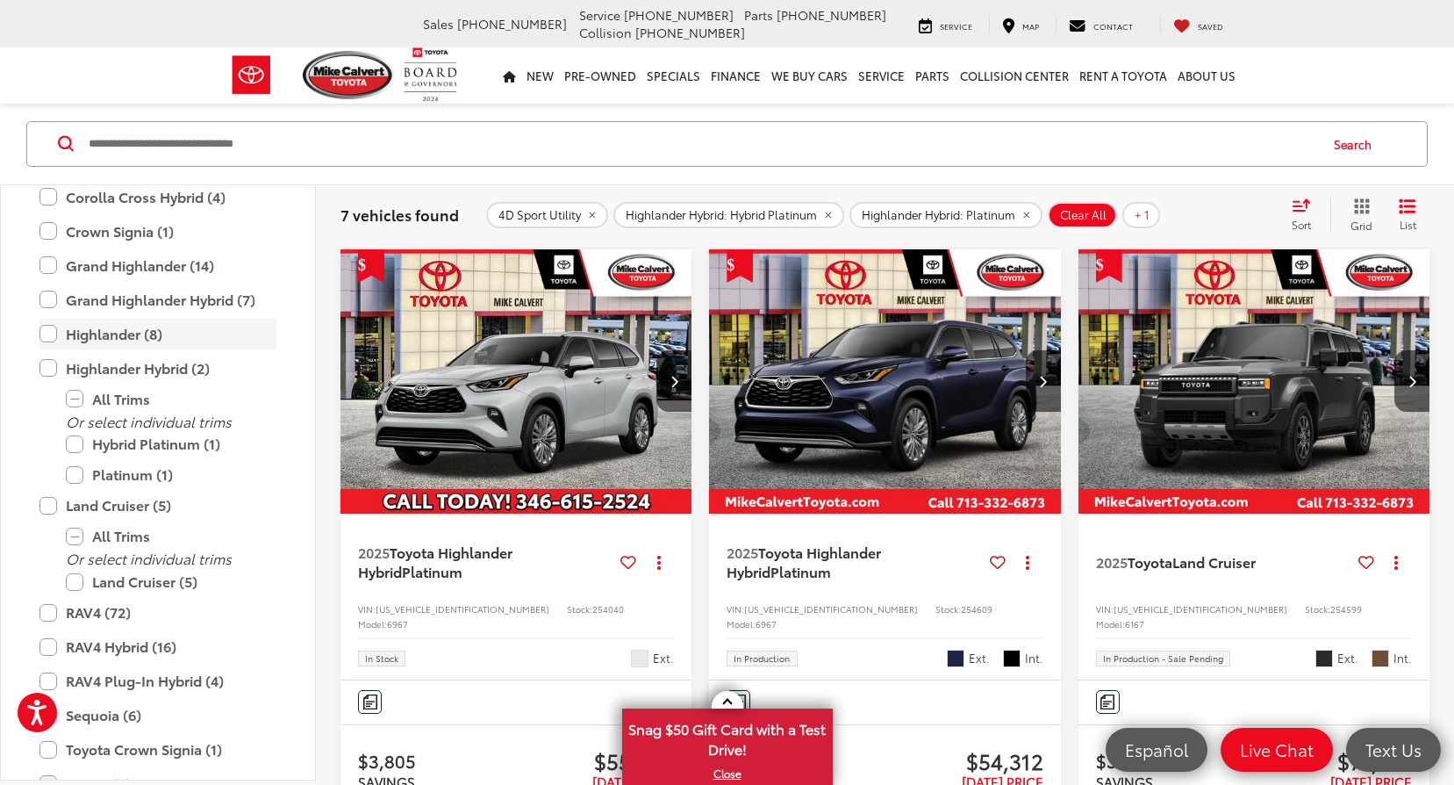
click at [48, 331] on label "Highlander (8)" at bounding box center [157, 334] width 237 height 31
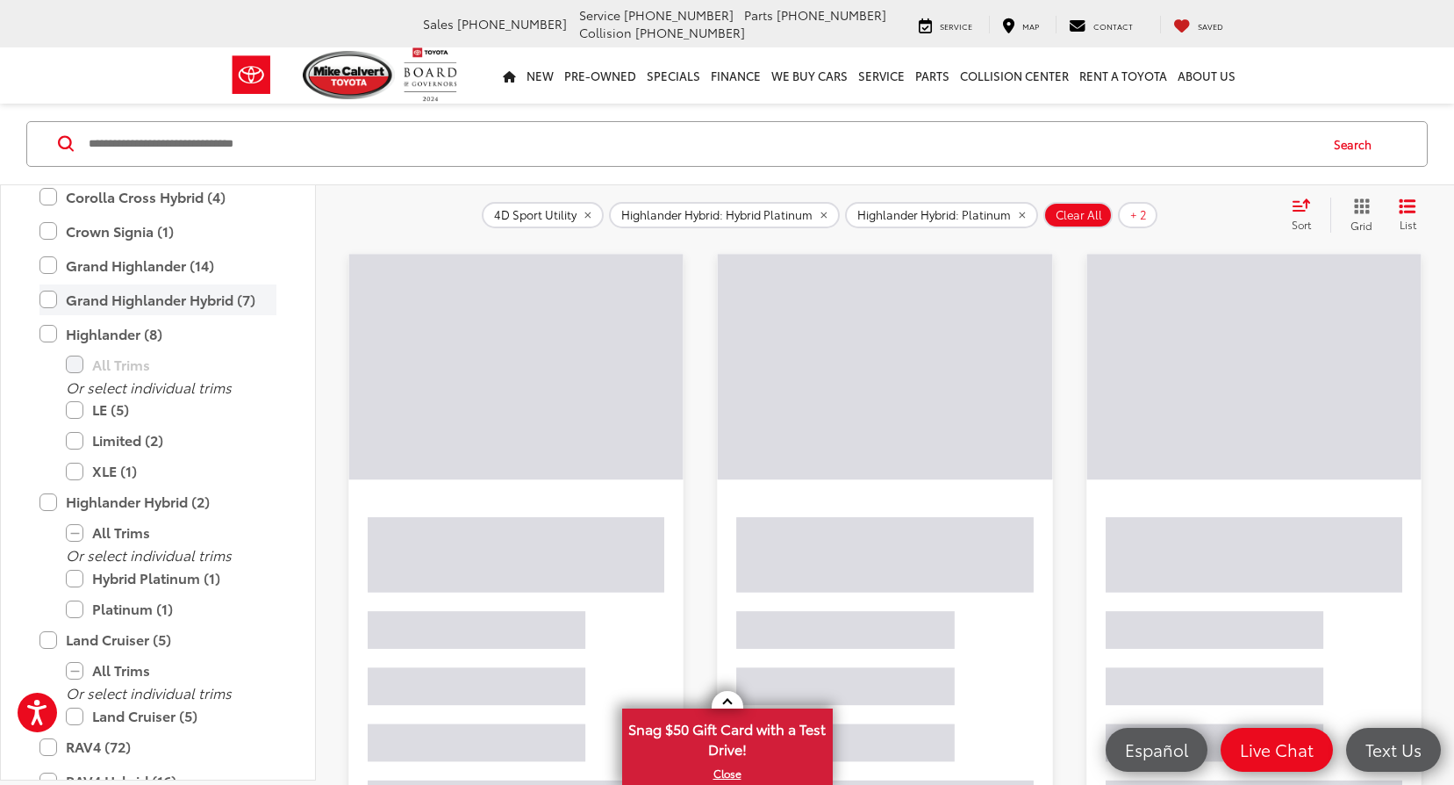
click at [49, 305] on label "Grand Highlander Hybrid (7)" at bounding box center [157, 299] width 237 height 31
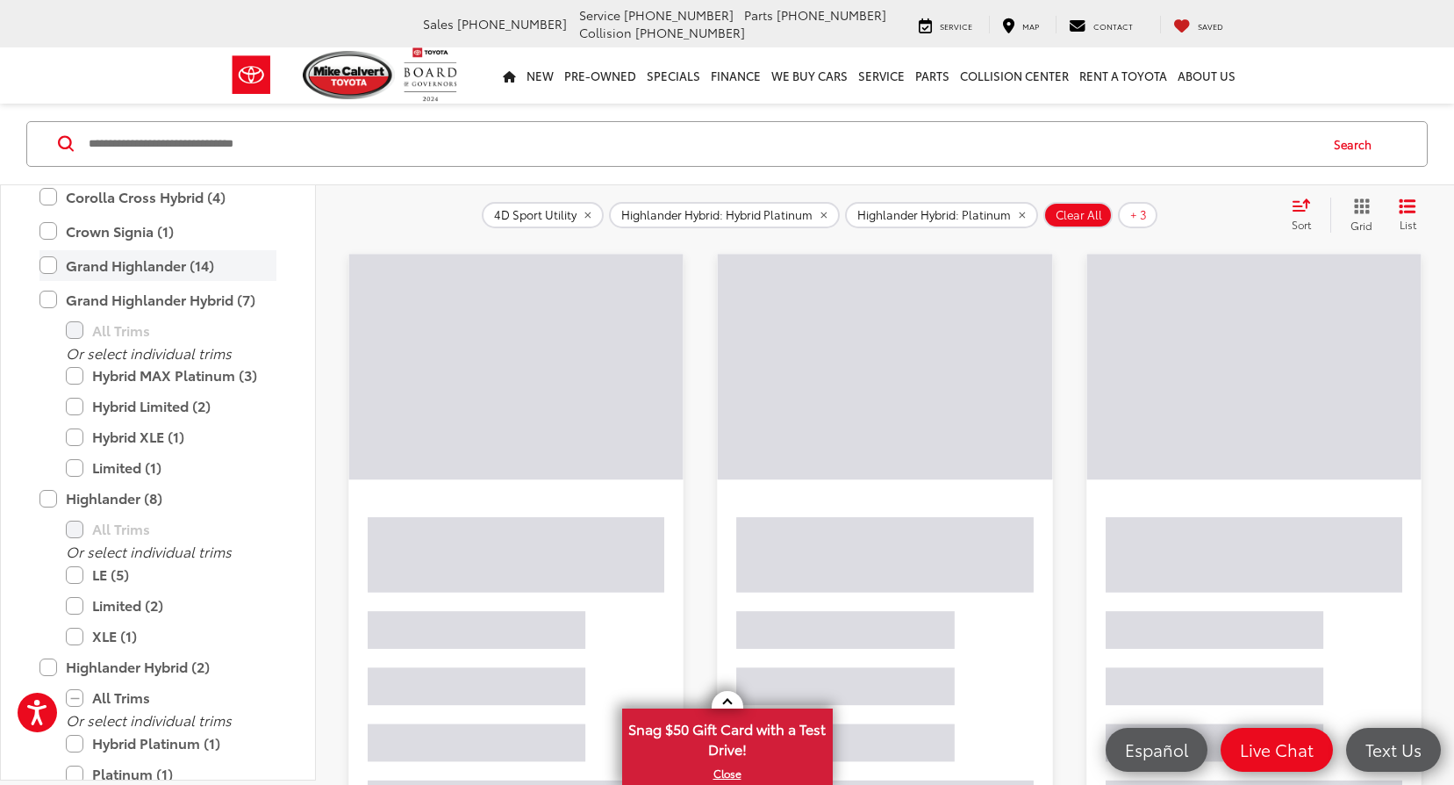
click at [50, 264] on label "Grand Highlander (14)" at bounding box center [157, 265] width 237 height 31
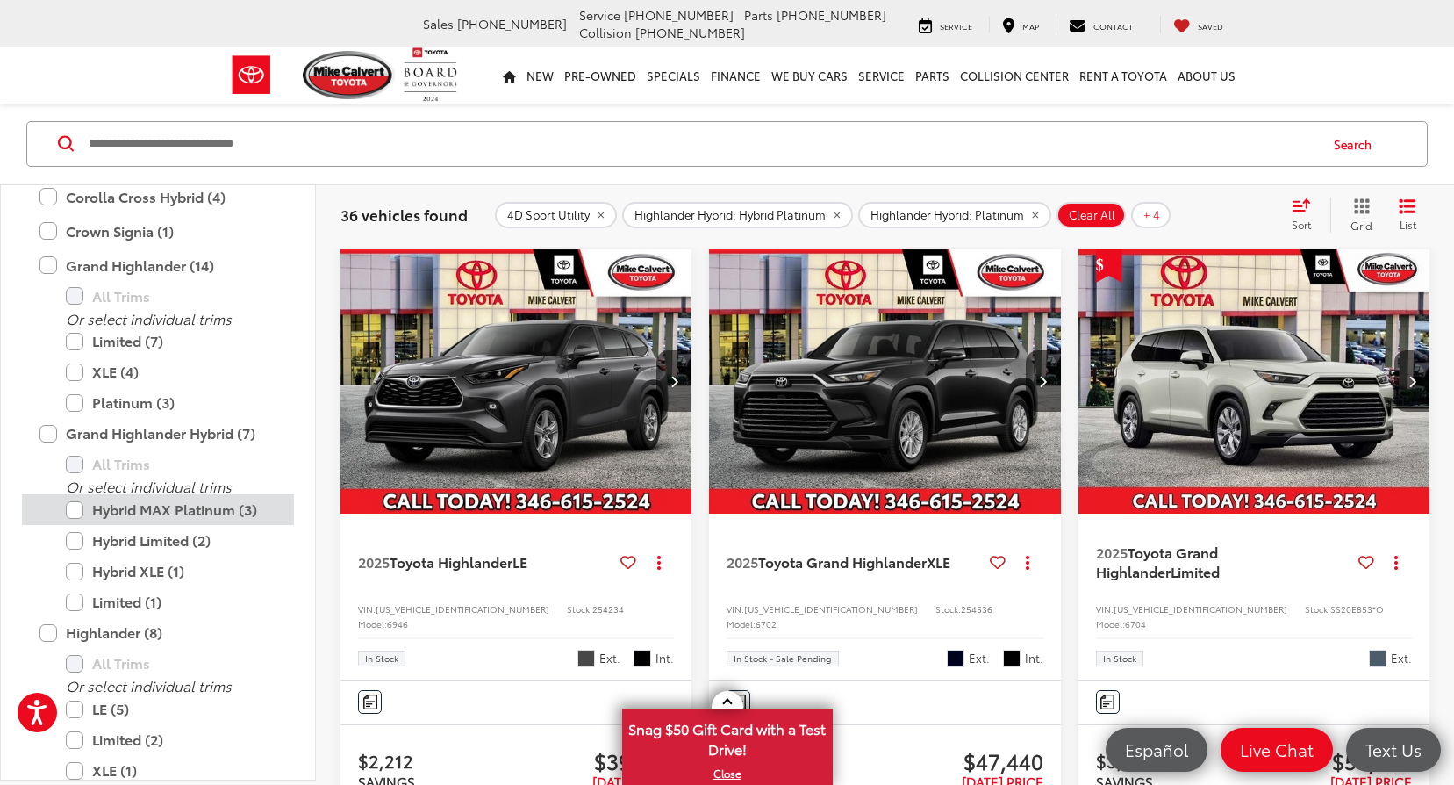
click at [67, 505] on label "Hybrid MAX Platinum (3)" at bounding box center [171, 509] width 211 height 31
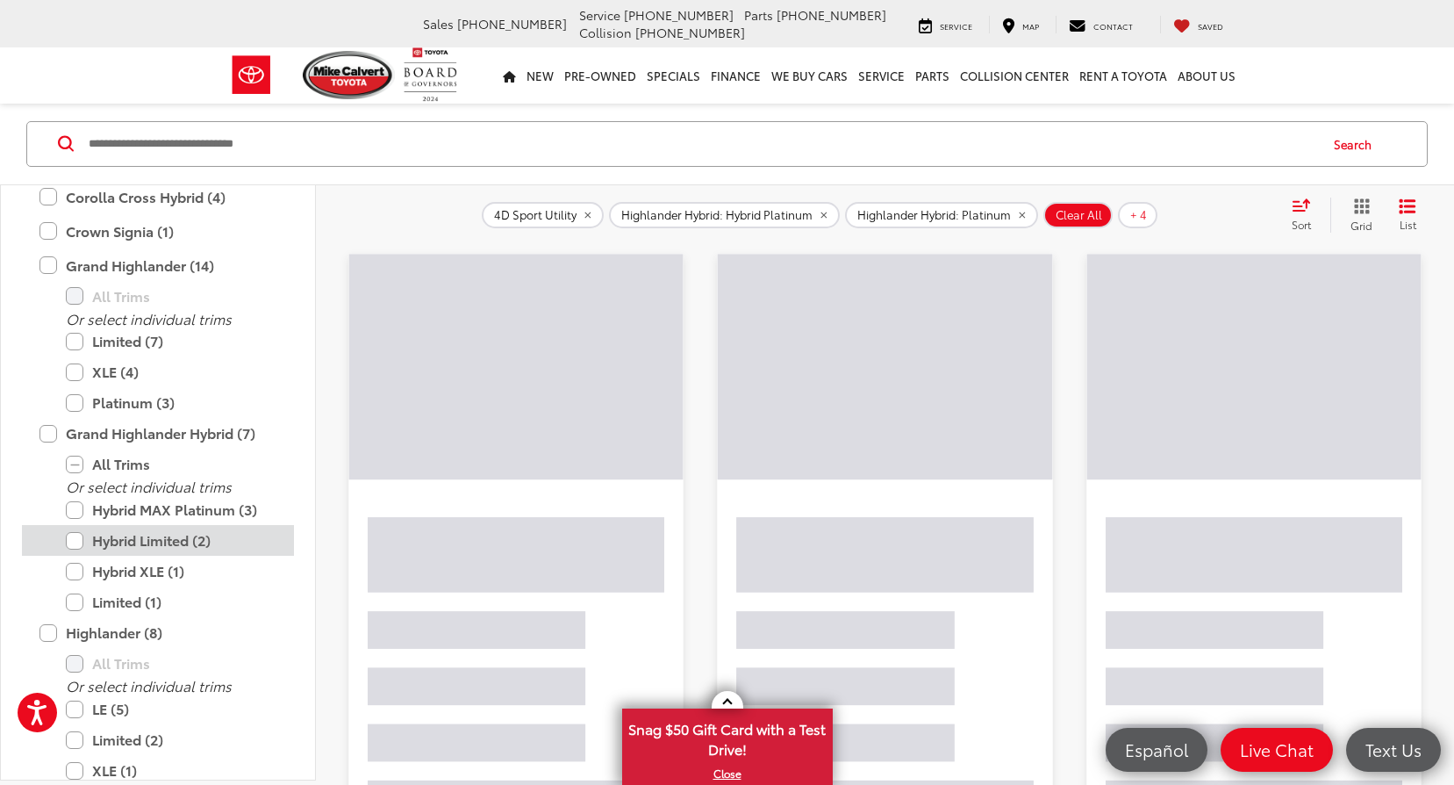
click at [78, 546] on label "Hybrid Limited (2)" at bounding box center [171, 540] width 211 height 31
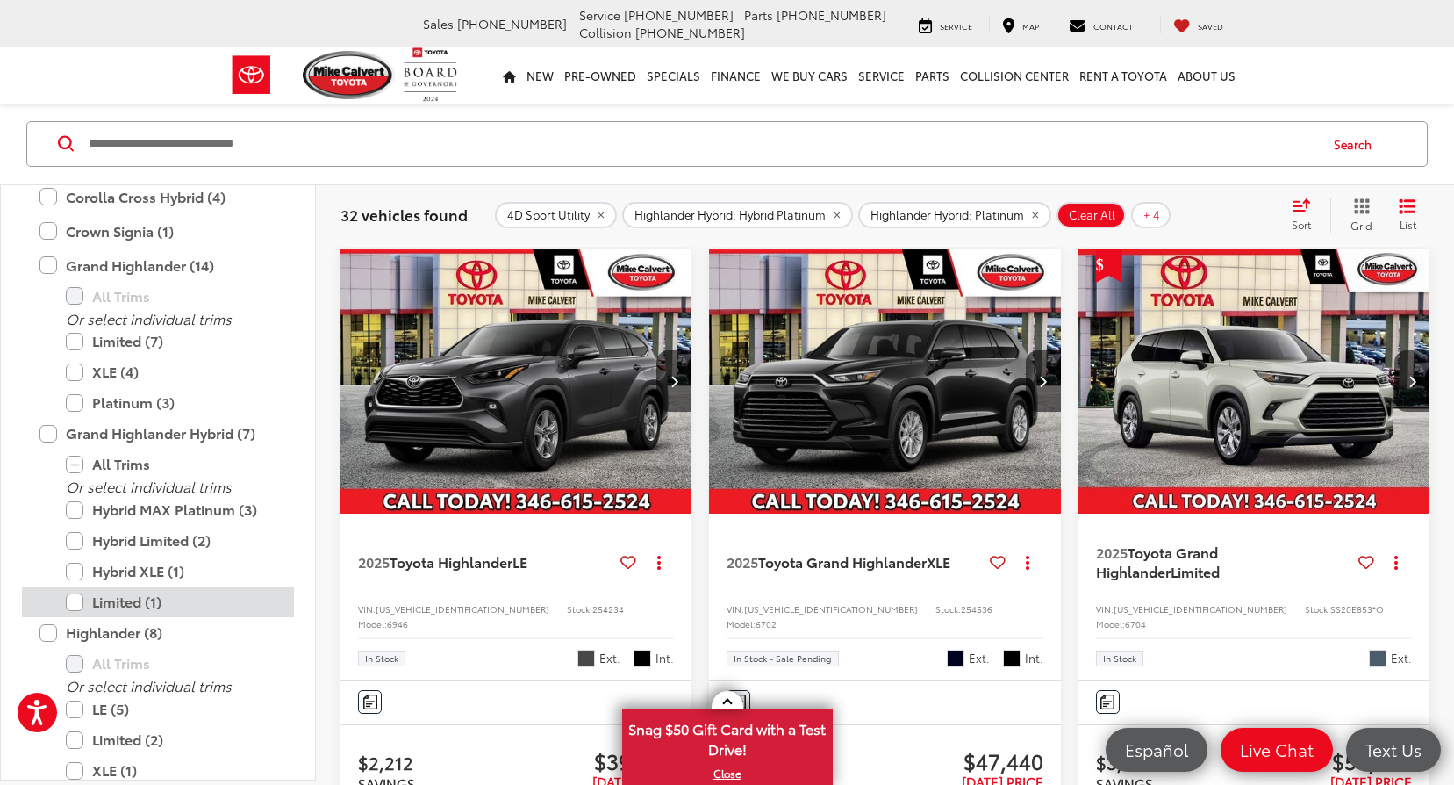
click at [70, 597] on label "Limited (1)" at bounding box center [171, 601] width 211 height 31
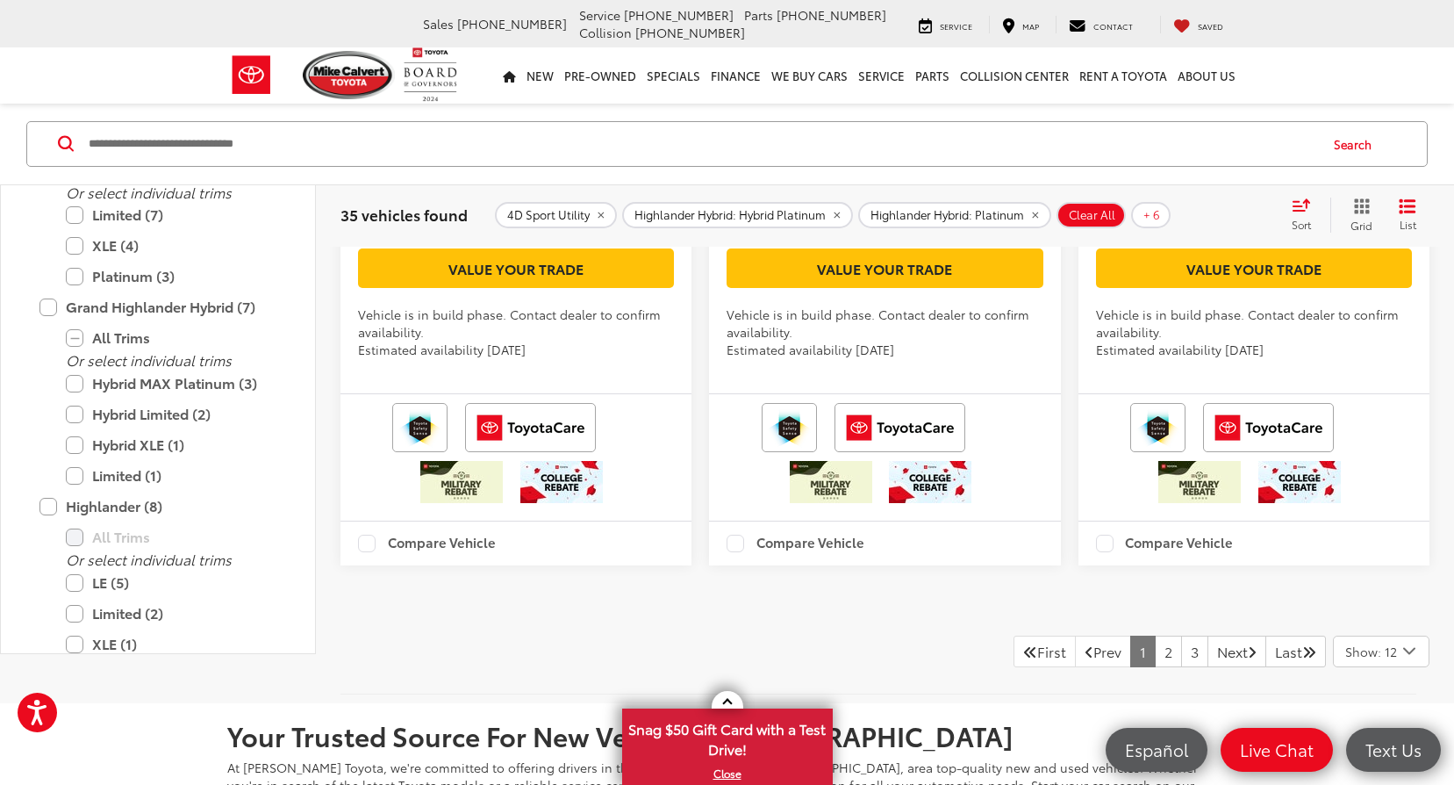
scroll to position [4664, 0]
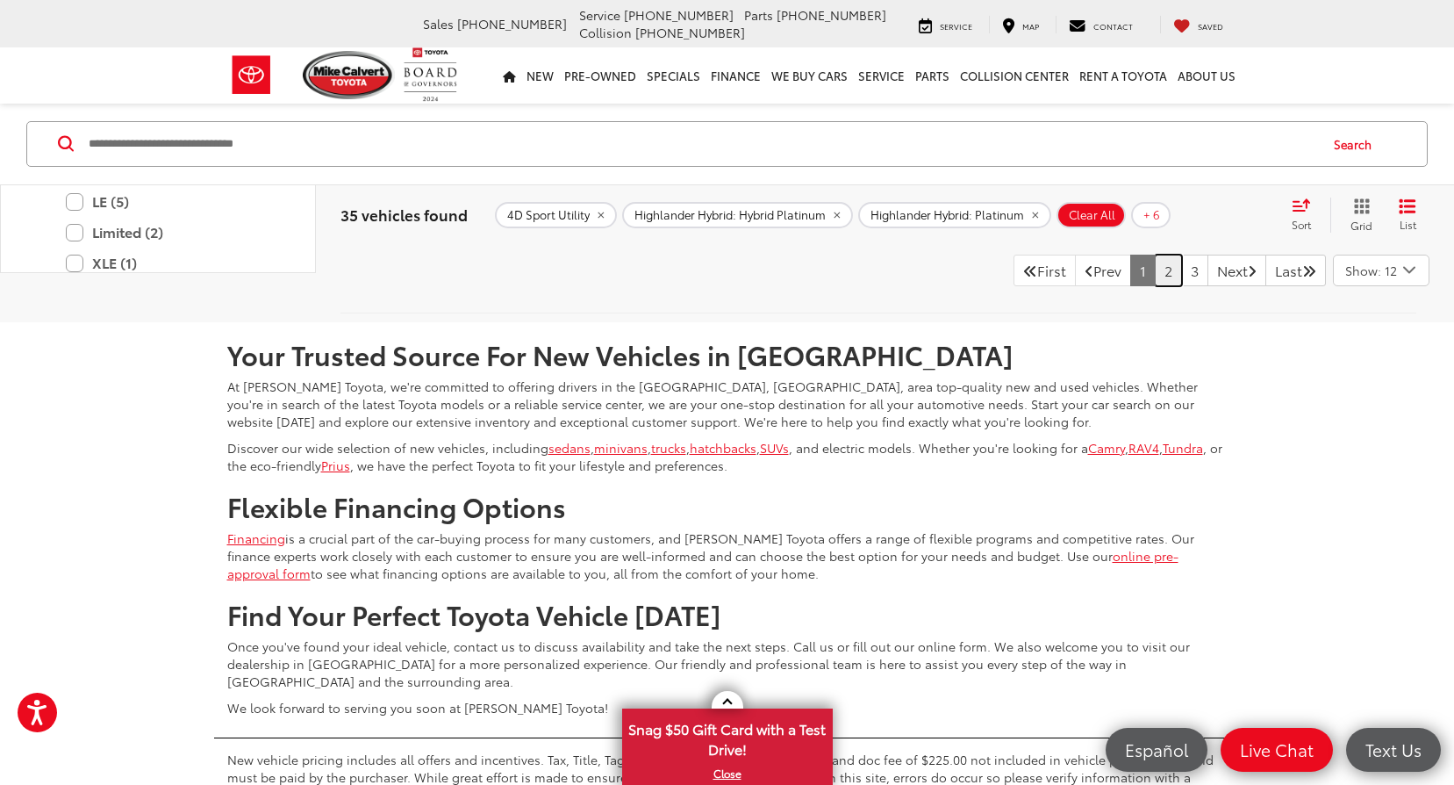
click at [1155, 286] on link "2" at bounding box center [1168, 271] width 27 height 32
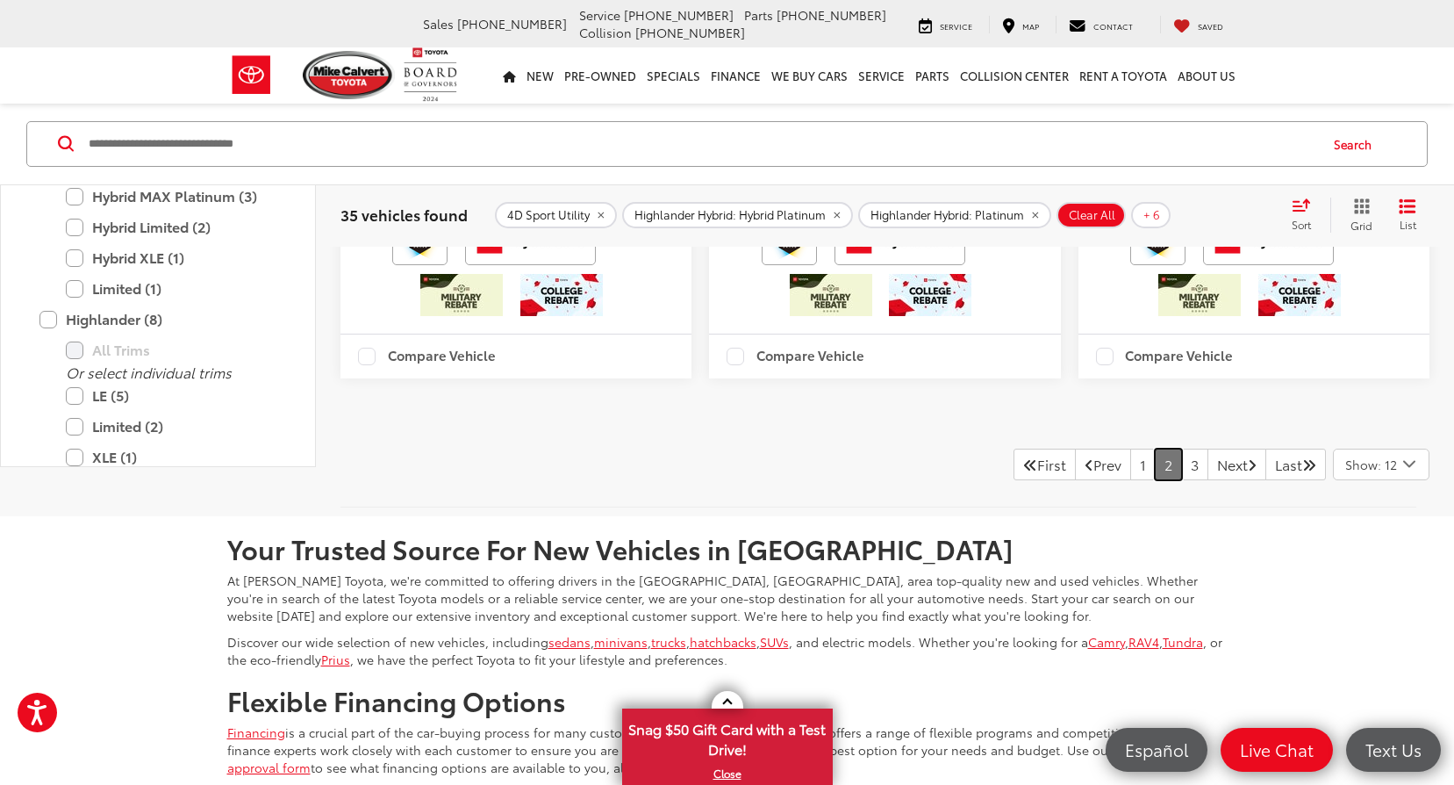
scroll to position [4851, 0]
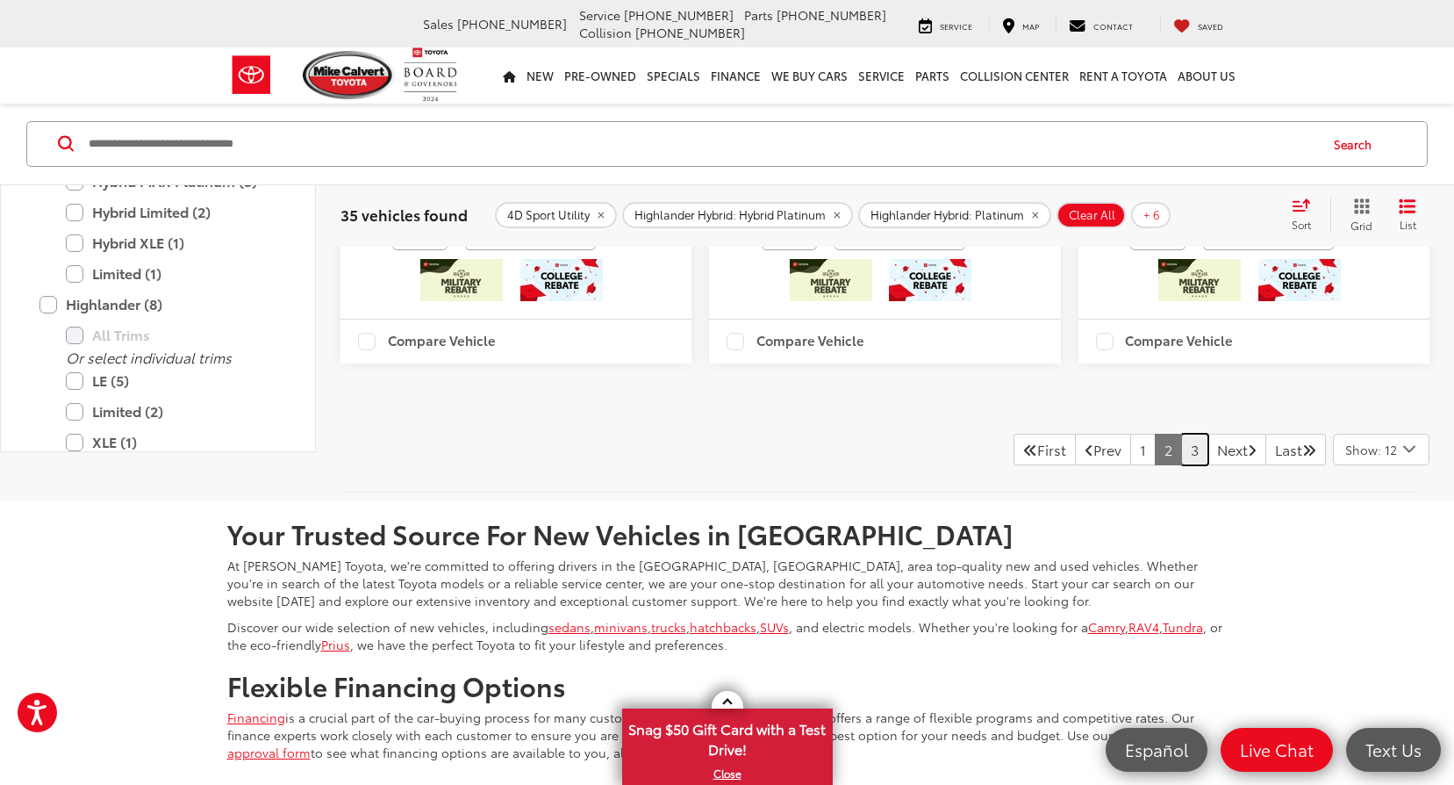
click at [1181, 465] on link "3" at bounding box center [1194, 450] width 27 height 32
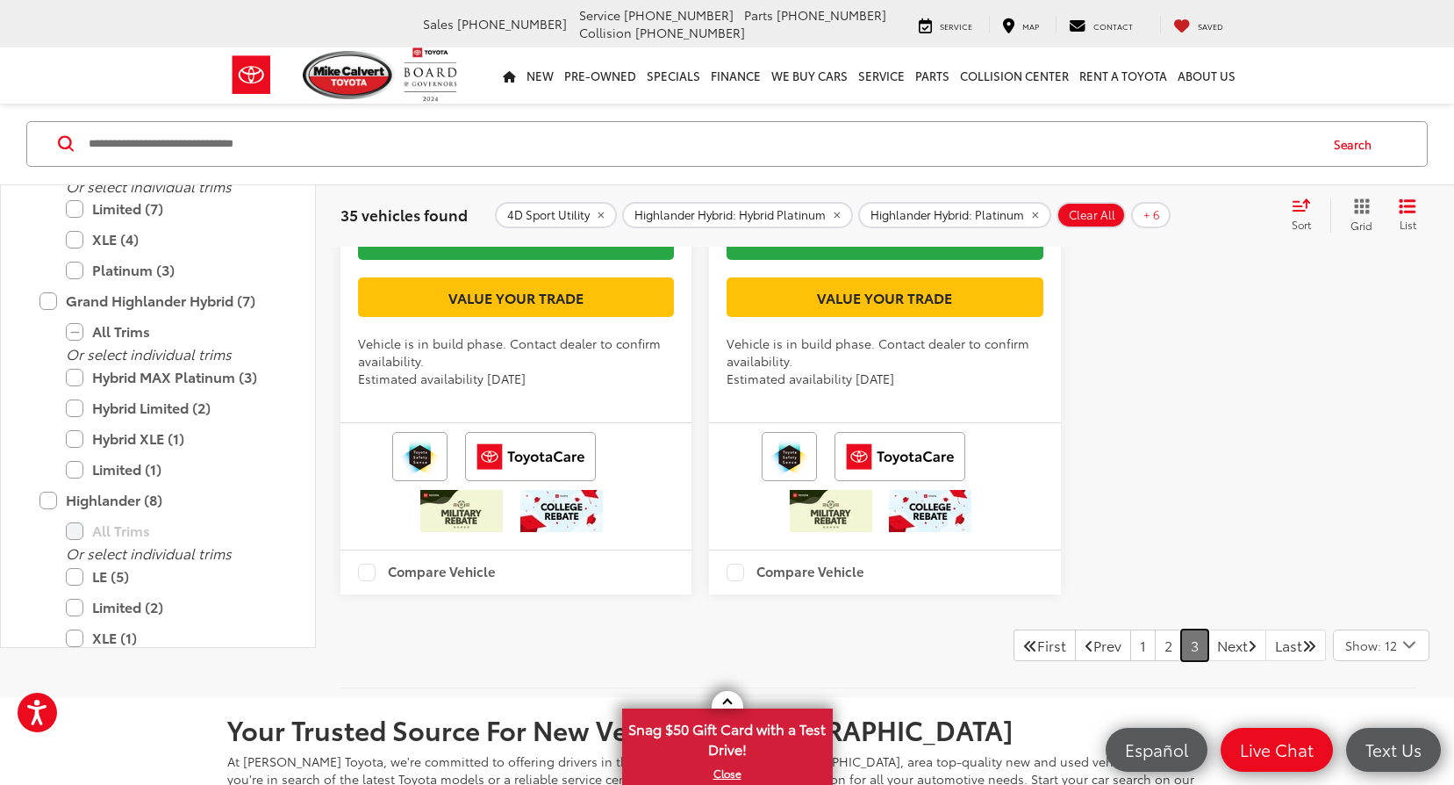
scroll to position [4739, 0]
